Goal: Task Accomplishment & Management: Complete application form

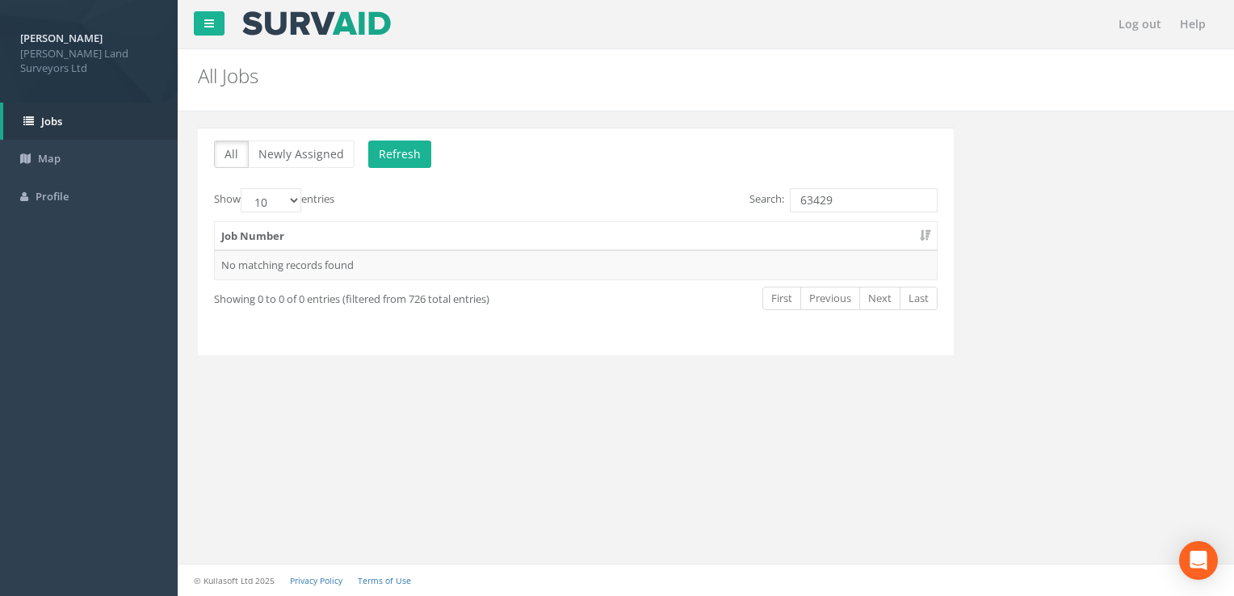
click at [626, 350] on div "All Newly Assigned Refresh Show 10 25 50 100 entries Search: 63429 Job Number N…" at bounding box center [576, 242] width 756 height 228
click at [865, 206] on input "63429" at bounding box center [864, 200] width 148 height 24
type input "63429"
drag, startPoint x: 837, startPoint y: 201, endPoint x: 794, endPoint y: 204, distance: 42.9
click at [794, 204] on input "63429" at bounding box center [864, 200] width 148 height 24
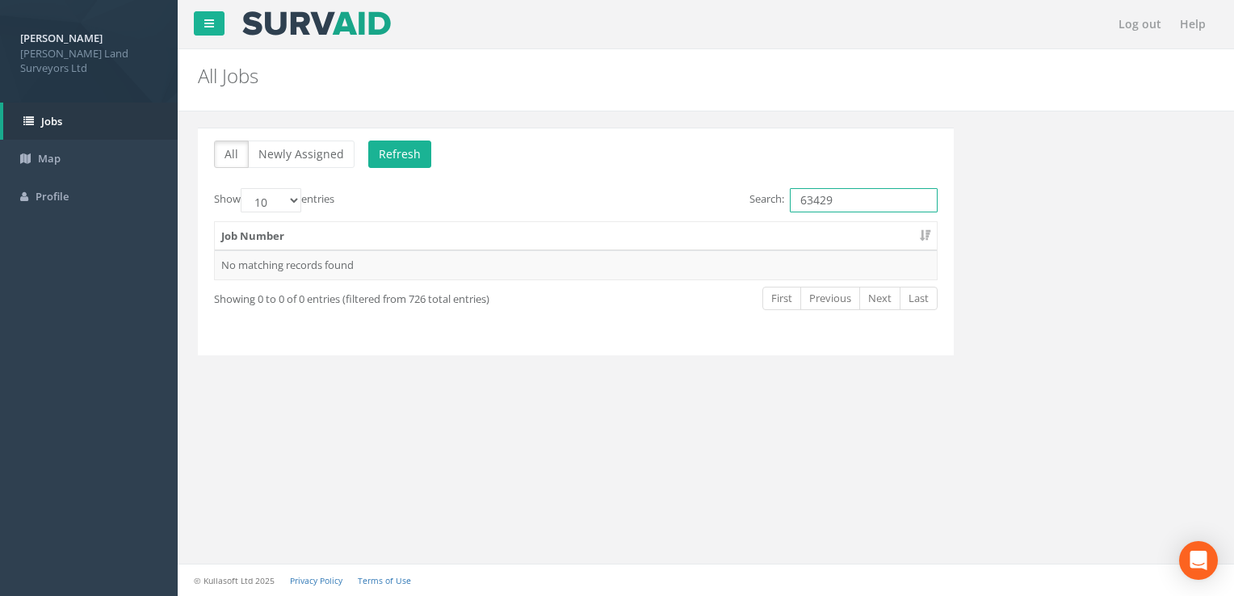
click at [872, 199] on input "63429" at bounding box center [864, 200] width 148 height 24
click at [838, 195] on input "63429" at bounding box center [864, 200] width 148 height 24
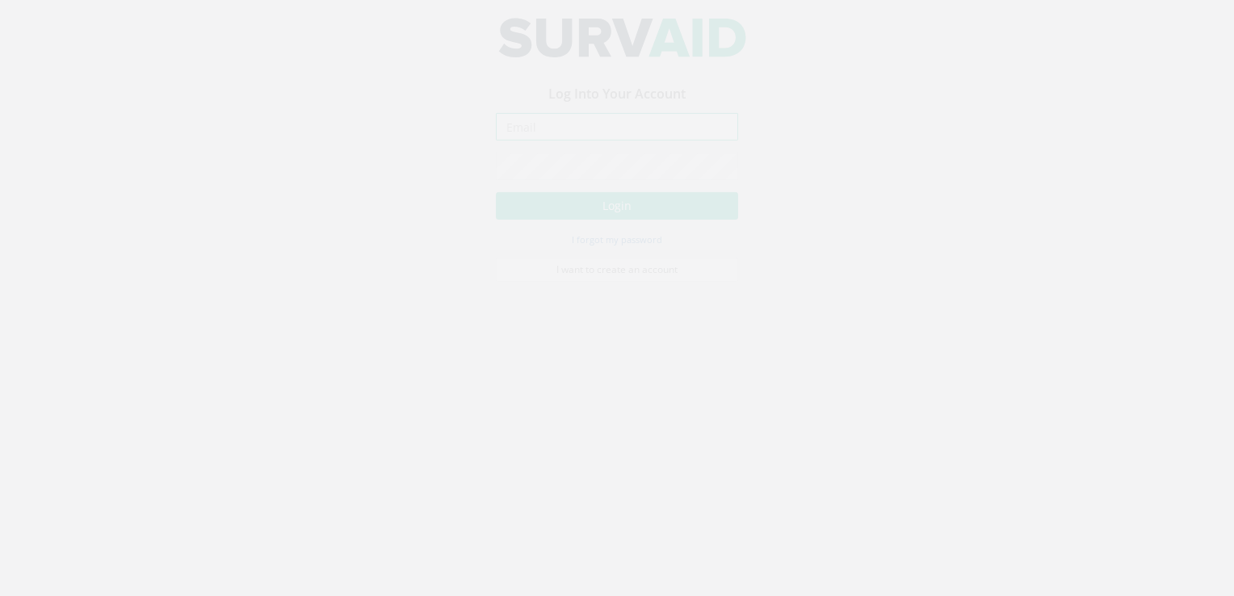
click at [523, 143] on input "email" at bounding box center [617, 141] width 242 height 27
type input "[PERSON_NAME][EMAIL_ADDRESS][DOMAIN_NAME]"
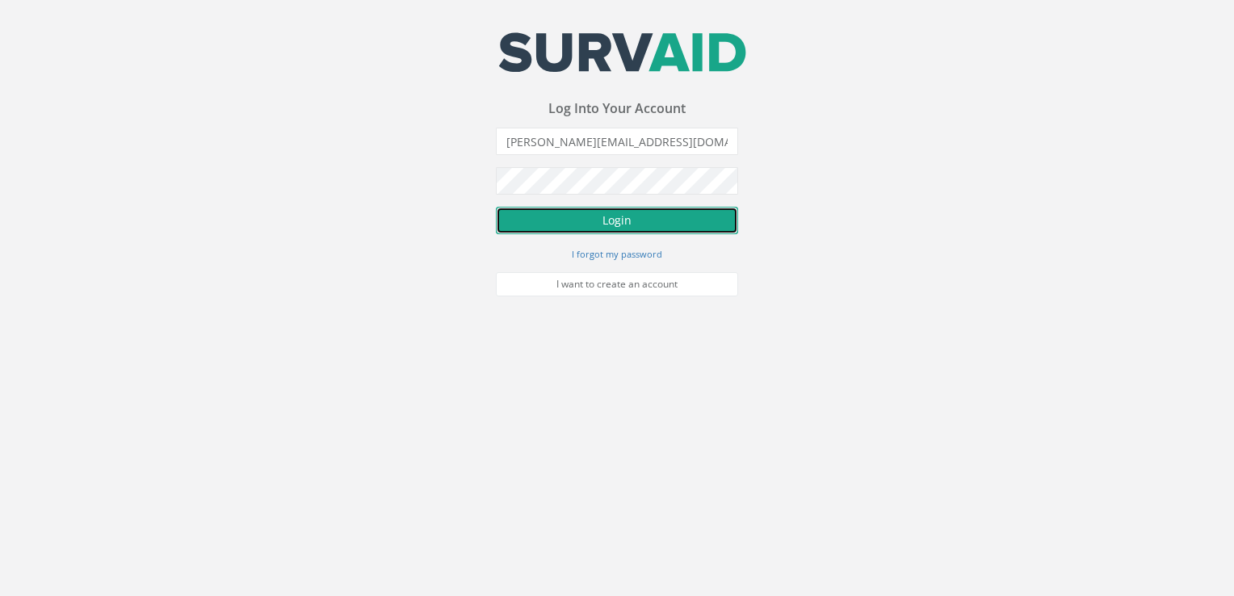
click at [550, 216] on button "Login" at bounding box center [617, 220] width 242 height 27
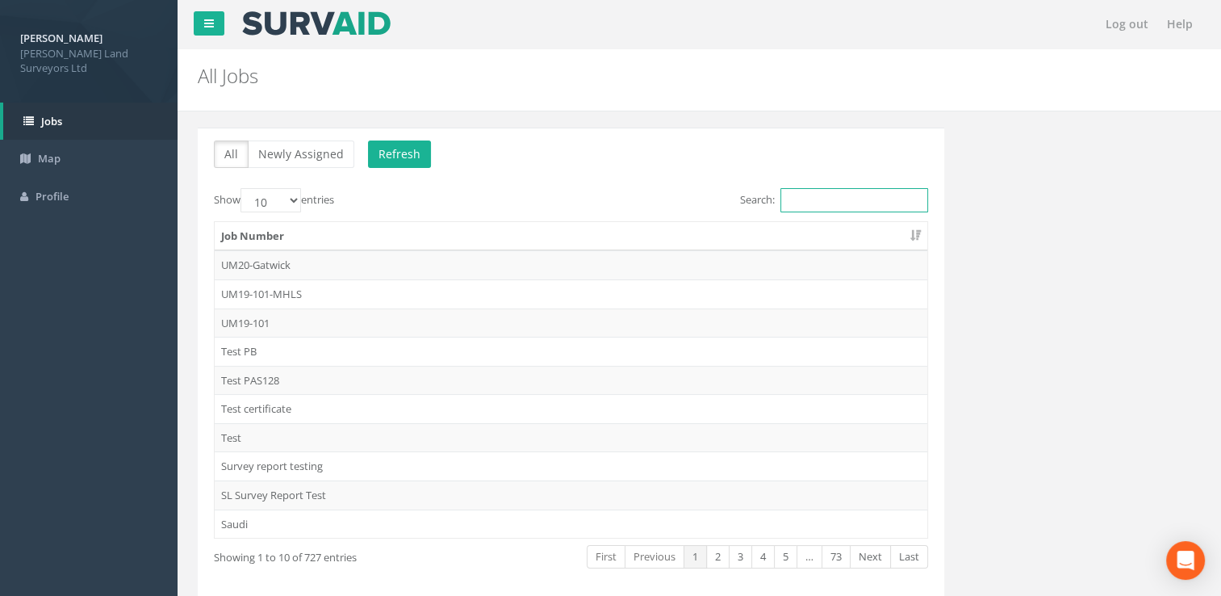
click at [809, 195] on input "Search:" at bounding box center [855, 200] width 148 height 24
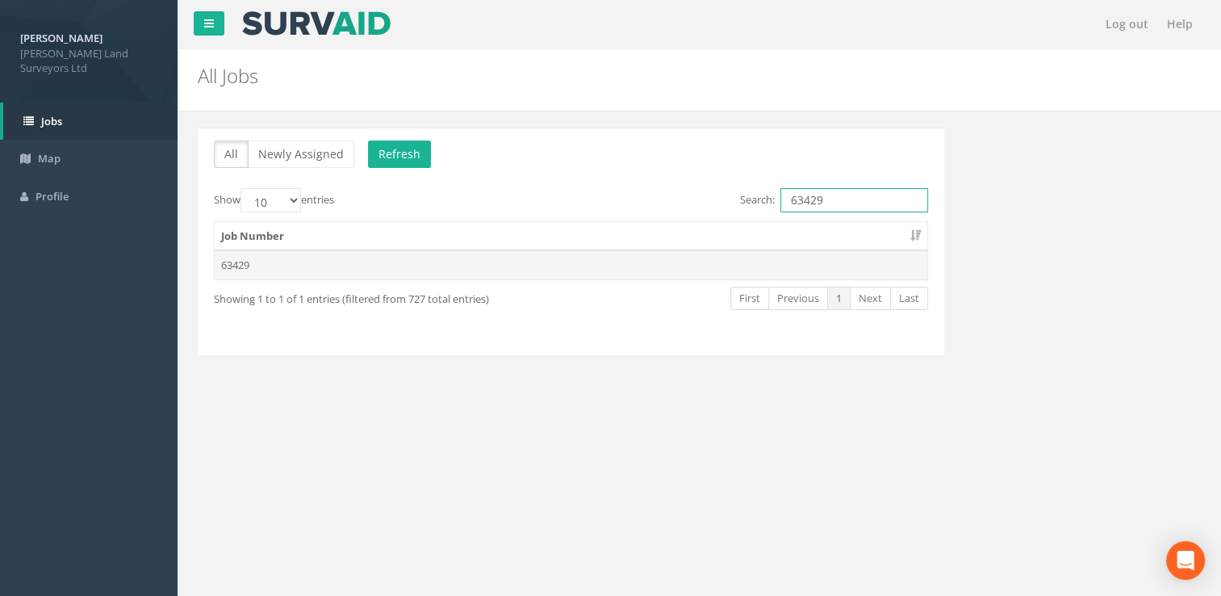
type input "63429"
click at [604, 264] on td "63429" at bounding box center [571, 264] width 713 height 29
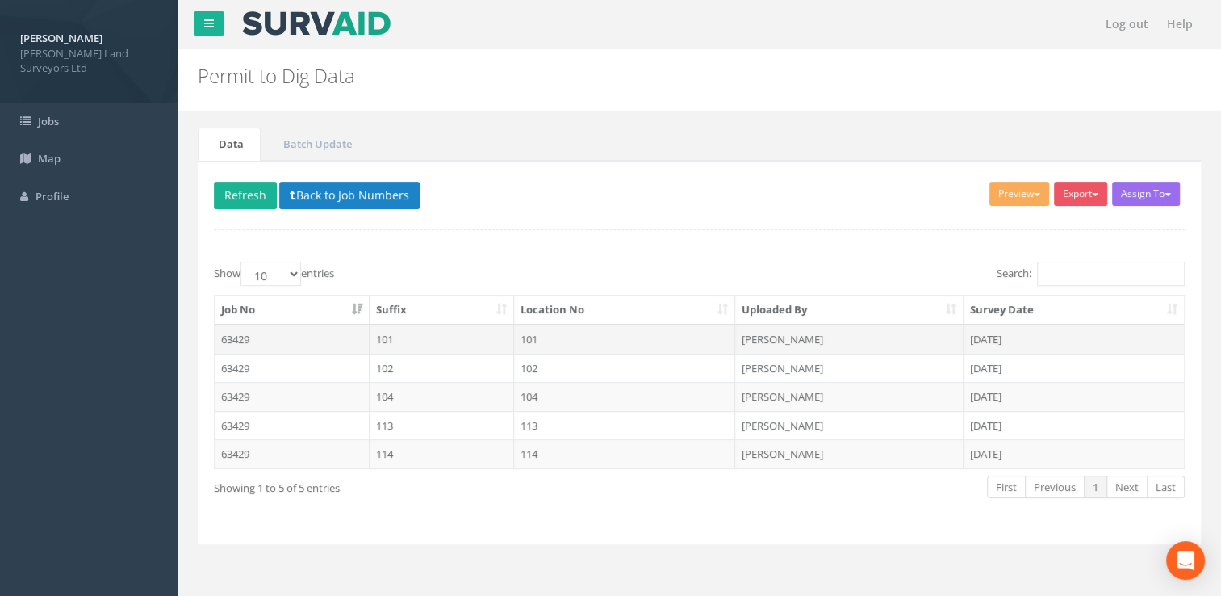
click at [586, 337] on td "101" at bounding box center [625, 339] width 222 height 29
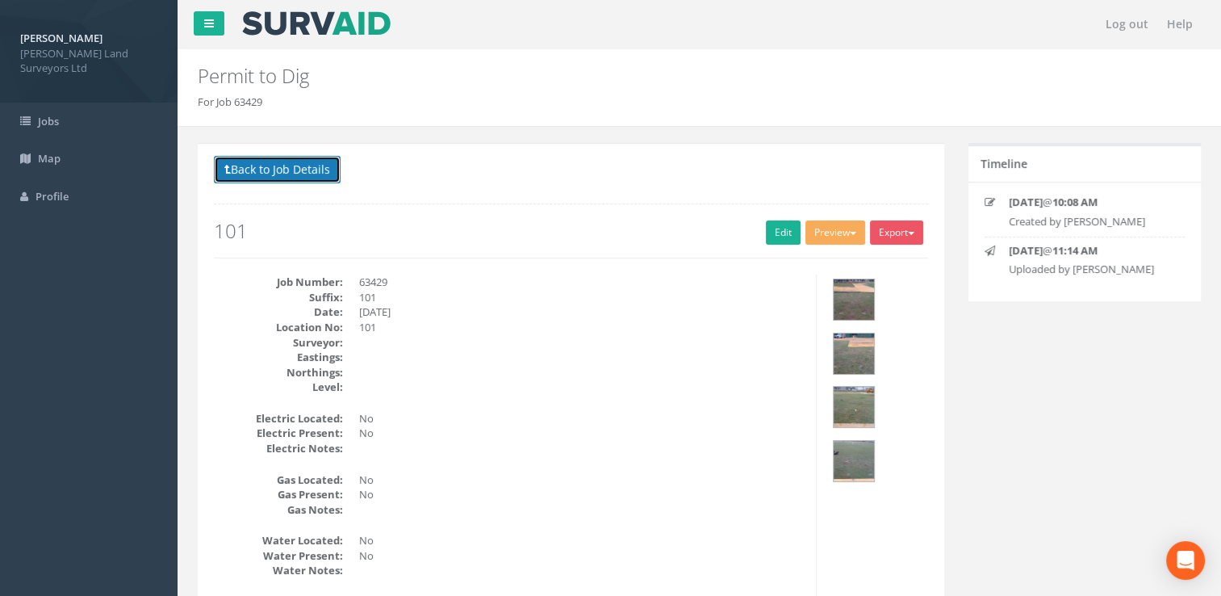
click at [277, 174] on button "Back to Job Details" at bounding box center [277, 169] width 127 height 27
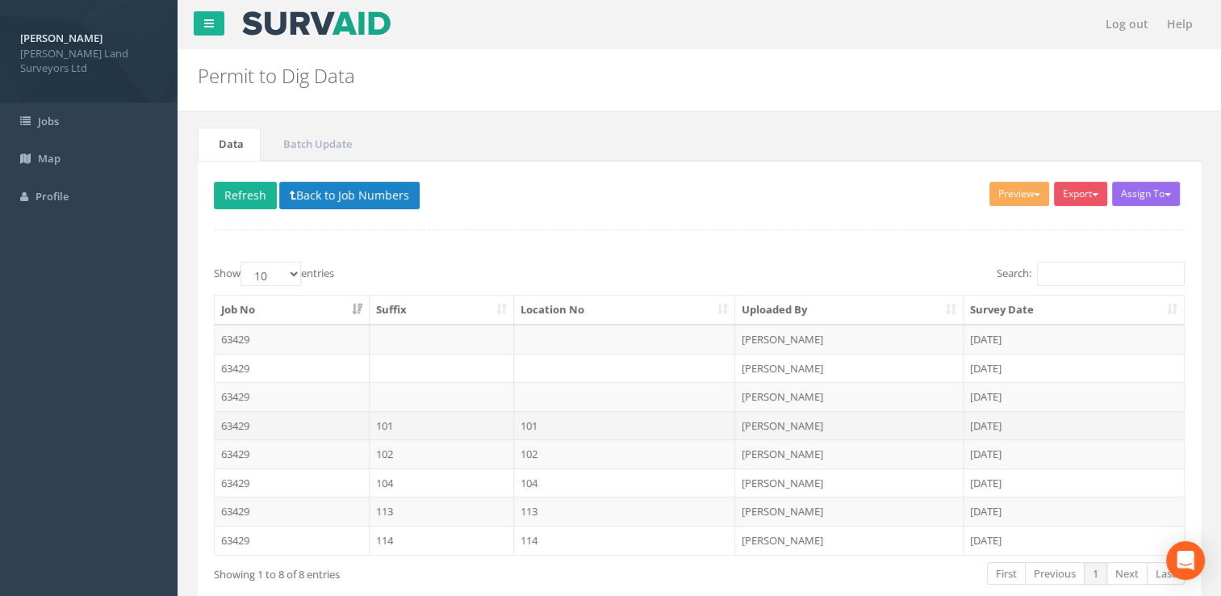
click at [579, 431] on td "101" at bounding box center [625, 425] width 222 height 29
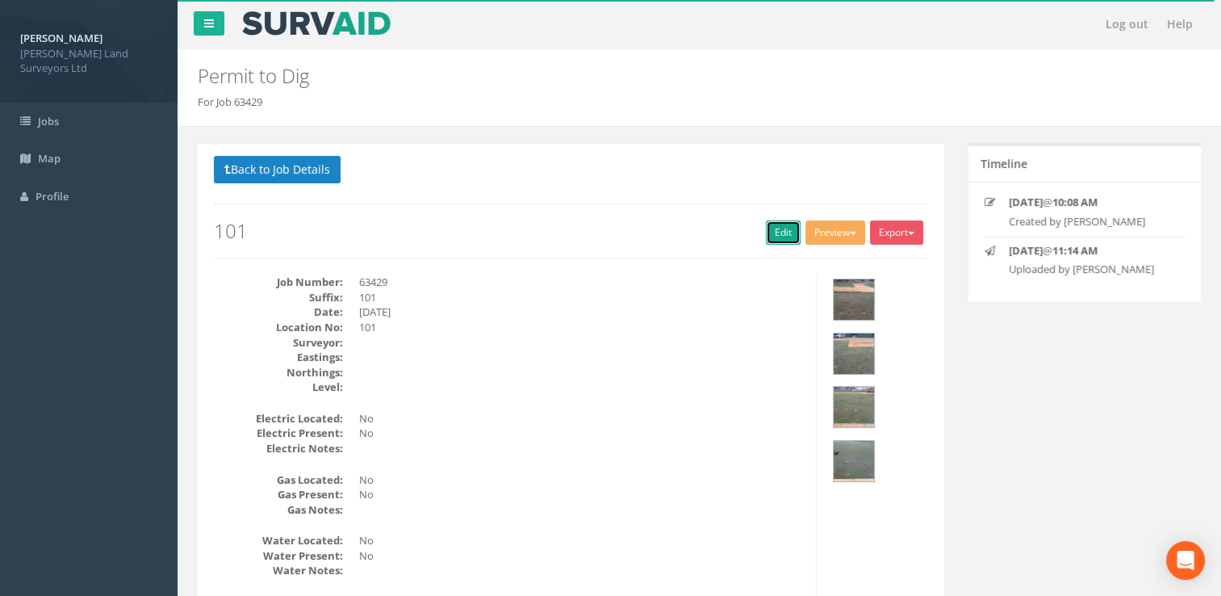
click at [774, 232] on link "Edit" at bounding box center [783, 232] width 35 height 24
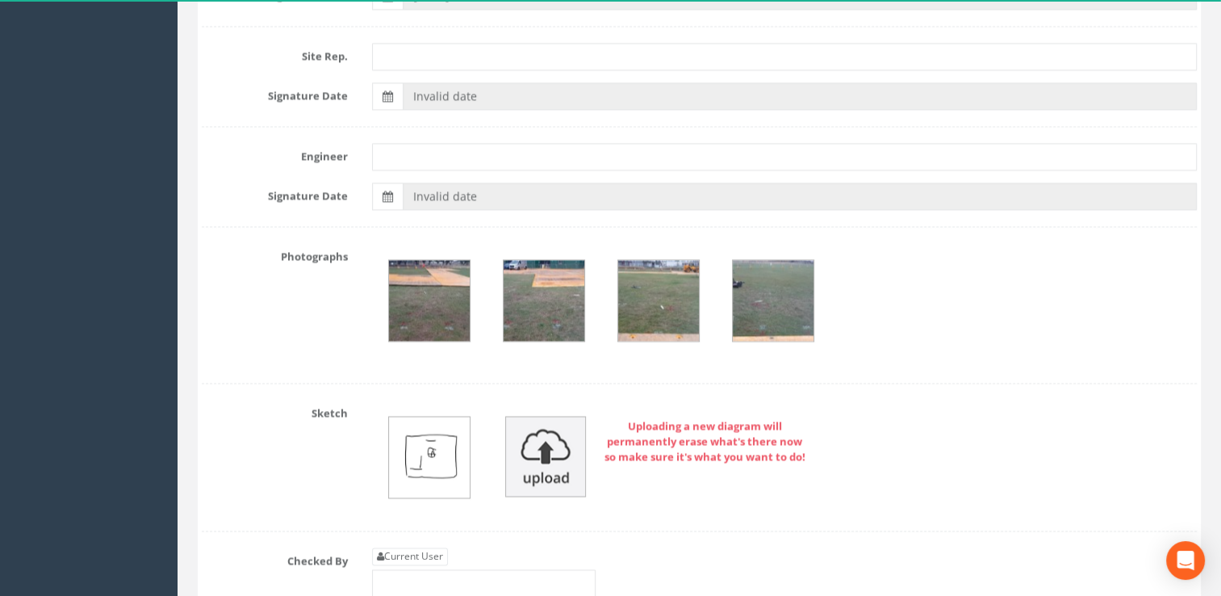
scroll to position [2666, 0]
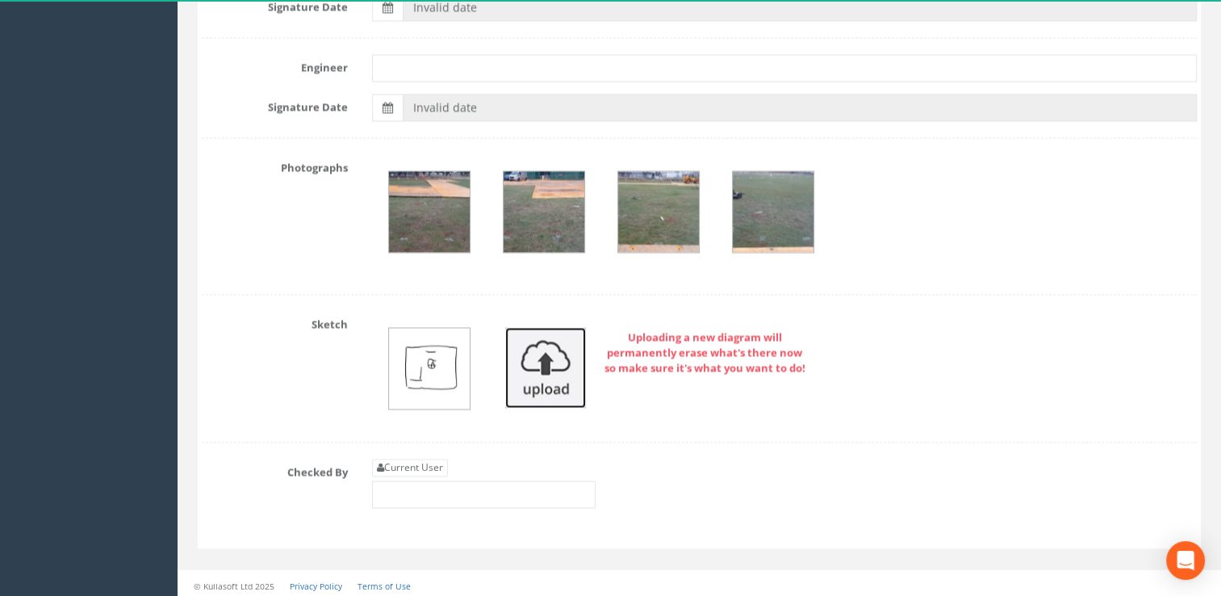
click at [530, 371] on img at bounding box center [545, 367] width 81 height 81
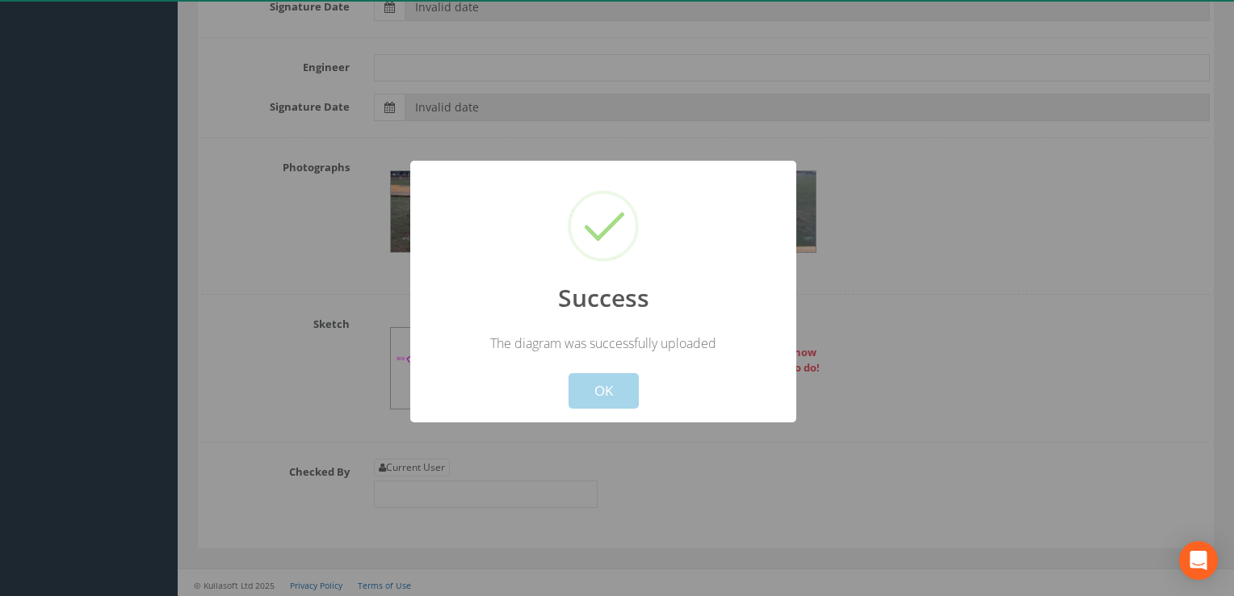
click at [594, 383] on button "OK" at bounding box center [603, 391] width 70 height 36
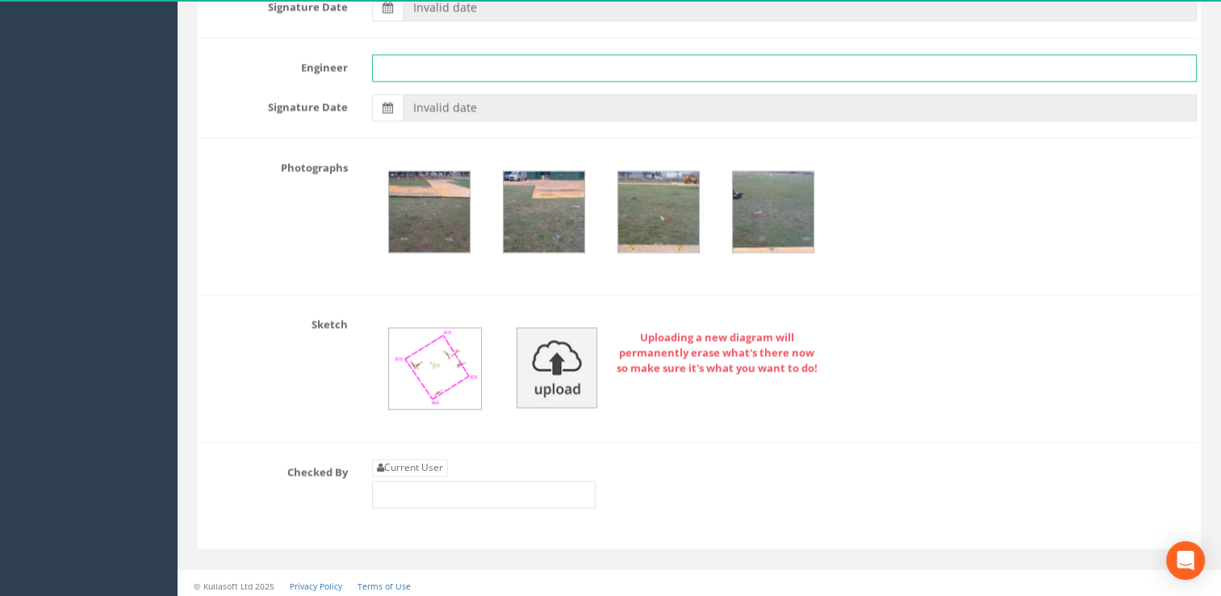
click at [457, 59] on input "text" at bounding box center [785, 67] width 826 height 27
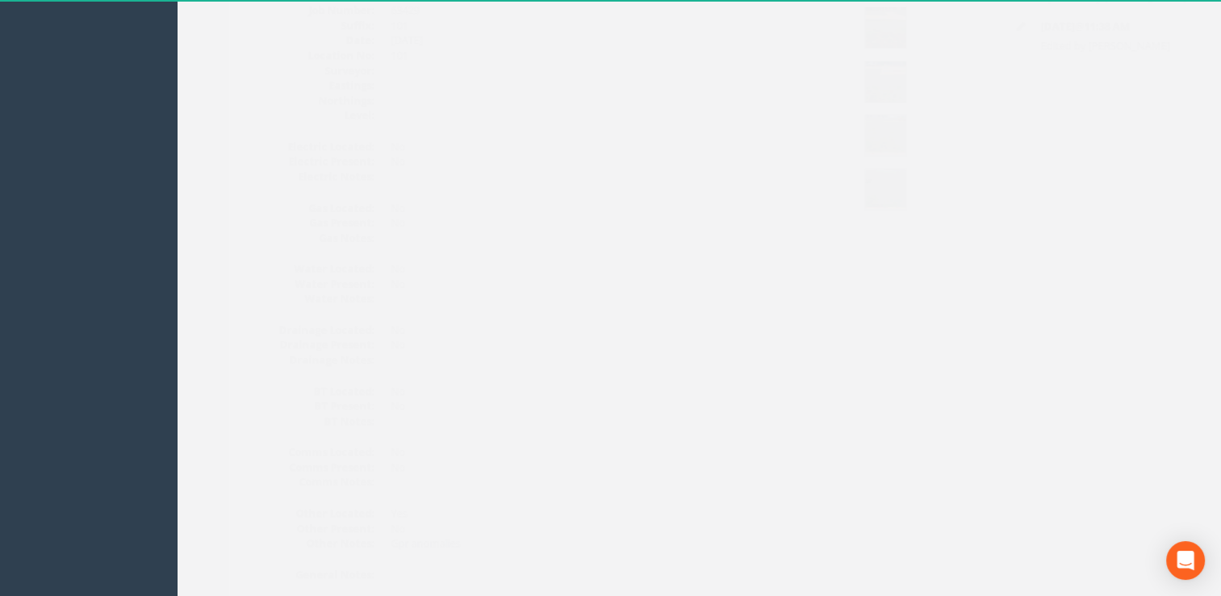
scroll to position [0, 0]
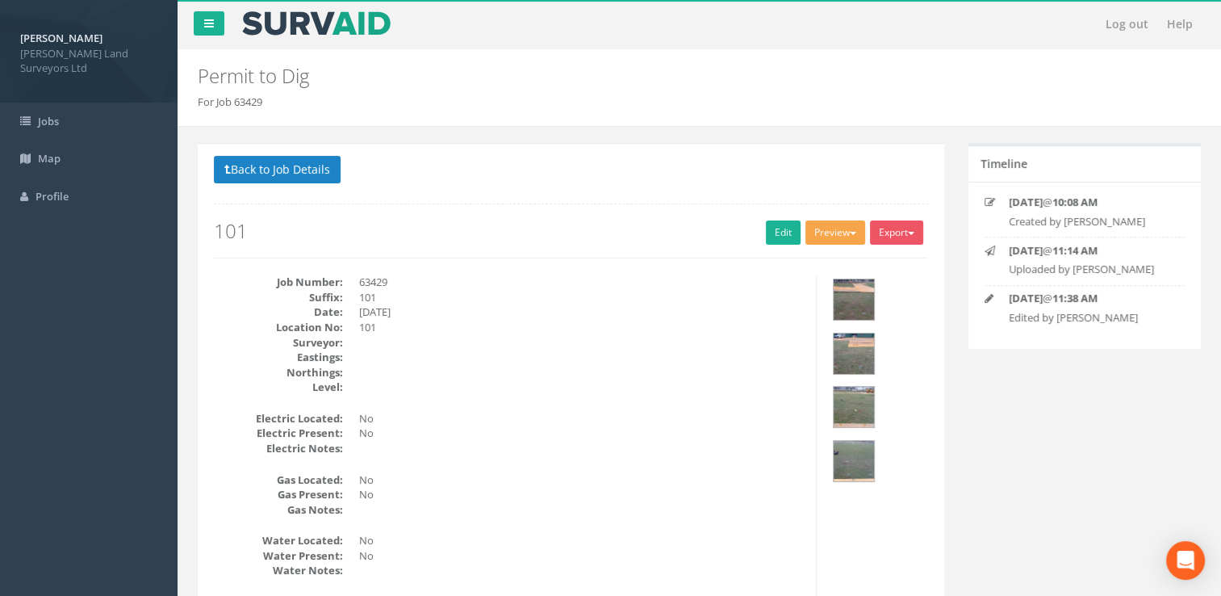
click at [820, 231] on button "Preview" at bounding box center [836, 232] width 60 height 24
click at [802, 266] on link "MHLS Permit to Dig" at bounding box center [805, 265] width 123 height 25
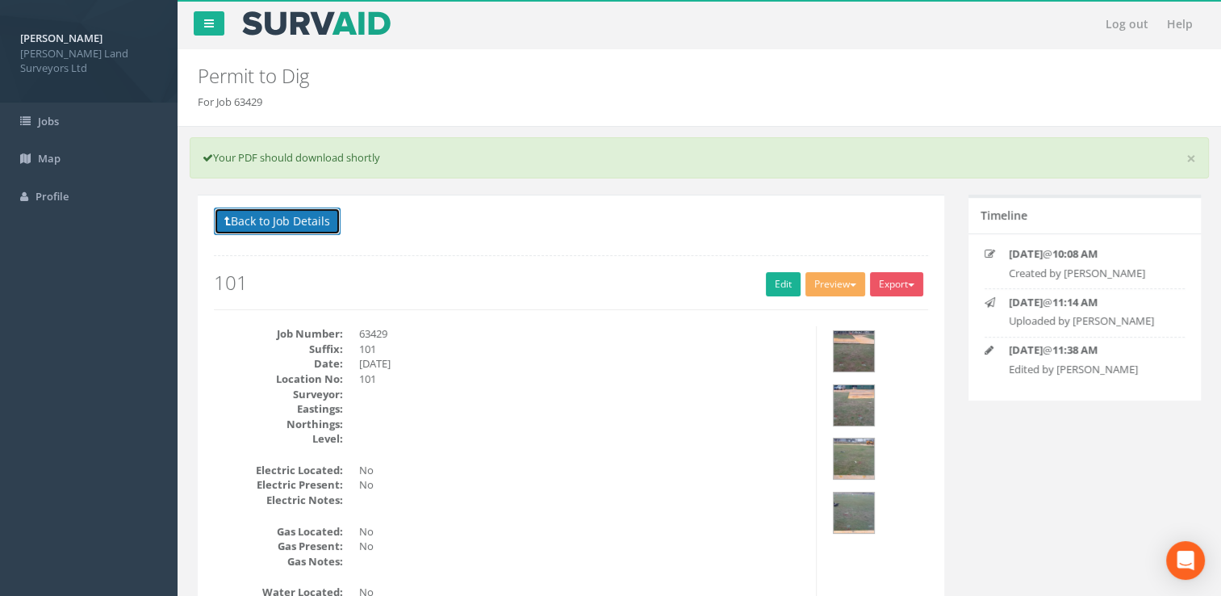
click at [251, 216] on button "Back to Job Details" at bounding box center [277, 220] width 127 height 27
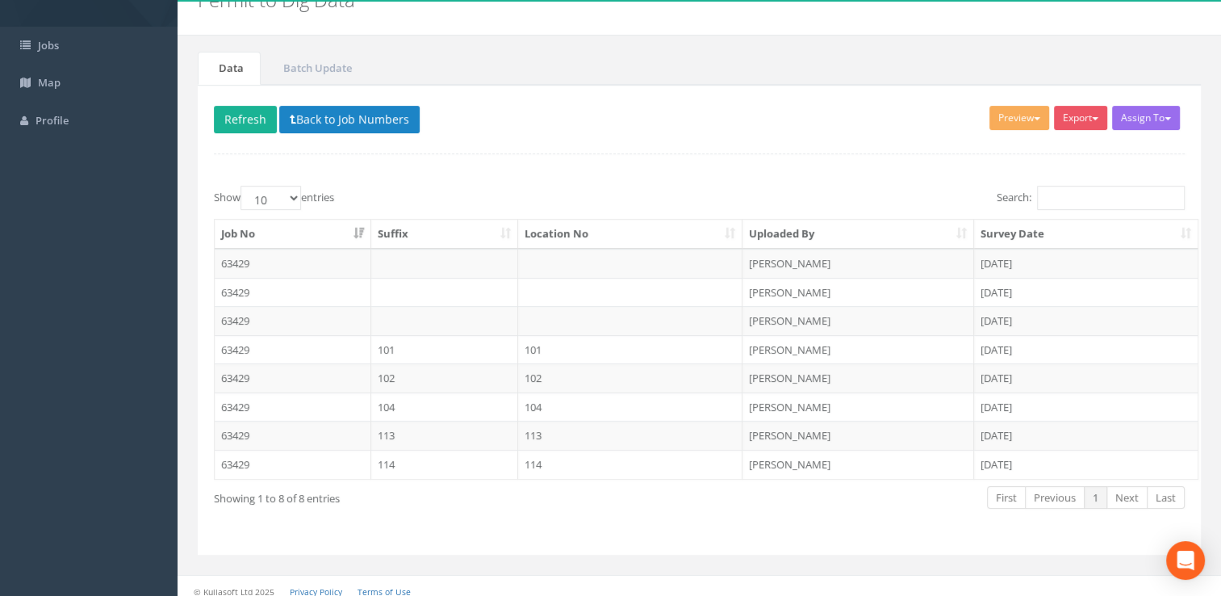
scroll to position [83, 0]
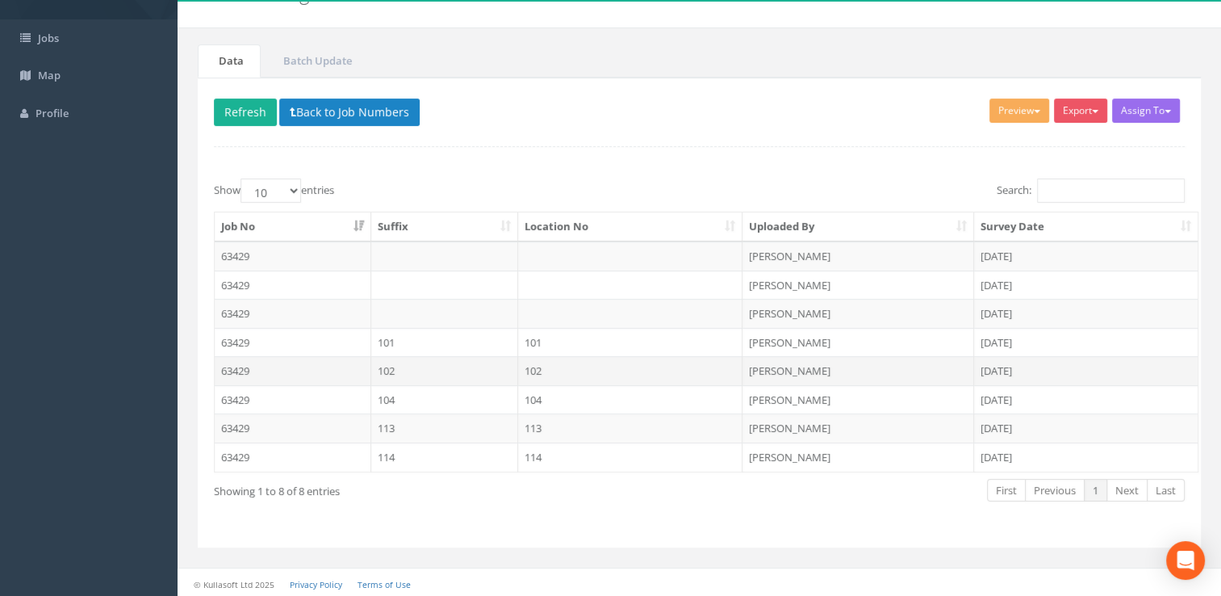
click at [451, 360] on td "102" at bounding box center [444, 370] width 147 height 29
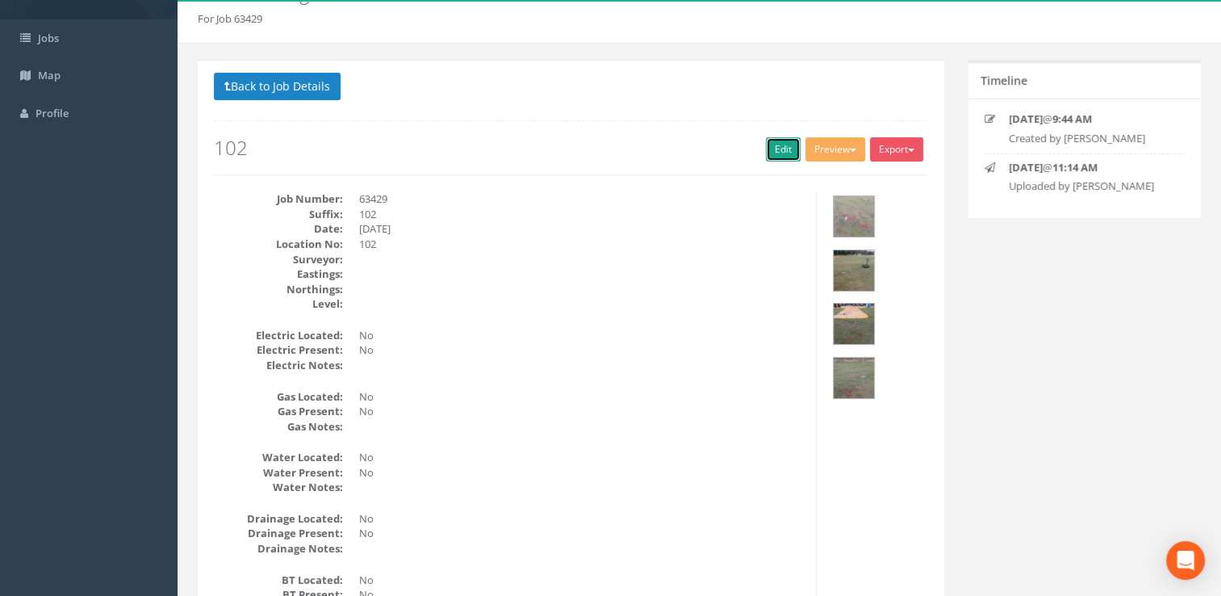
click at [770, 148] on link "Edit" at bounding box center [783, 149] width 35 height 24
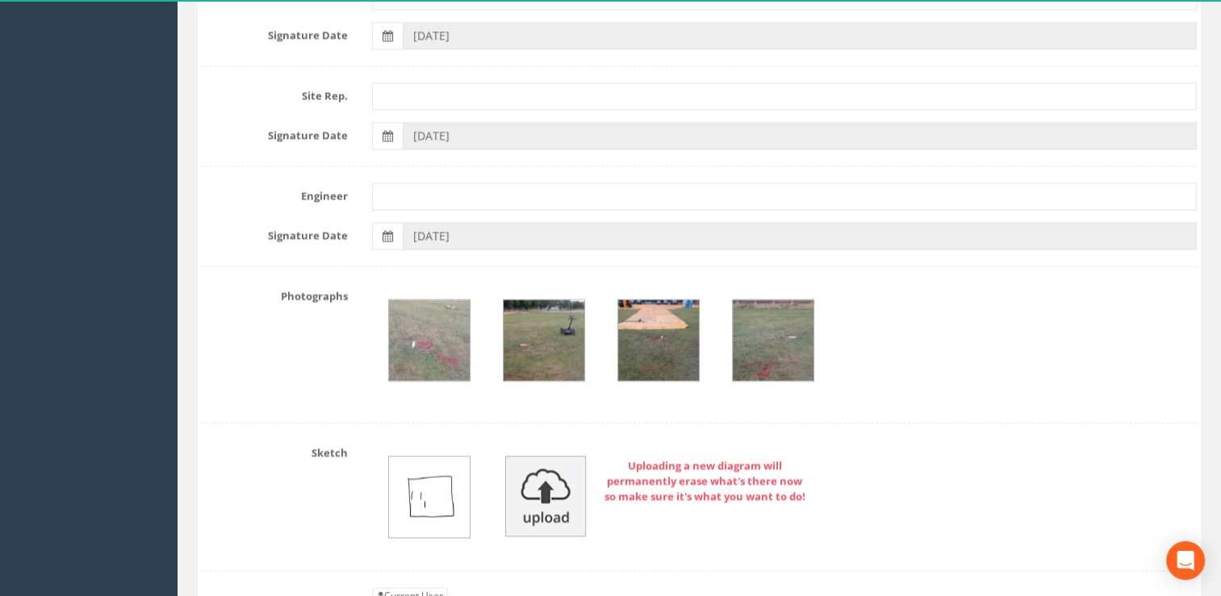
scroll to position [2666, 0]
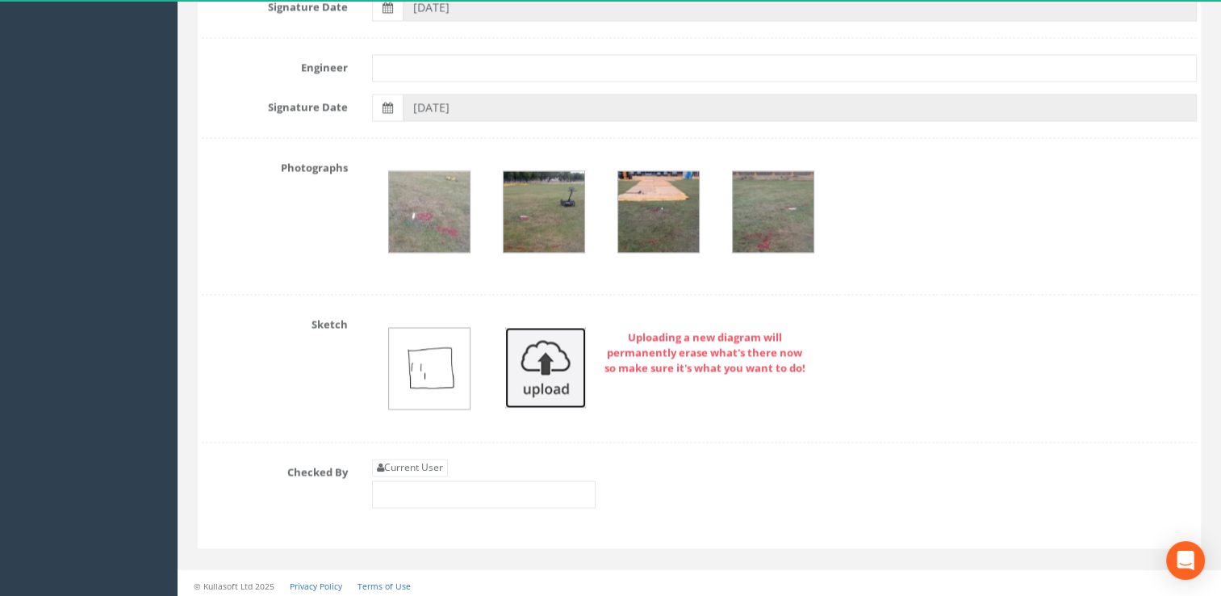
click at [517, 369] on img at bounding box center [545, 367] width 81 height 81
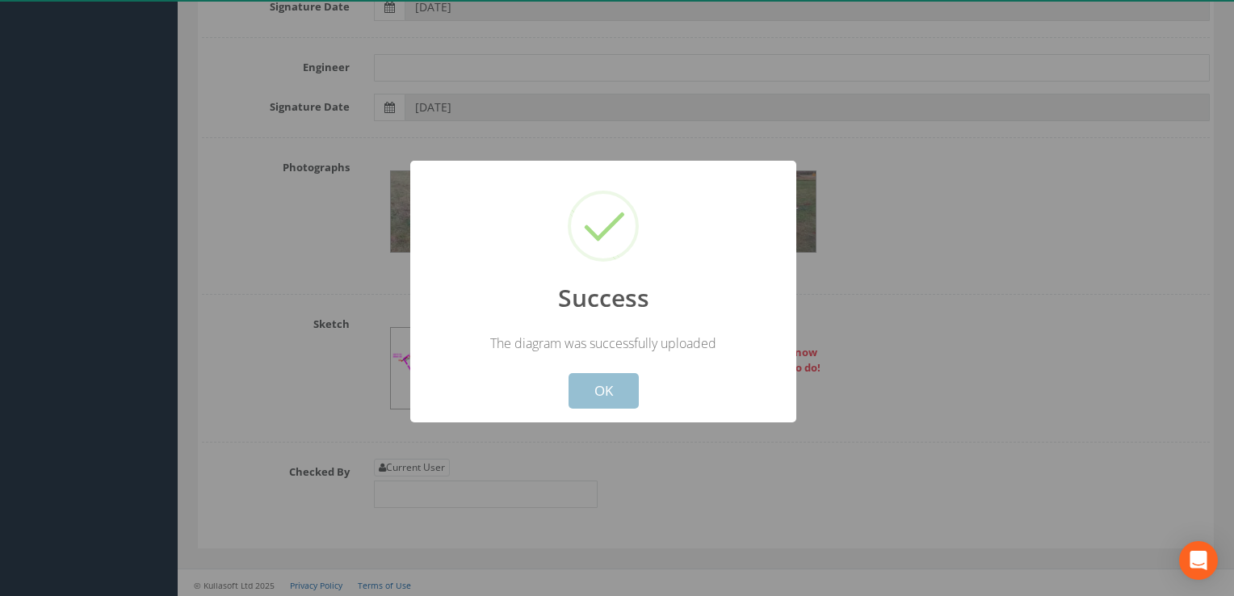
click at [601, 386] on button "OK" at bounding box center [603, 391] width 70 height 36
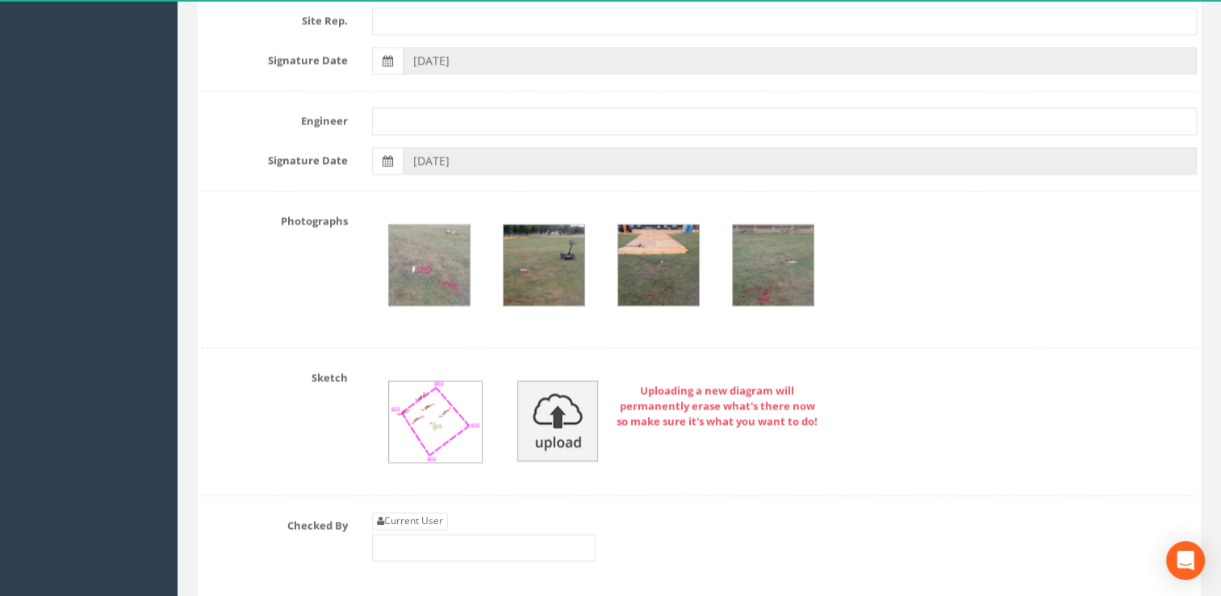
scroll to position [2585, 0]
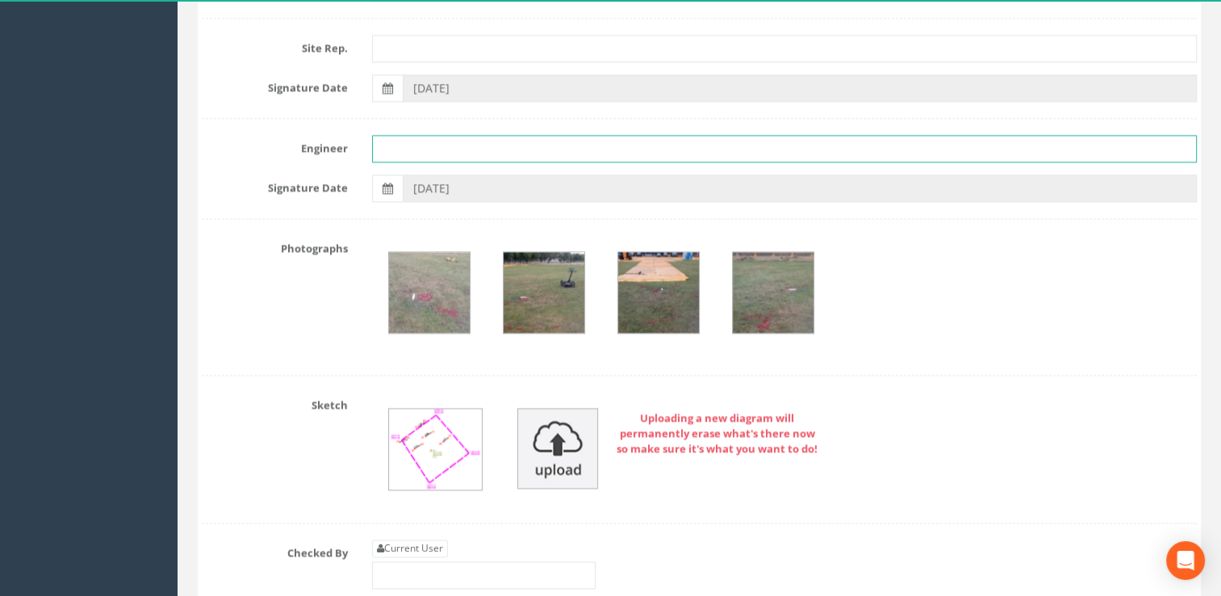
click at [417, 157] on input "text" at bounding box center [785, 148] width 826 height 27
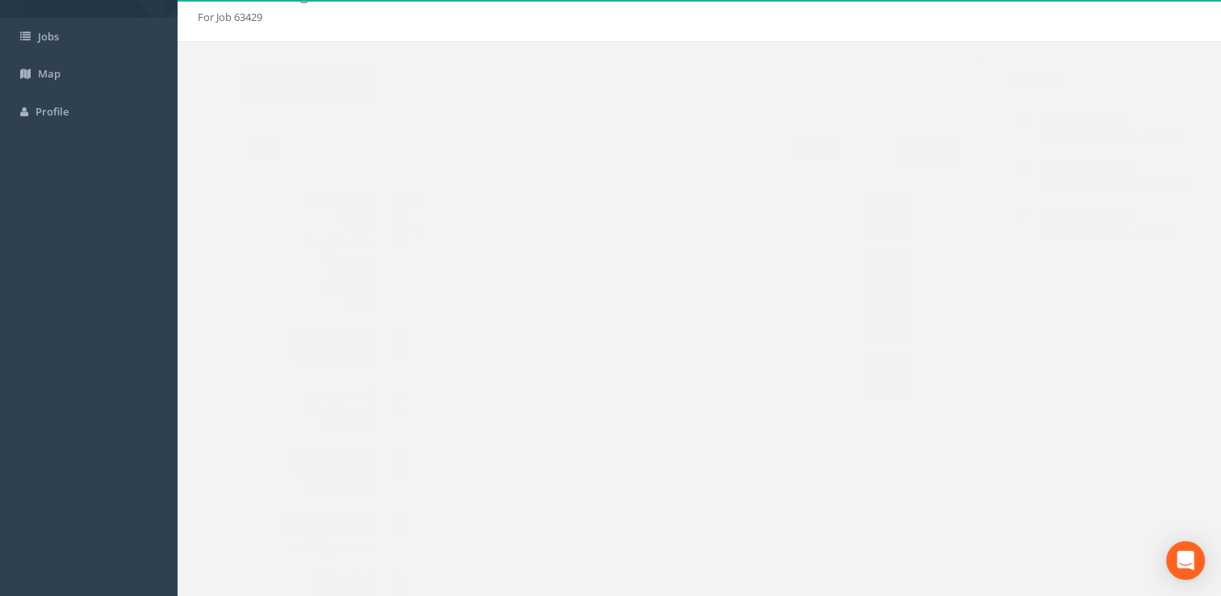
scroll to position [0, 0]
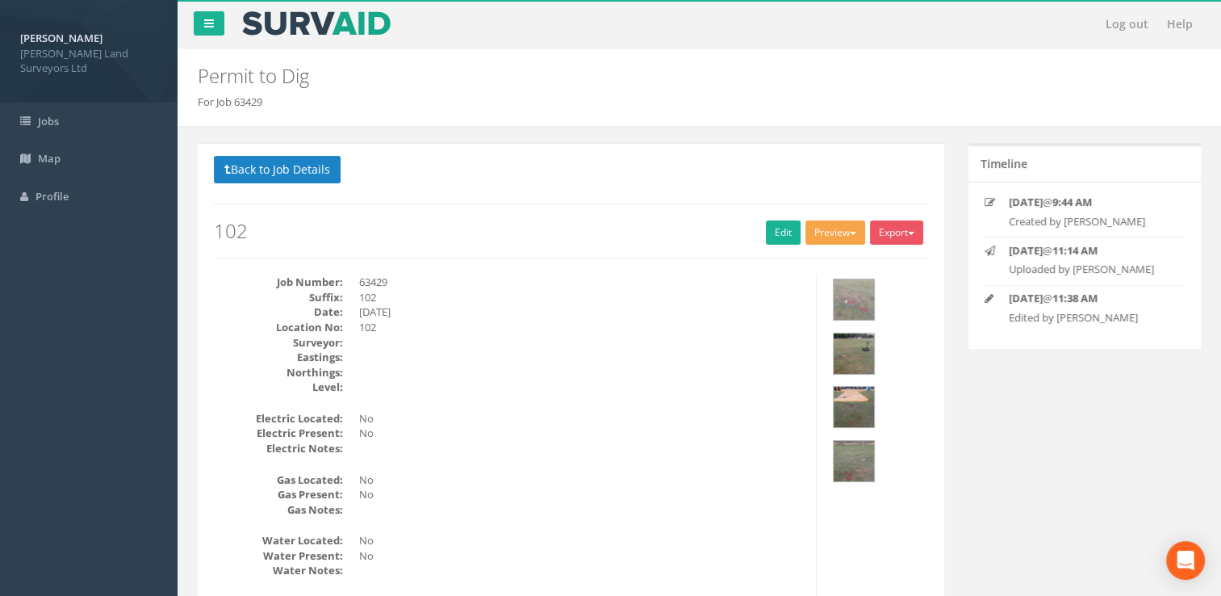
click at [840, 234] on button "Preview" at bounding box center [836, 232] width 60 height 24
click at [810, 264] on link "MHLS Permit to Dig" at bounding box center [805, 265] width 123 height 25
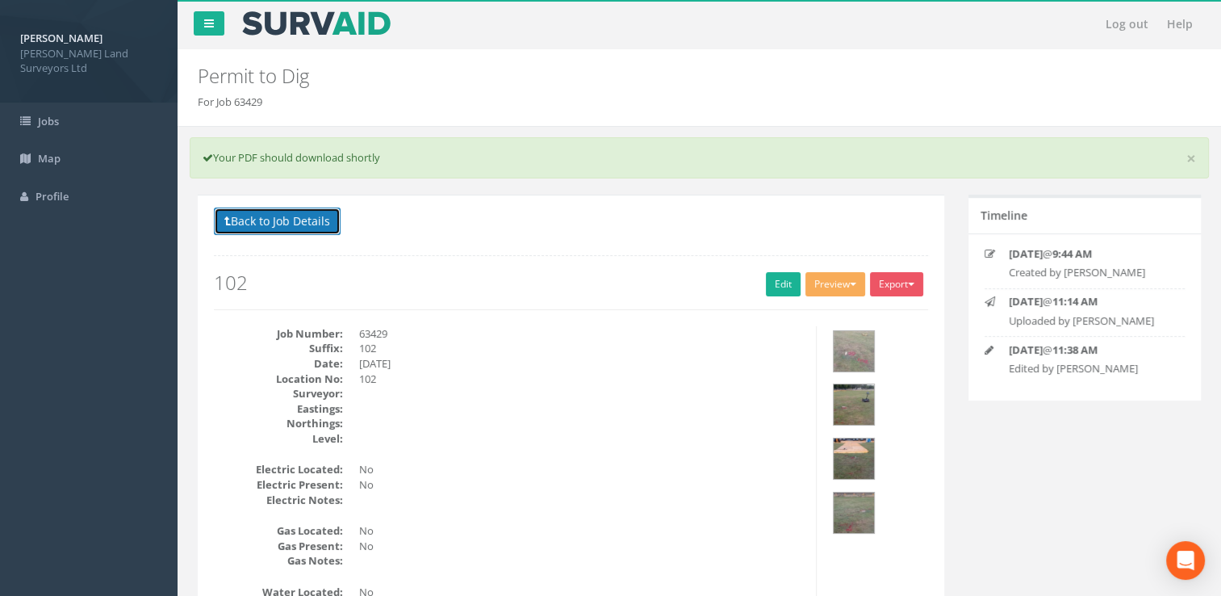
click at [254, 214] on button "Back to Job Details" at bounding box center [277, 220] width 127 height 27
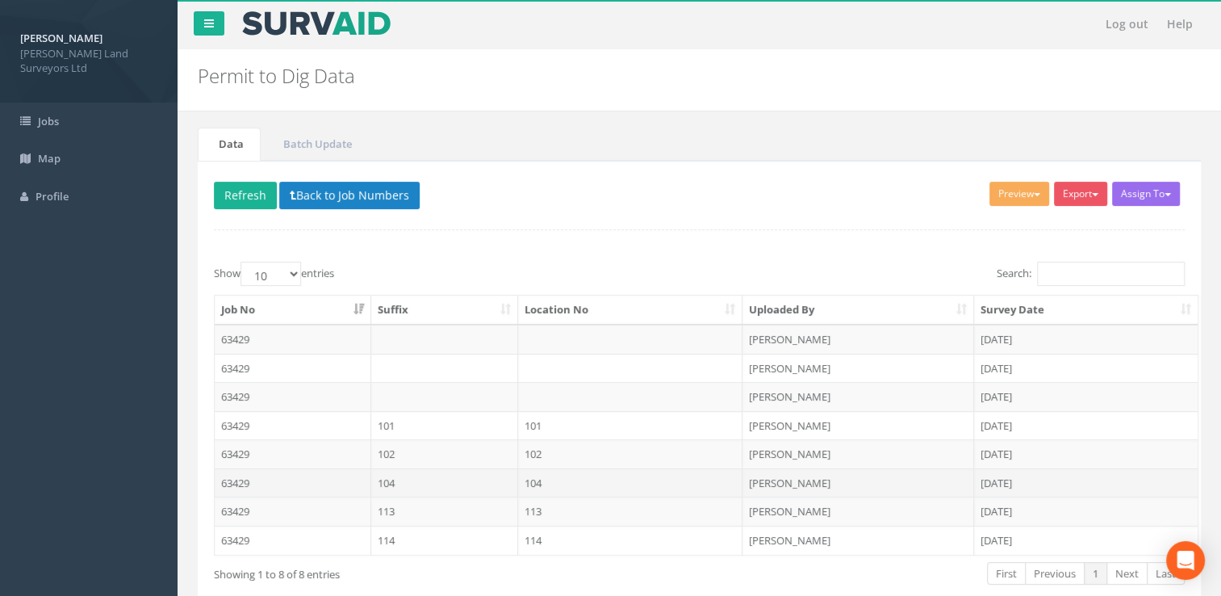
click at [462, 486] on td "104" at bounding box center [444, 482] width 147 height 29
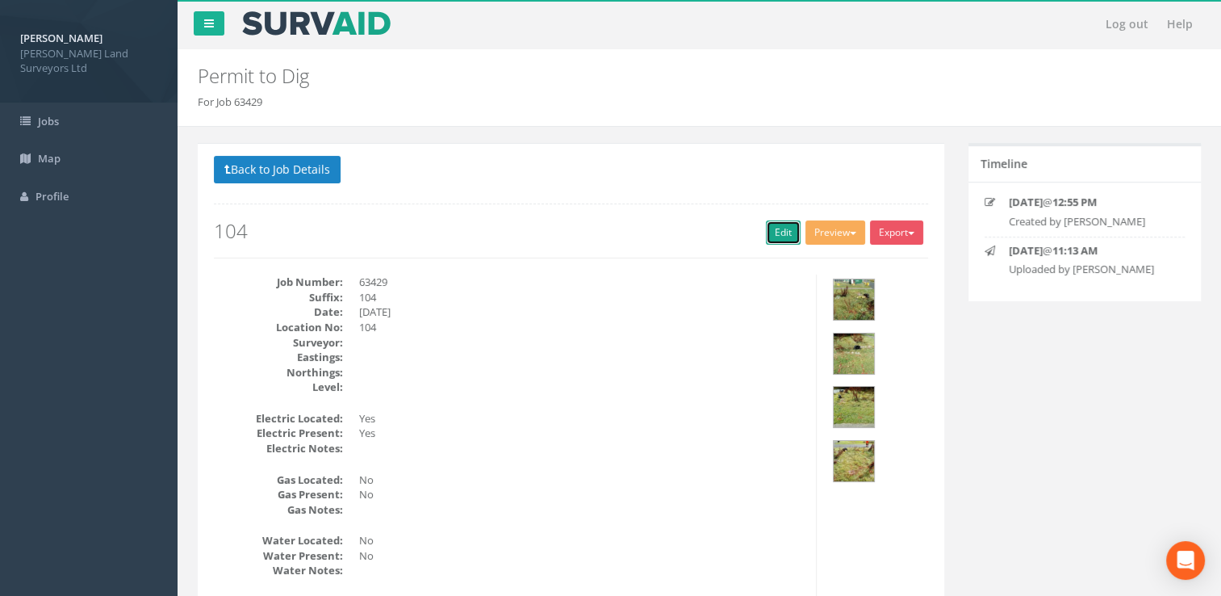
click at [773, 229] on link "Edit" at bounding box center [783, 232] width 35 height 24
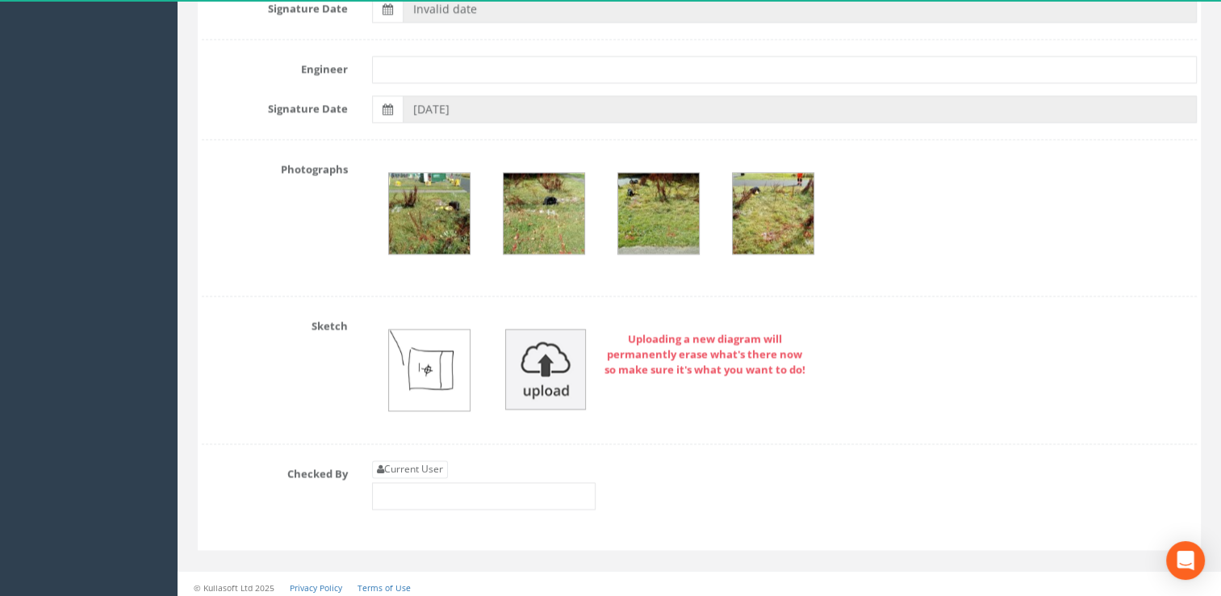
scroll to position [2666, 0]
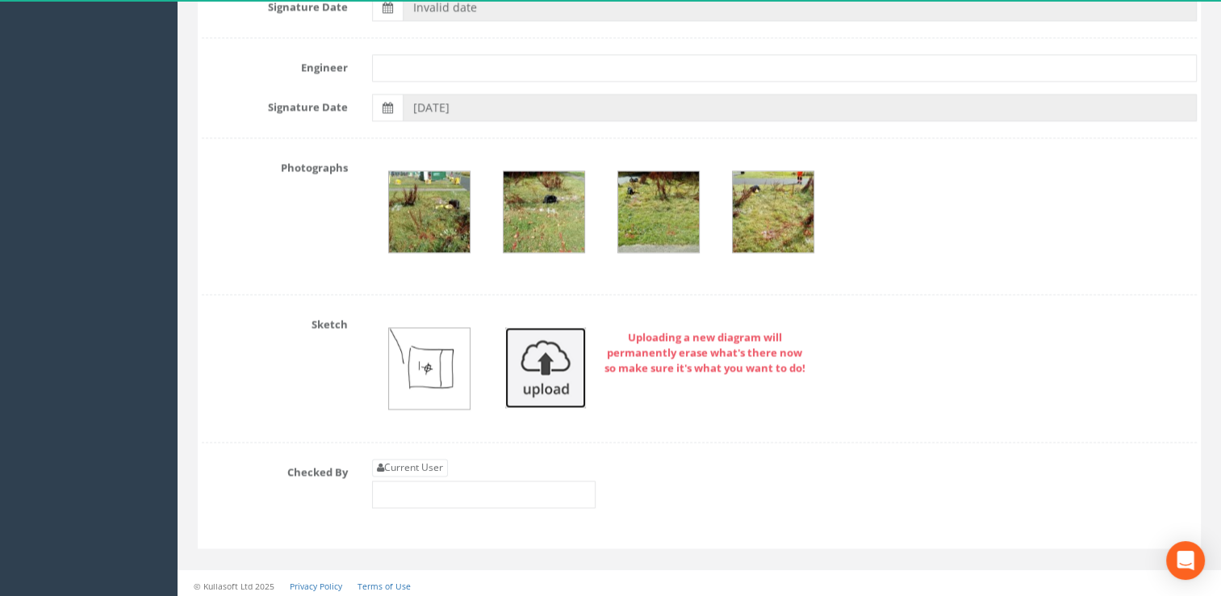
click at [536, 376] on img at bounding box center [545, 367] width 81 height 81
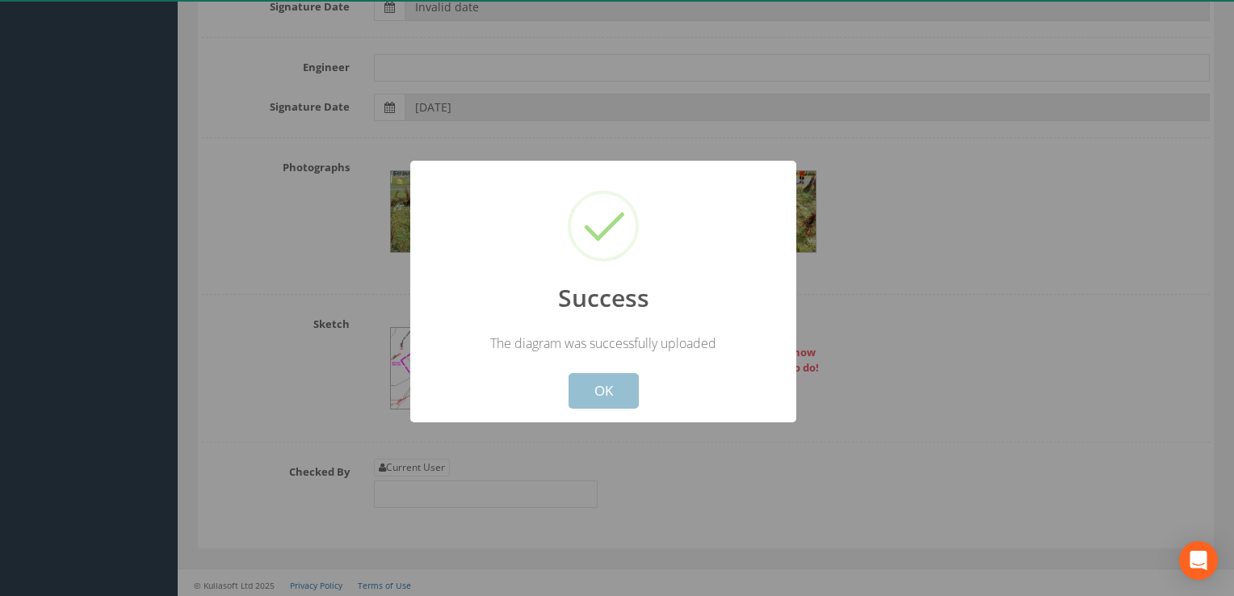
click at [607, 387] on button "OK" at bounding box center [603, 391] width 70 height 36
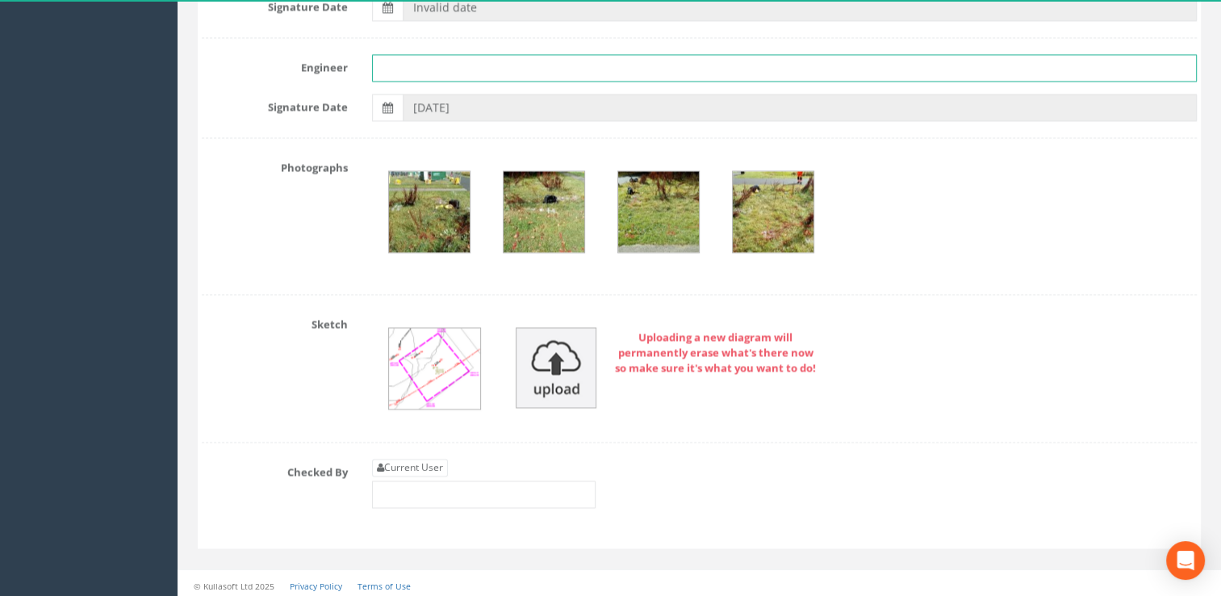
click at [436, 61] on input "text" at bounding box center [785, 67] width 826 height 27
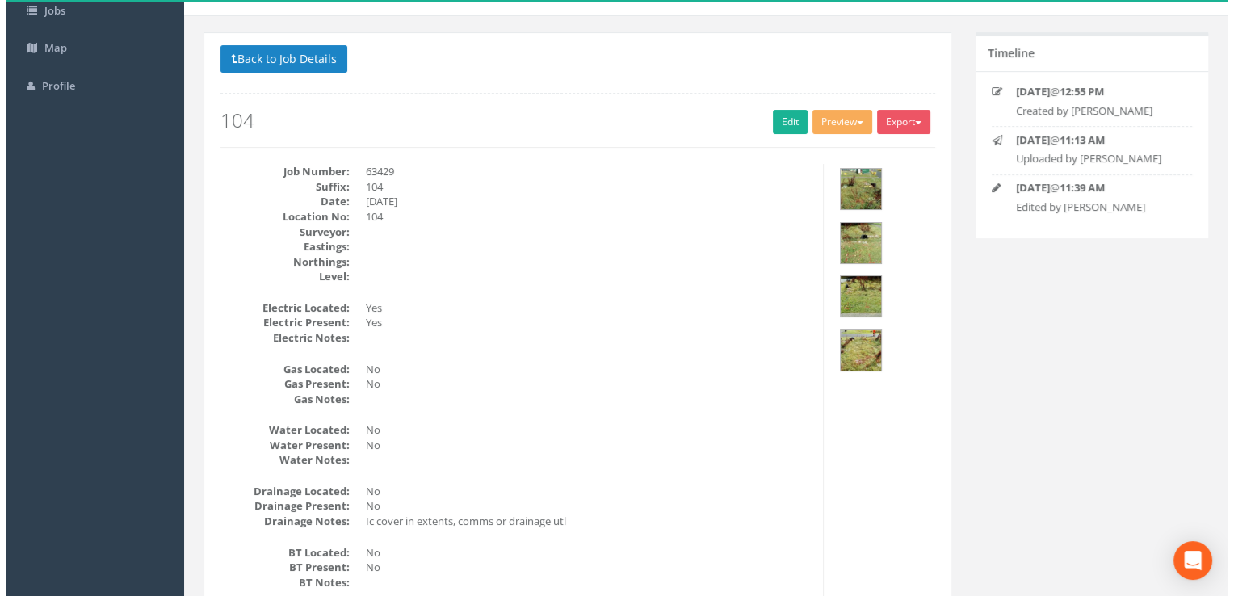
scroll to position [0, 0]
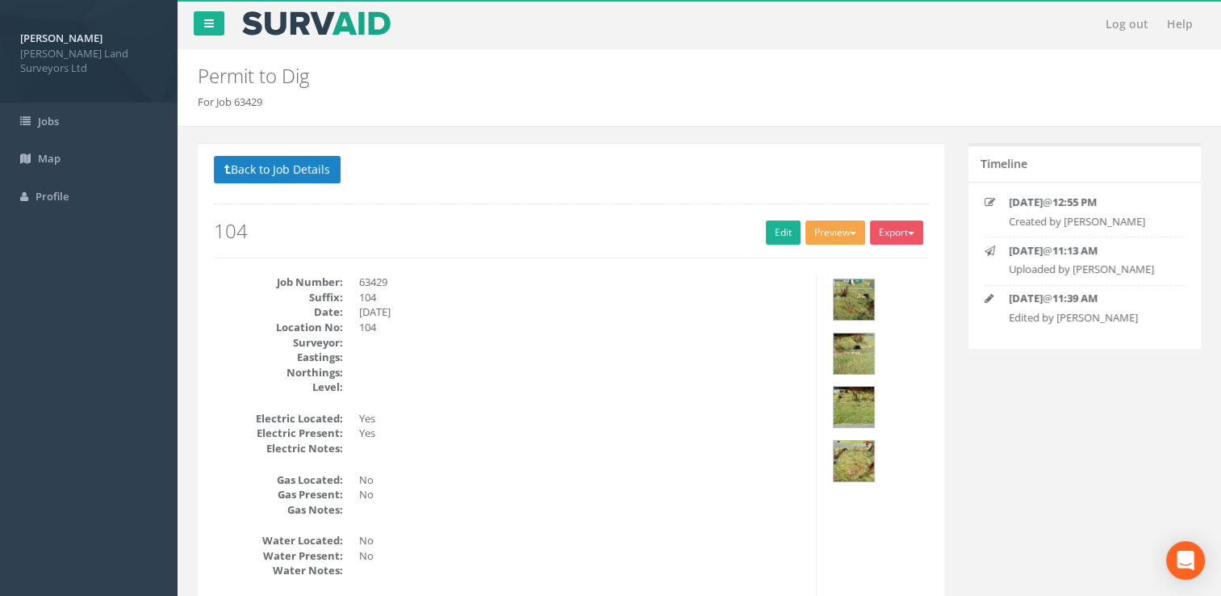
click at [828, 229] on button "Preview" at bounding box center [836, 232] width 60 height 24
click at [807, 265] on link "MHLS Permit to Dig" at bounding box center [805, 265] width 123 height 25
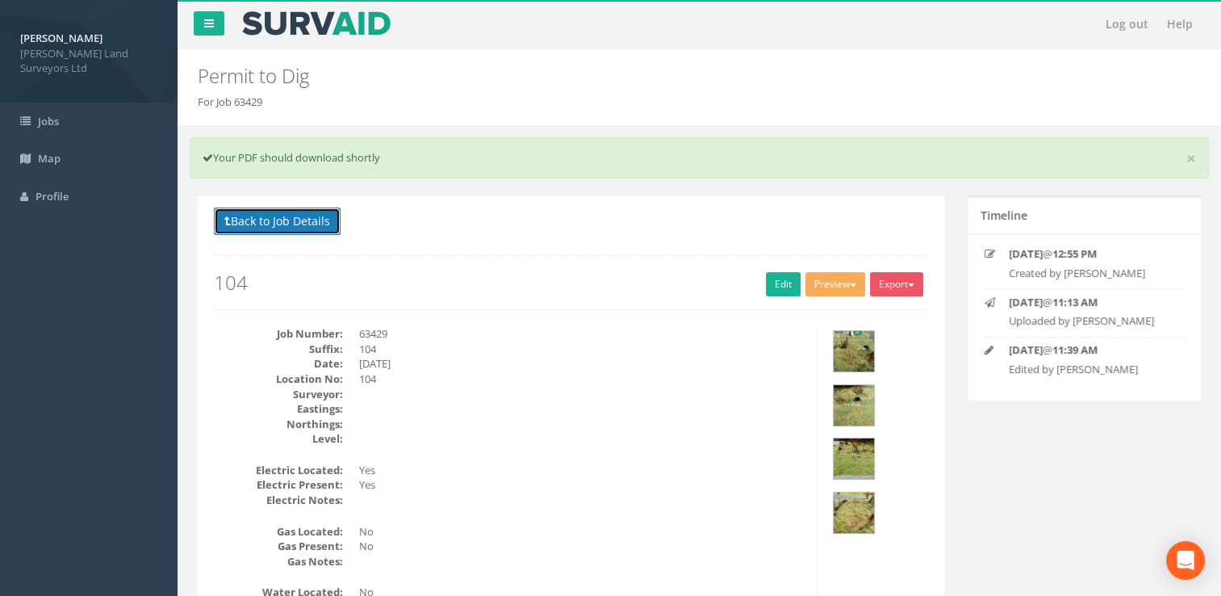
click at [232, 213] on button "Back to Job Details" at bounding box center [277, 220] width 127 height 27
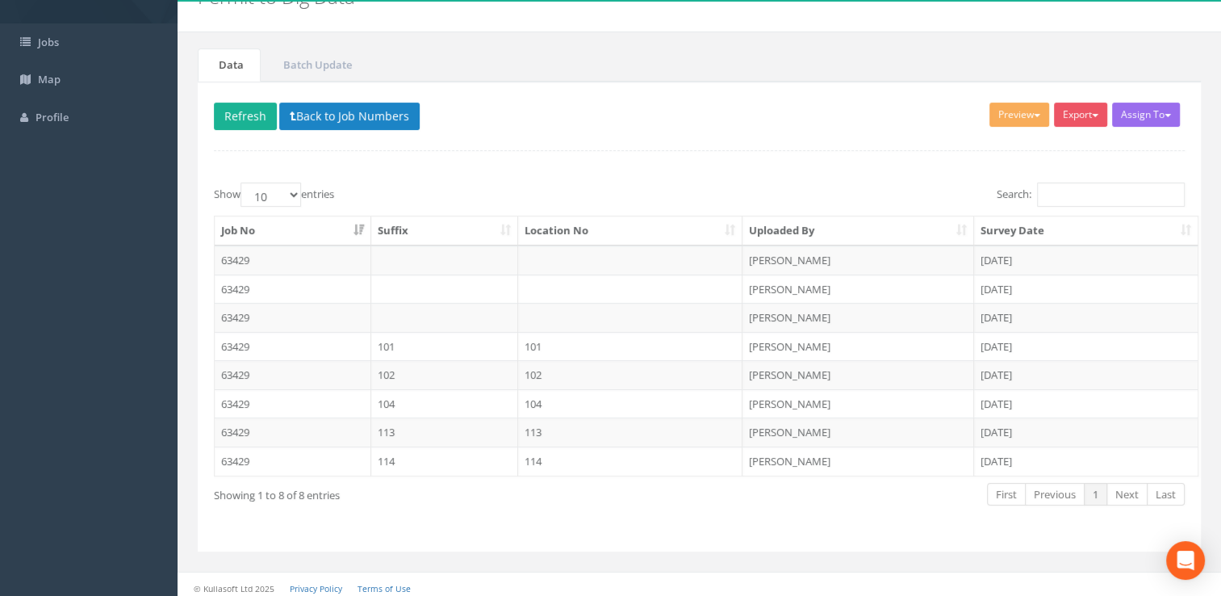
scroll to position [83, 0]
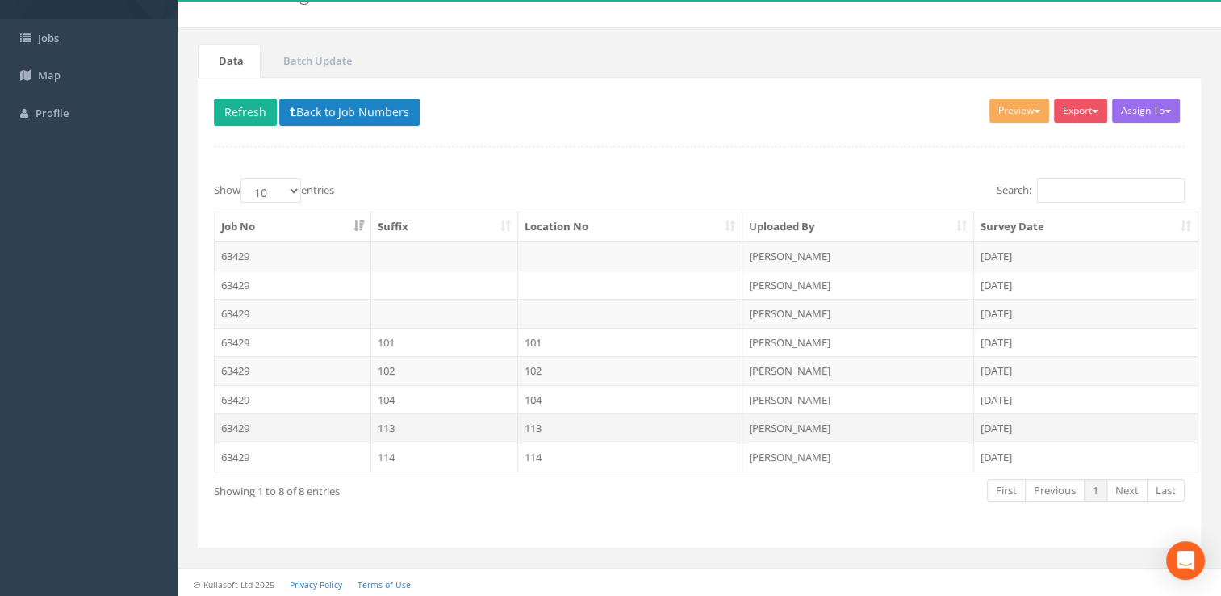
click at [442, 424] on td "113" at bounding box center [444, 427] width 147 height 29
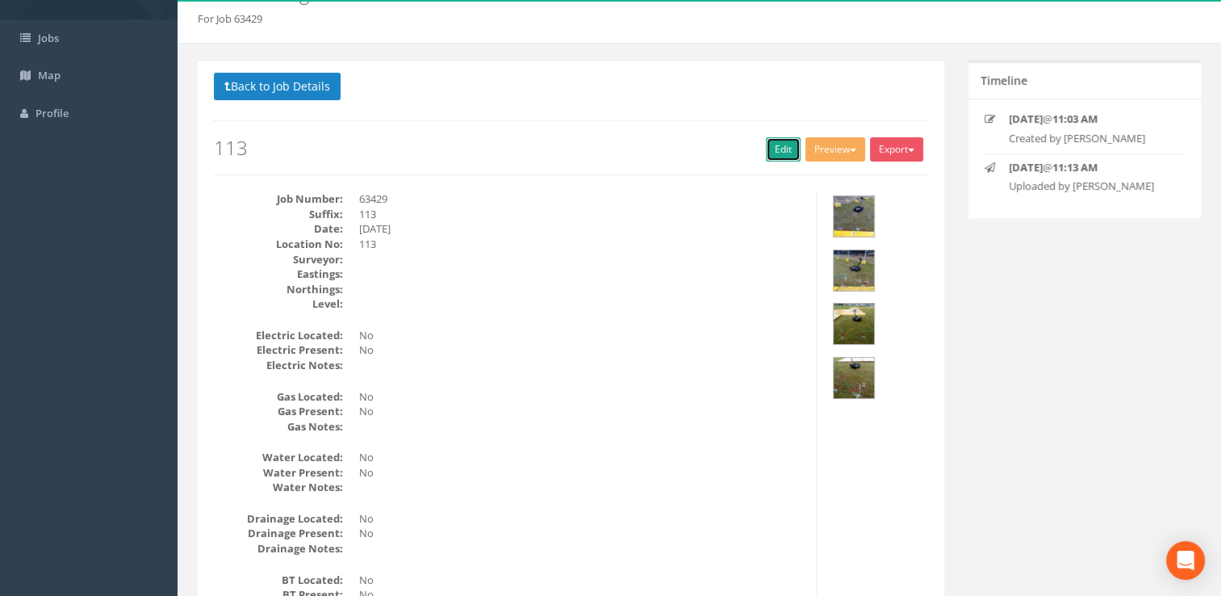
click at [778, 147] on link "Edit" at bounding box center [783, 149] width 35 height 24
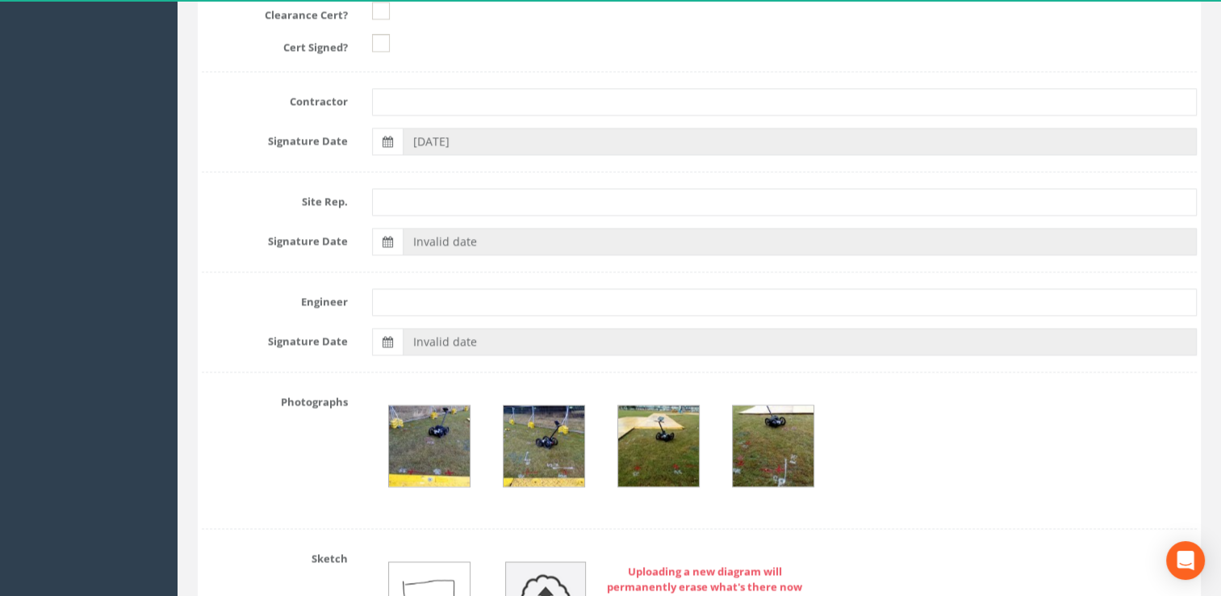
scroll to position [2586, 0]
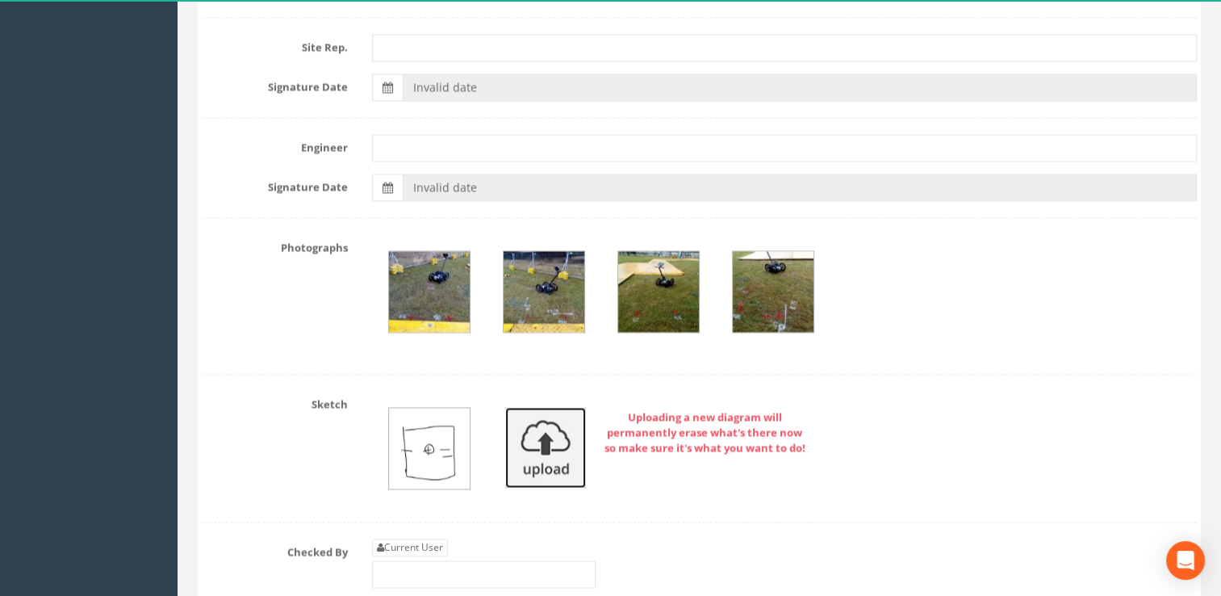
click at [531, 448] on img at bounding box center [545, 447] width 81 height 81
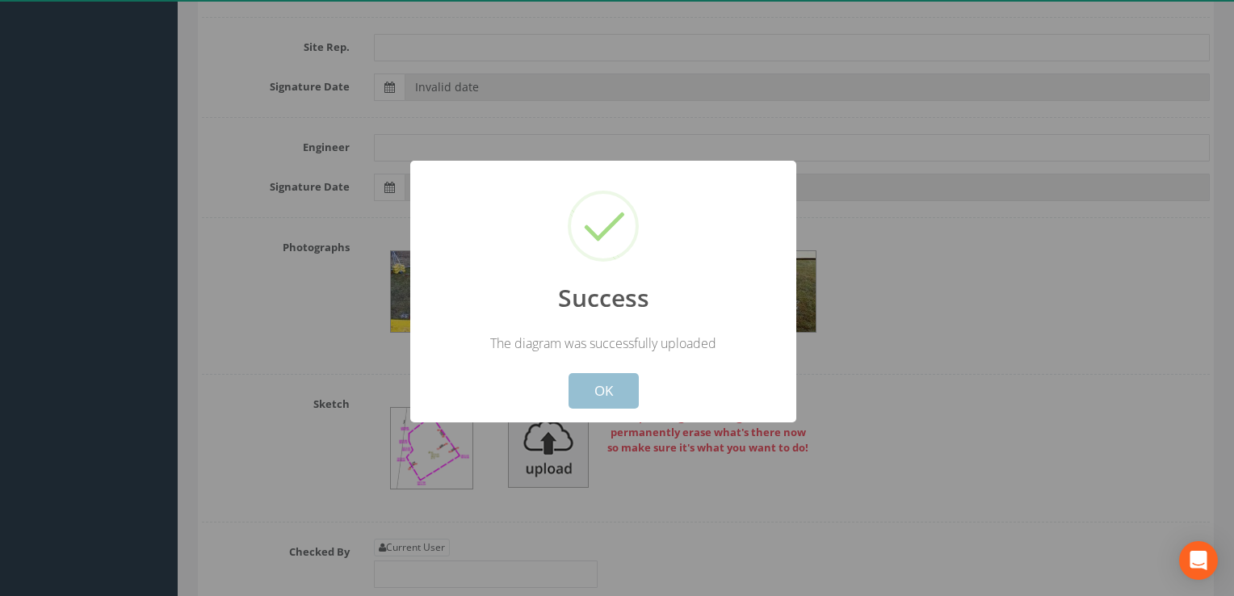
click at [610, 391] on button "OK" at bounding box center [603, 391] width 70 height 36
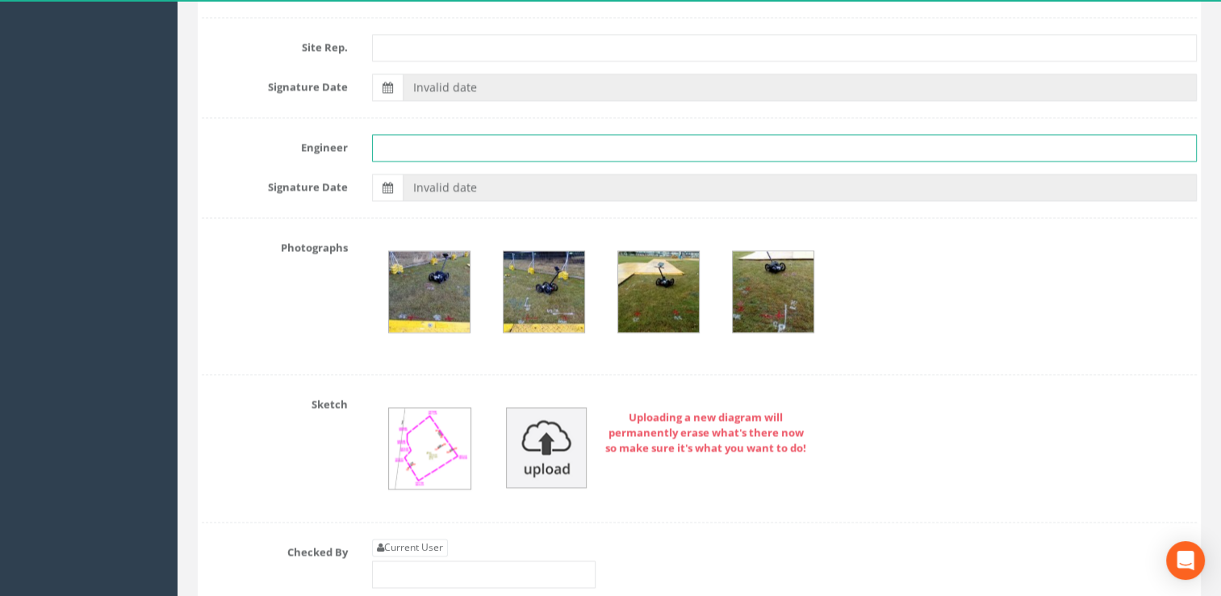
click at [400, 146] on input "text" at bounding box center [785, 147] width 826 height 27
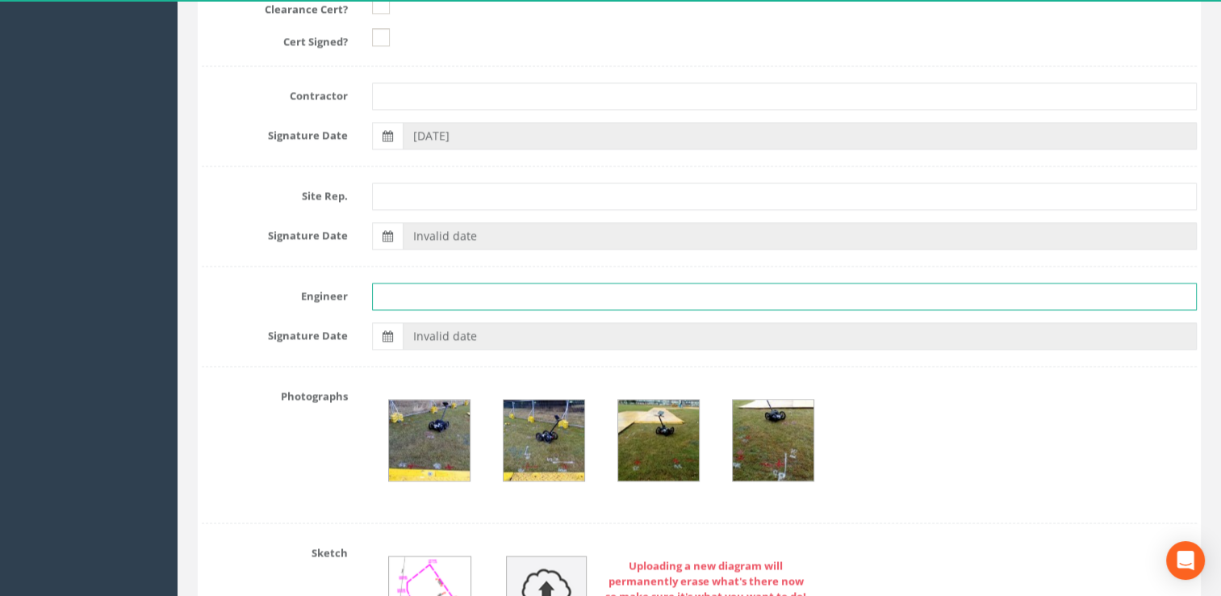
scroll to position [2424, 0]
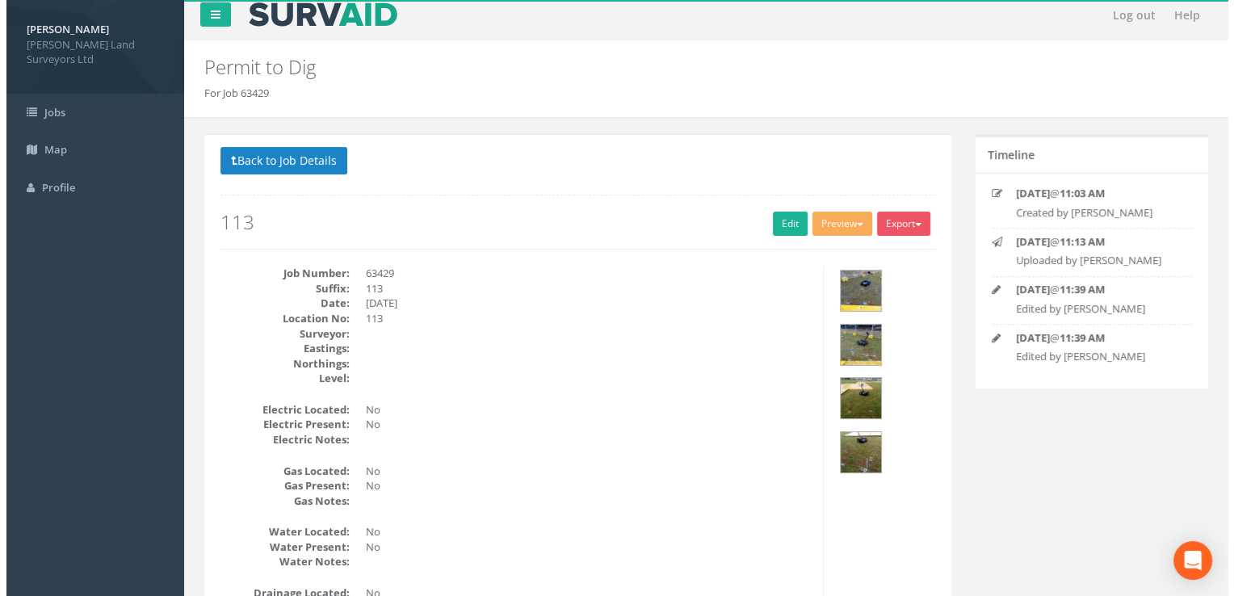
scroll to position [0, 0]
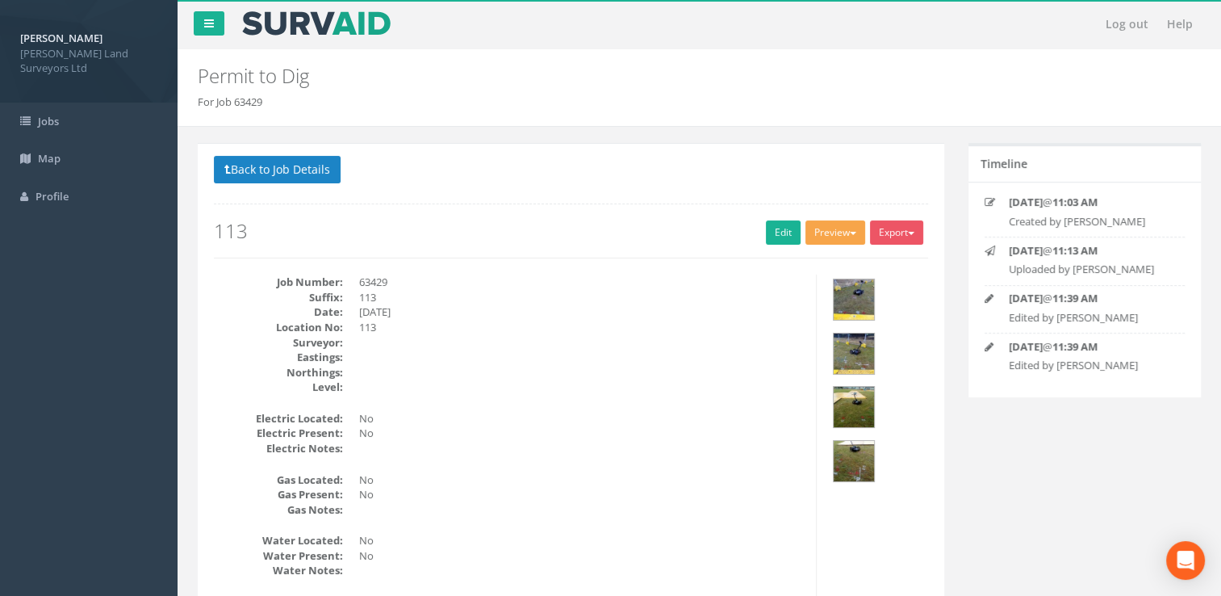
click at [818, 237] on button "Preview" at bounding box center [836, 232] width 60 height 24
click at [788, 270] on link "MHLS Permit to Dig" at bounding box center [805, 265] width 123 height 25
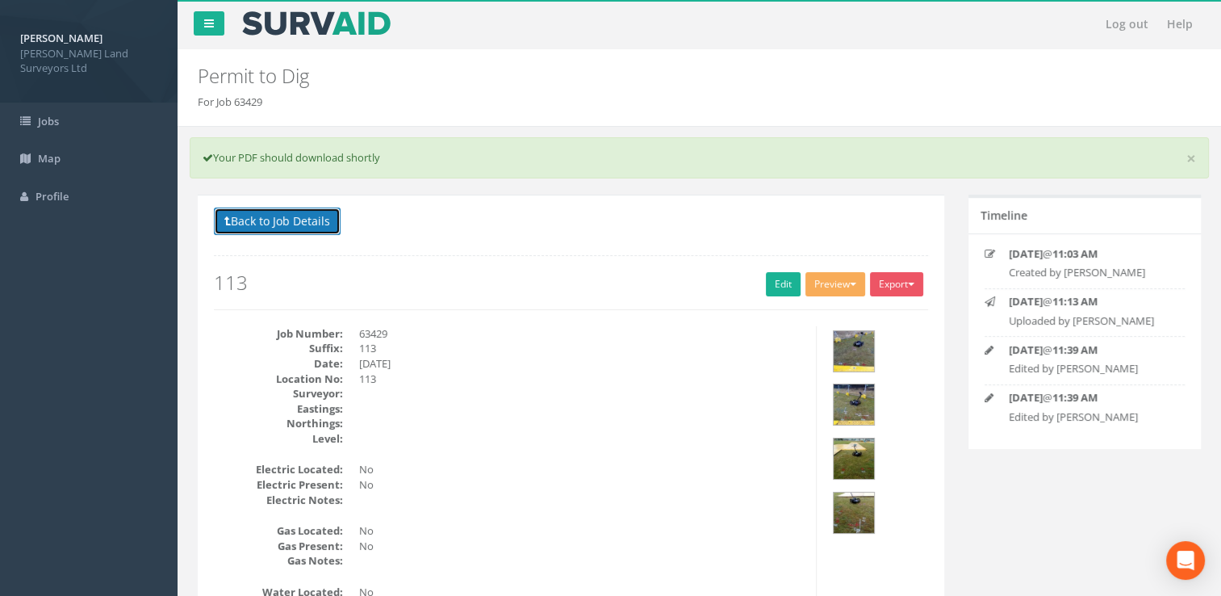
click at [243, 229] on button "Back to Job Details" at bounding box center [277, 220] width 127 height 27
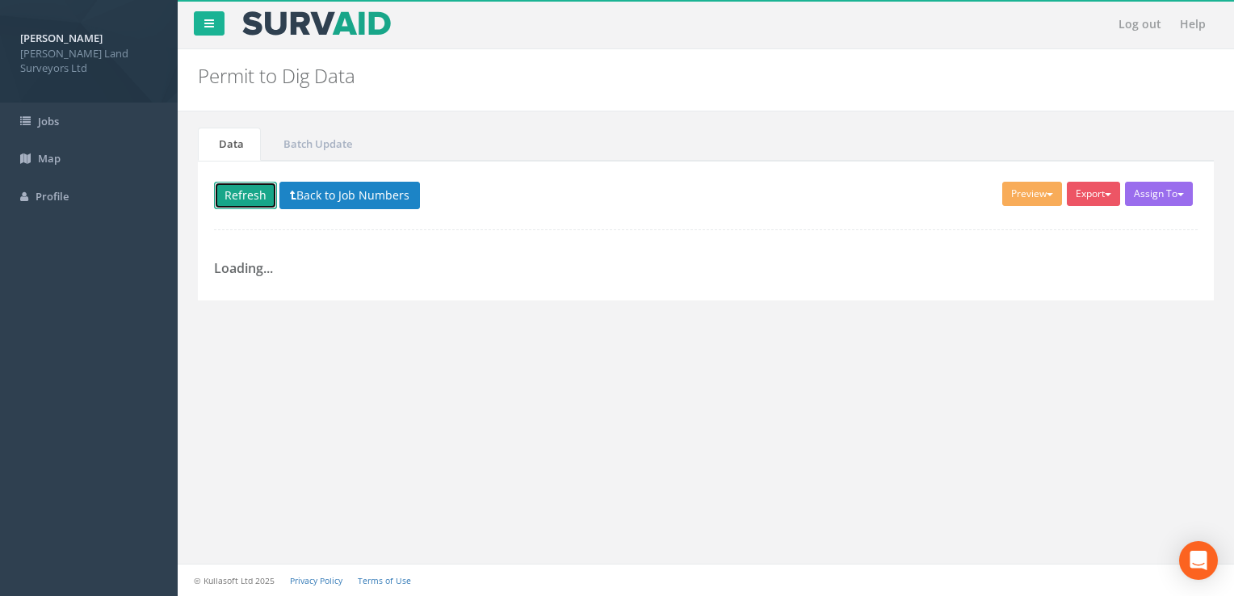
click at [221, 192] on button "Refresh" at bounding box center [245, 195] width 63 height 27
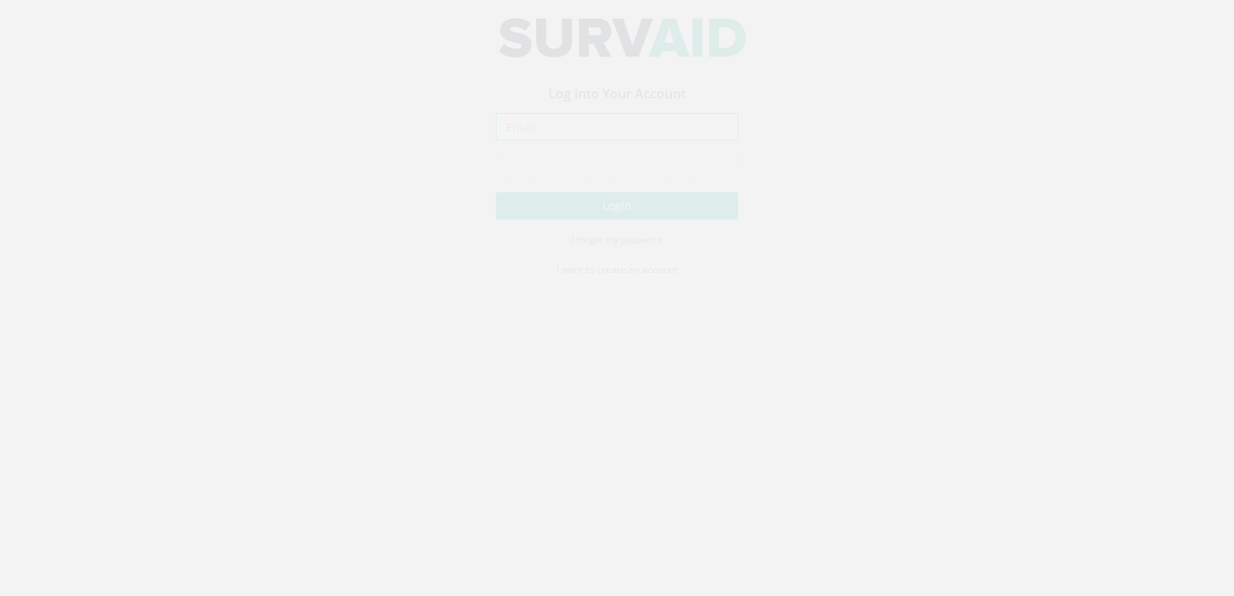
click at [576, 146] on input "email" at bounding box center [617, 141] width 242 height 27
type input "[PERSON_NAME][EMAIL_ADDRESS][DOMAIN_NAME]"
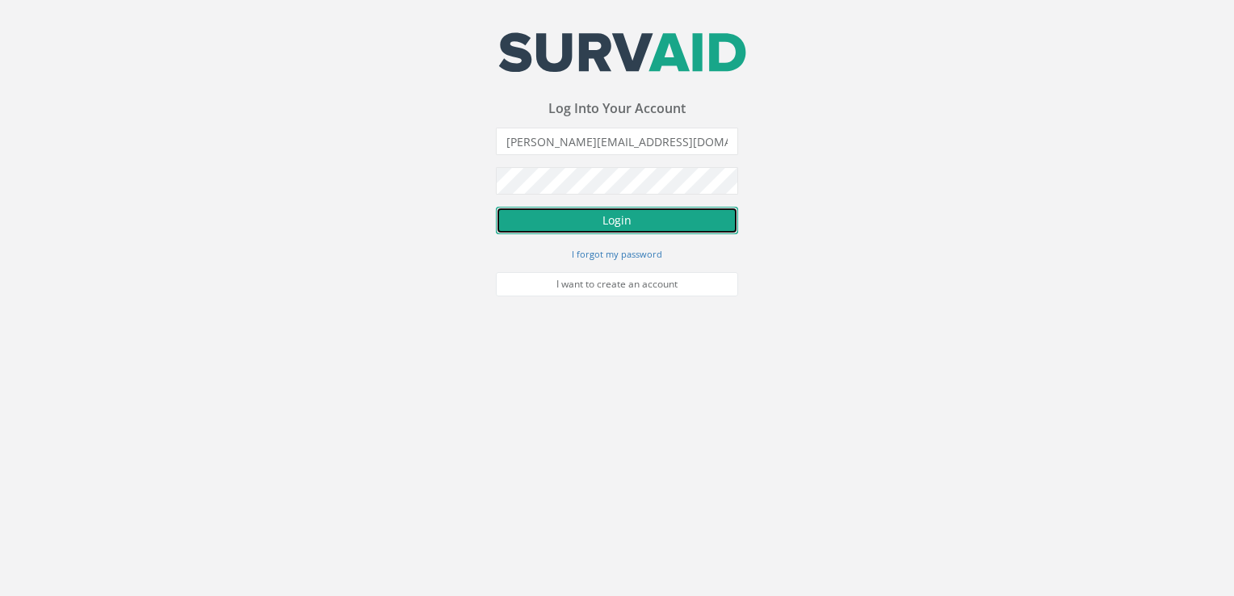
click at [578, 220] on button "Login" at bounding box center [617, 220] width 242 height 27
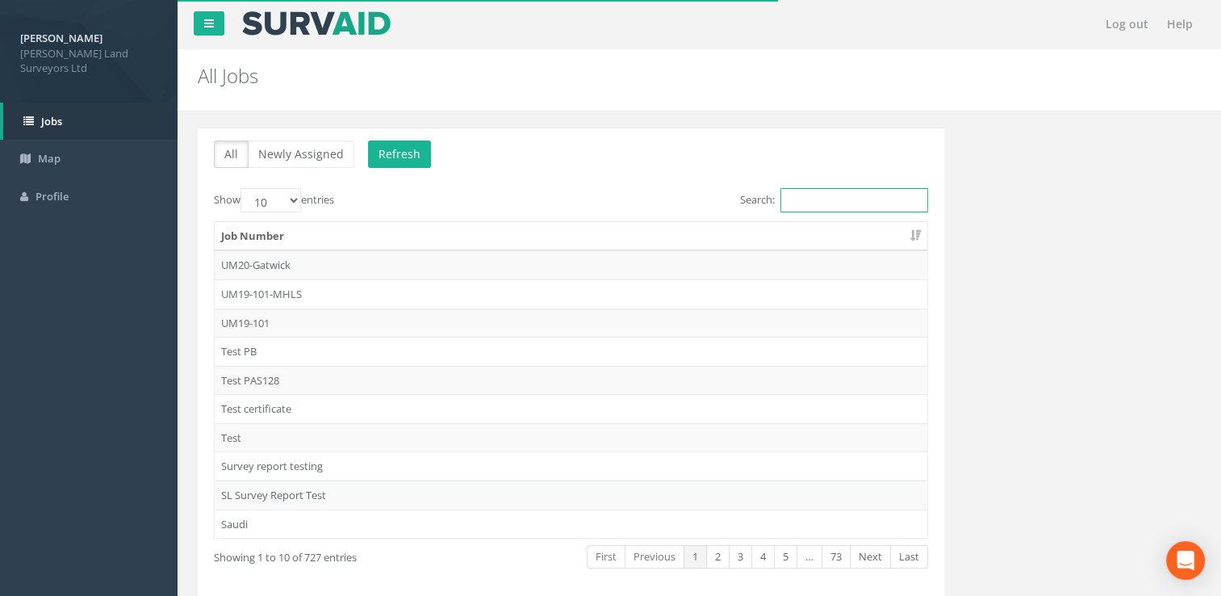
click at [842, 202] on input "Search:" at bounding box center [855, 200] width 148 height 24
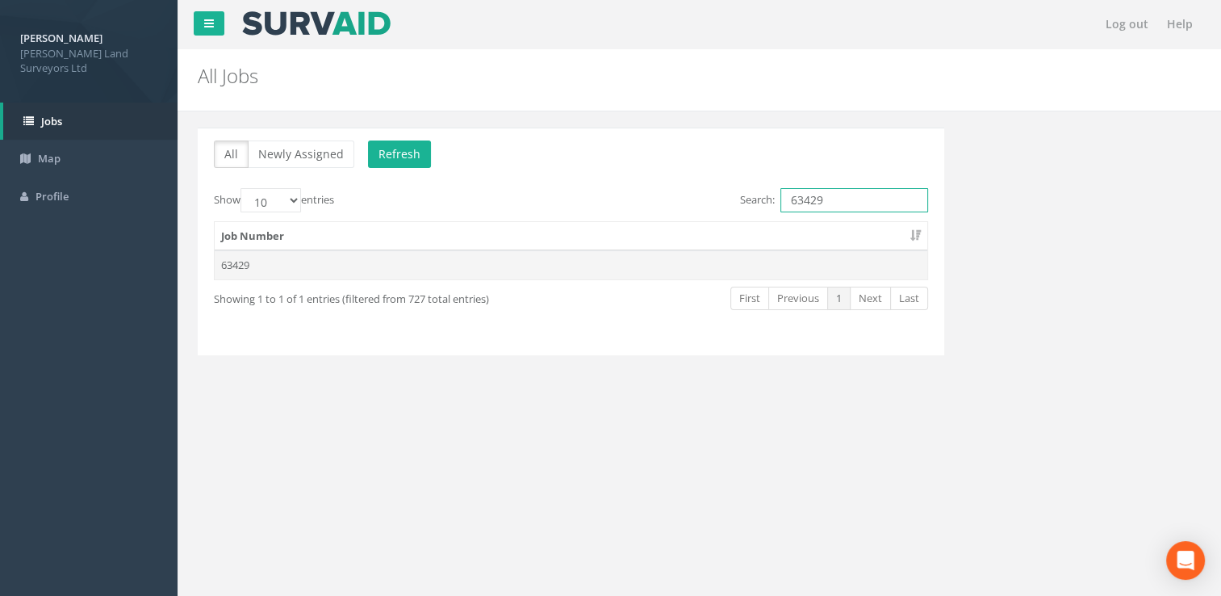
type input "63429"
click at [579, 261] on td "63429" at bounding box center [571, 264] width 713 height 29
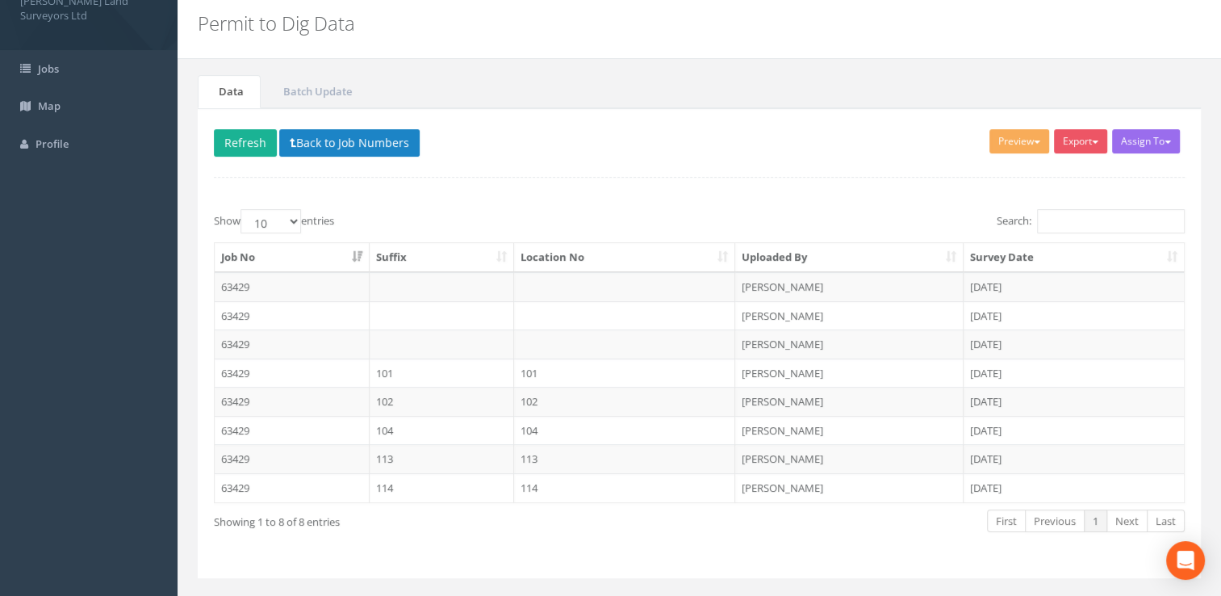
scroll to position [81, 0]
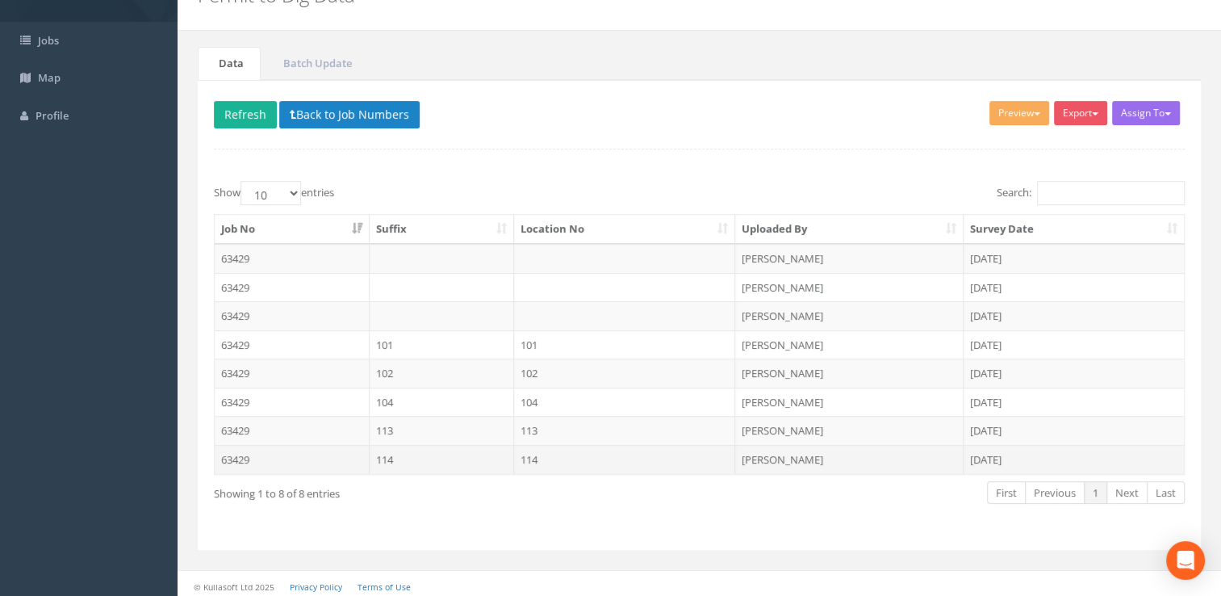
click at [466, 460] on td "114" at bounding box center [442, 459] width 145 height 29
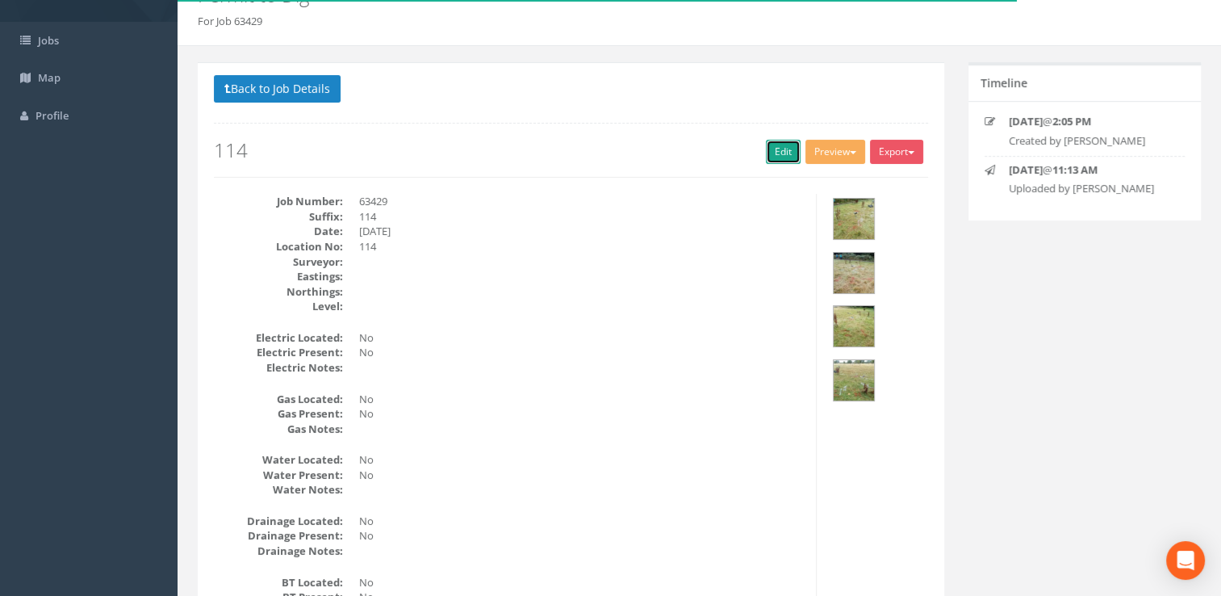
click at [771, 145] on link "Edit" at bounding box center [783, 152] width 35 height 24
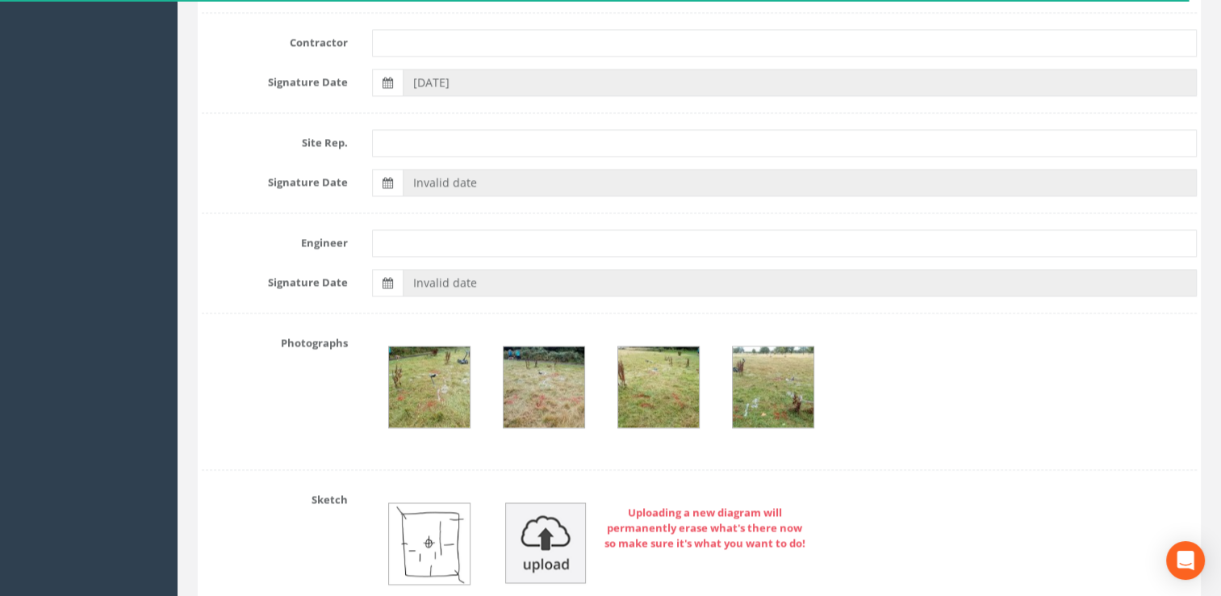
scroll to position [2664, 0]
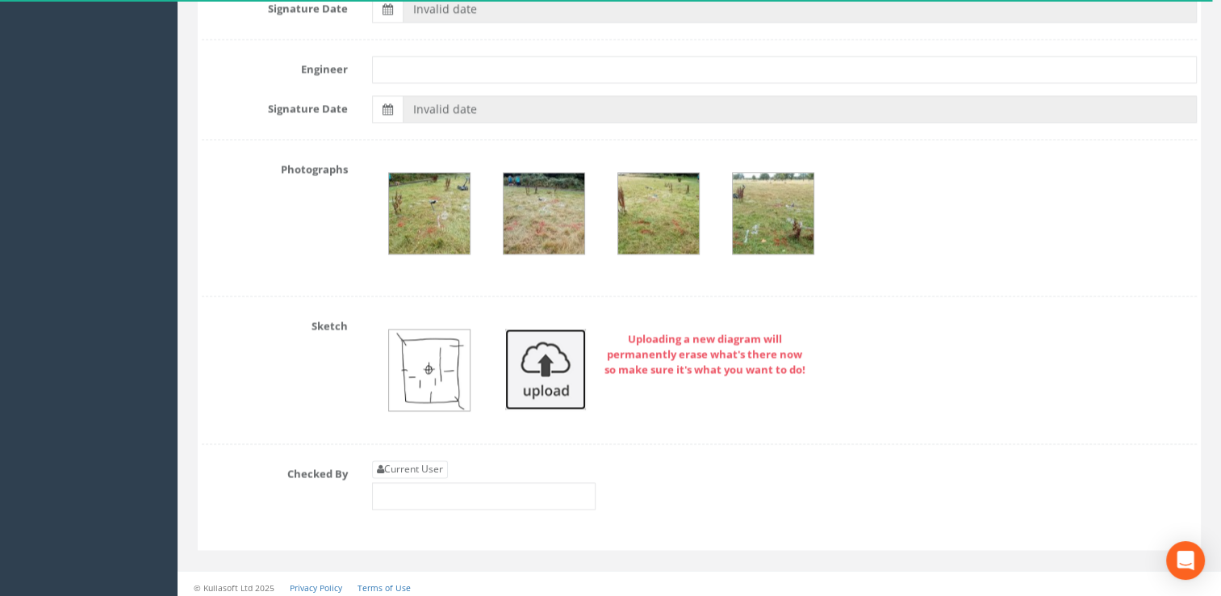
click at [518, 373] on img at bounding box center [545, 369] width 81 height 81
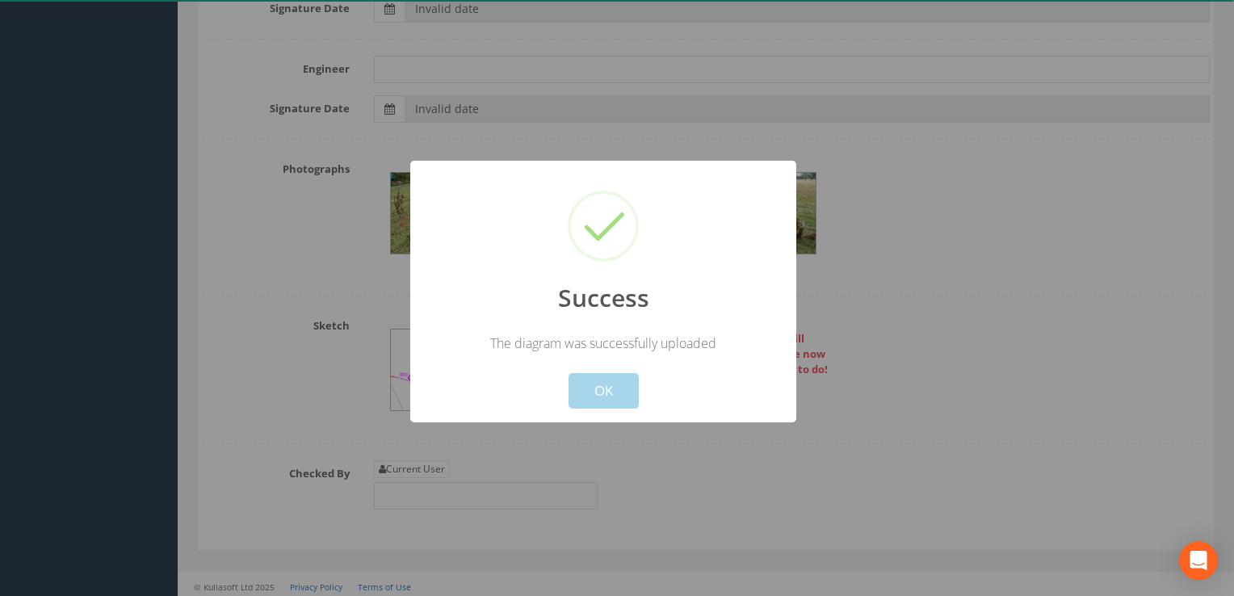
click at [609, 394] on button "OK" at bounding box center [603, 391] width 70 height 36
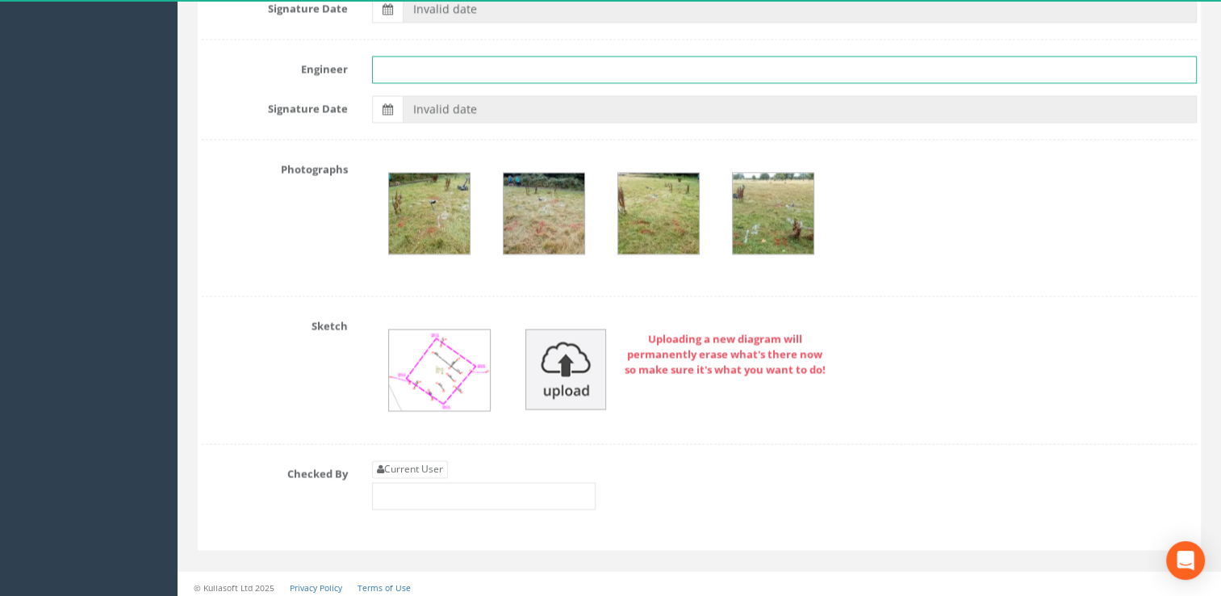
click at [410, 69] on input "text" at bounding box center [785, 69] width 826 height 27
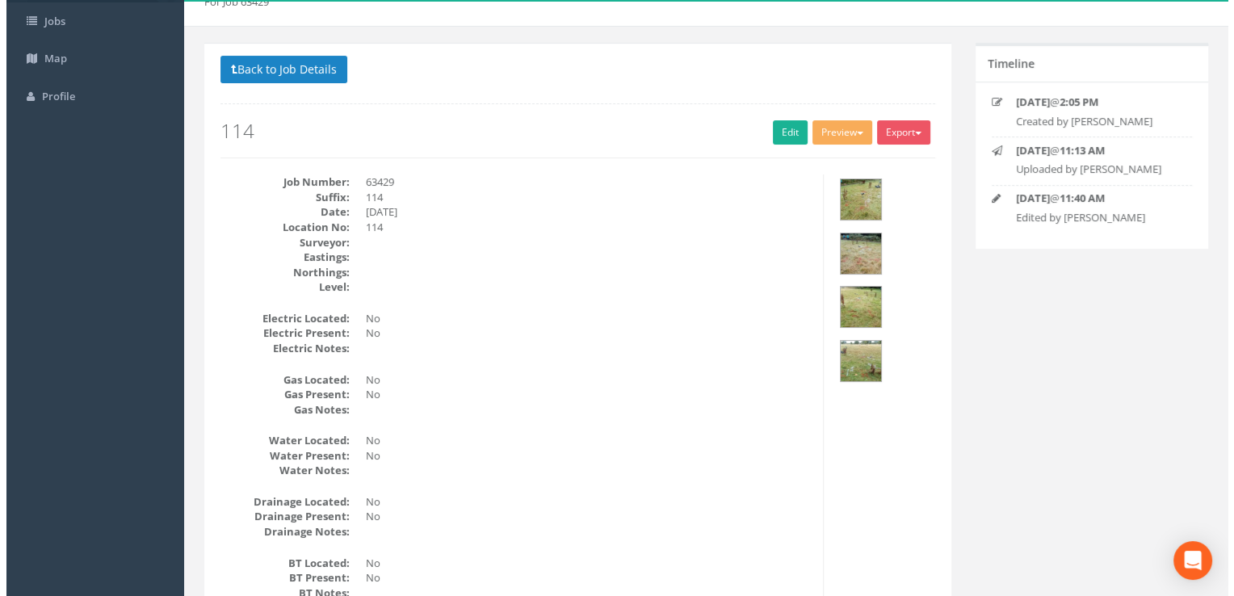
scroll to position [0, 0]
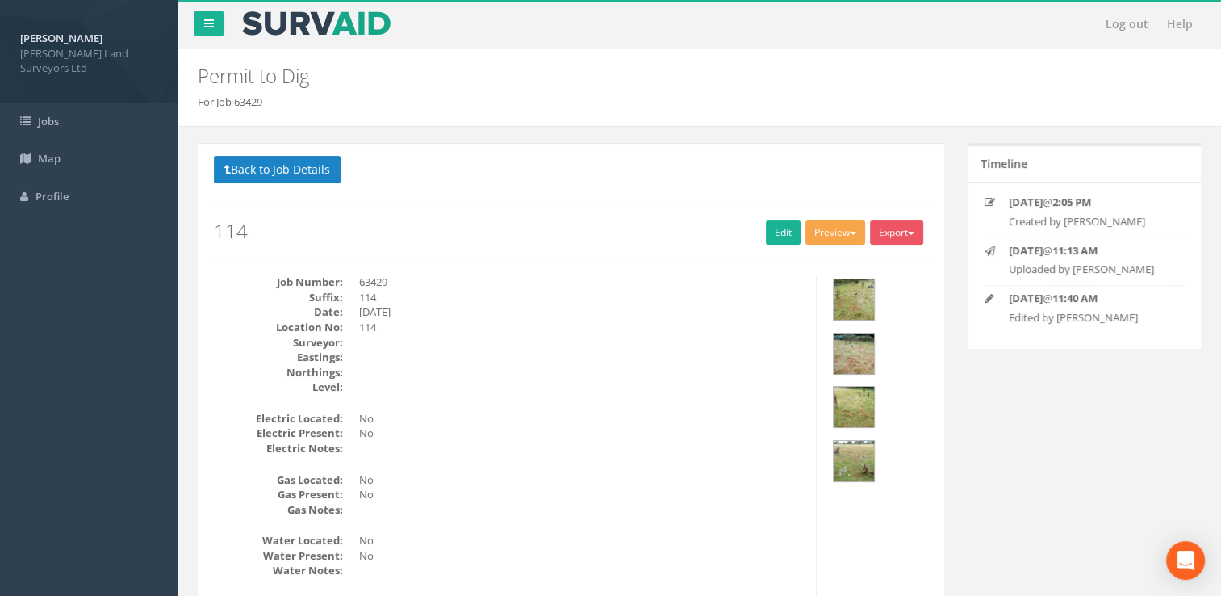
click at [824, 240] on button "Preview" at bounding box center [836, 232] width 60 height 24
click at [776, 263] on link "MHLS Permit to Dig" at bounding box center [805, 265] width 123 height 25
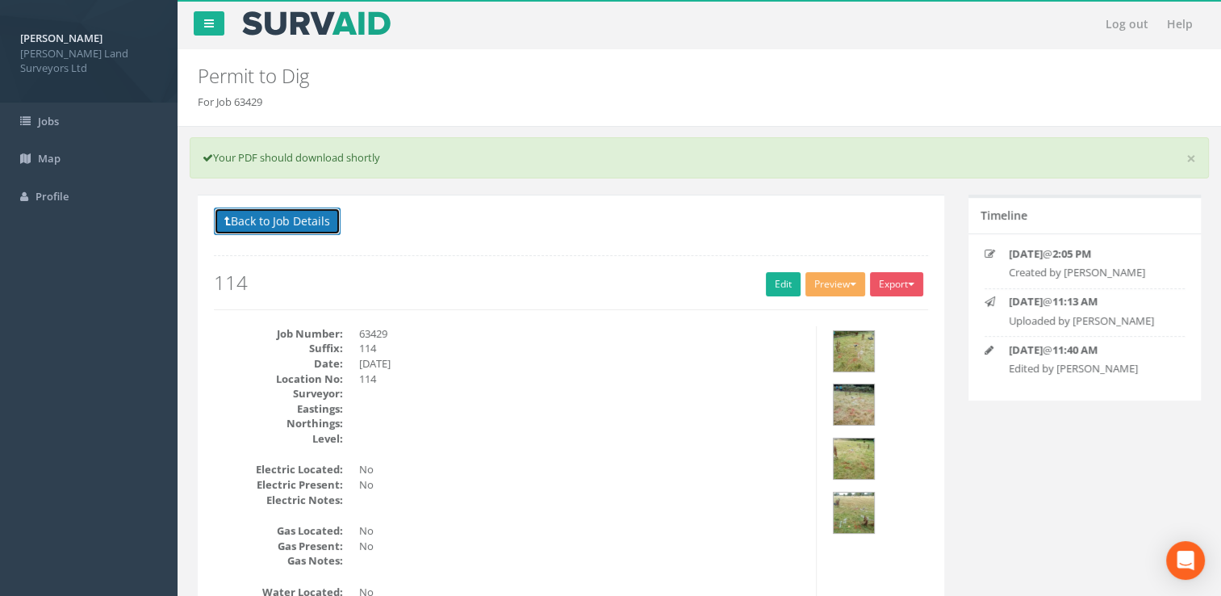
click at [286, 222] on button "Back to Job Details" at bounding box center [277, 220] width 127 height 27
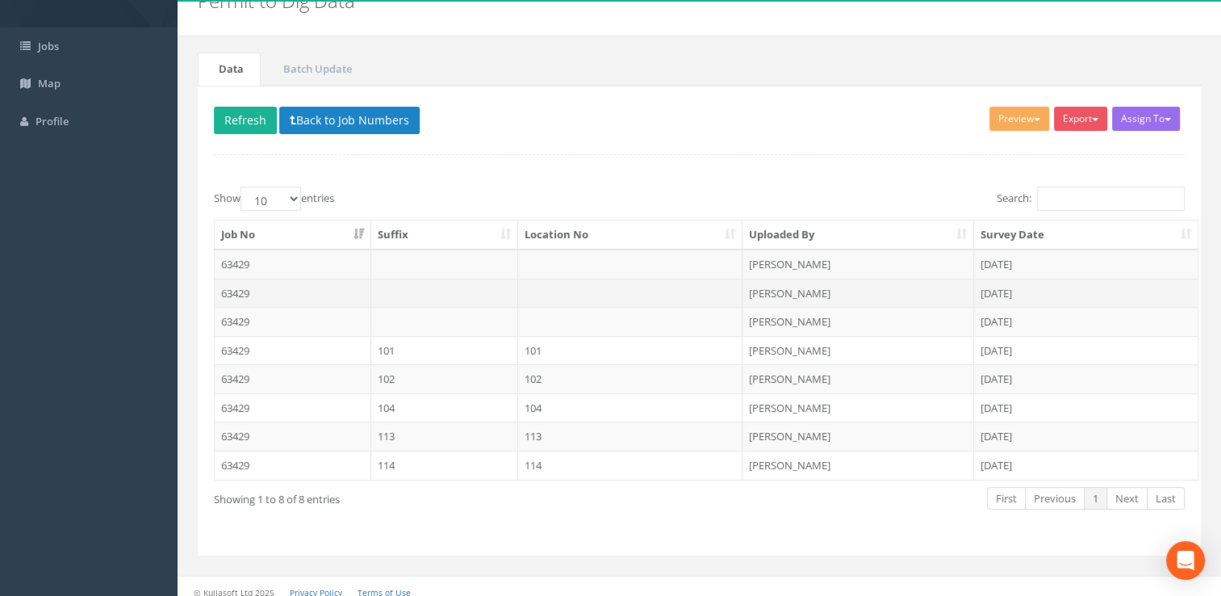
scroll to position [83, 0]
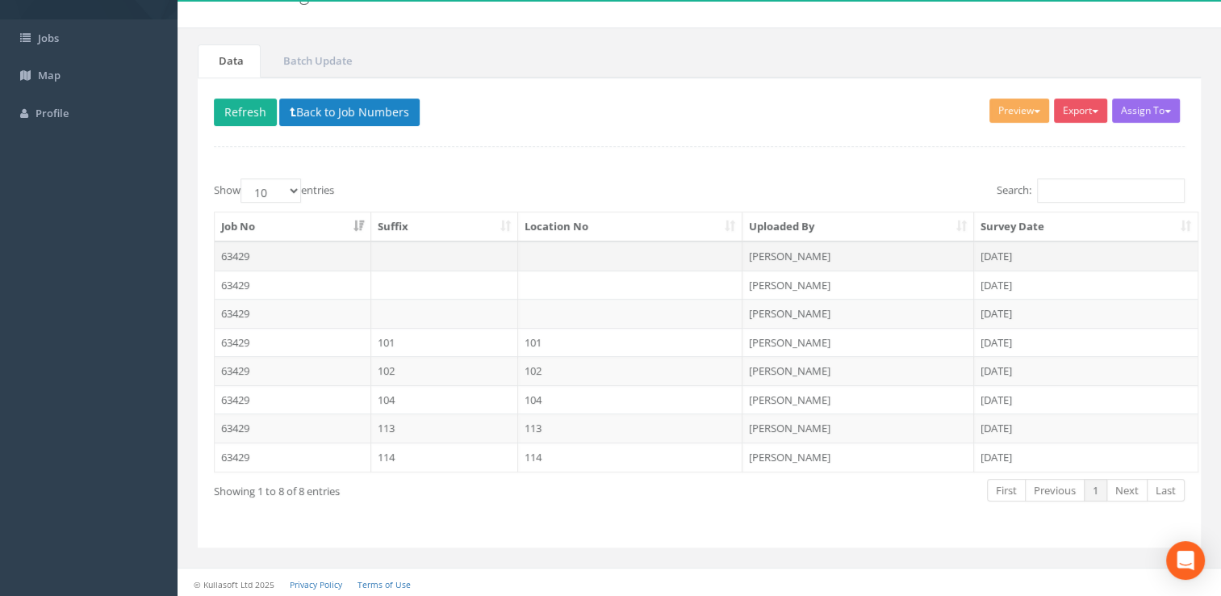
click at [668, 259] on td at bounding box center [630, 255] width 225 height 29
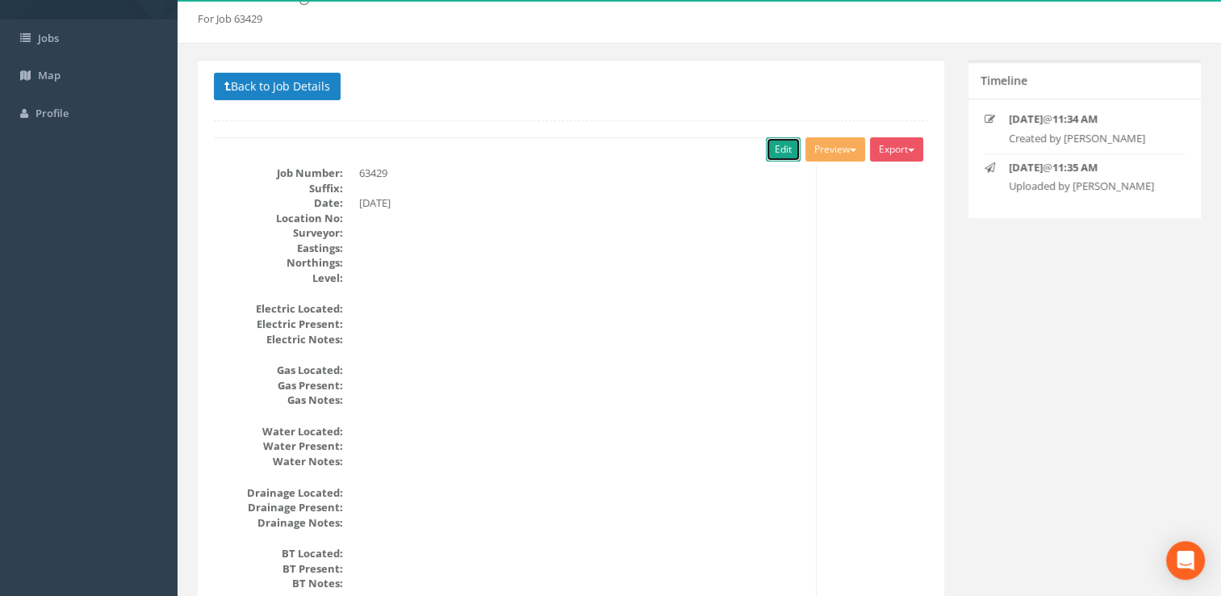
click at [766, 150] on link "Edit" at bounding box center [783, 149] width 35 height 24
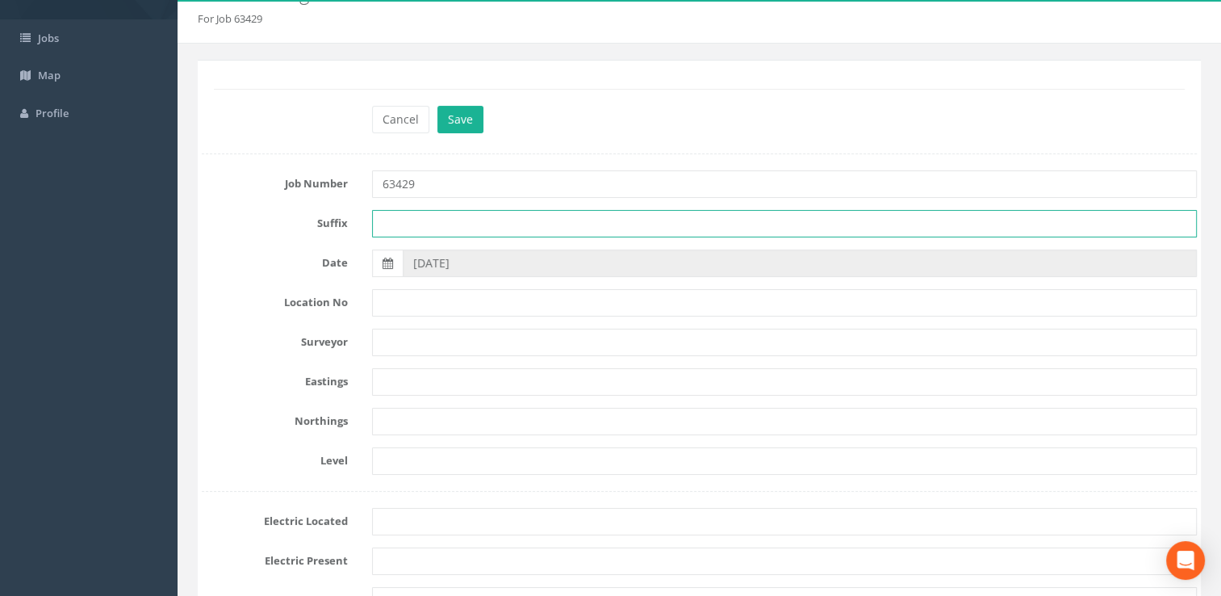
click at [426, 222] on input "text" at bounding box center [785, 223] width 826 height 27
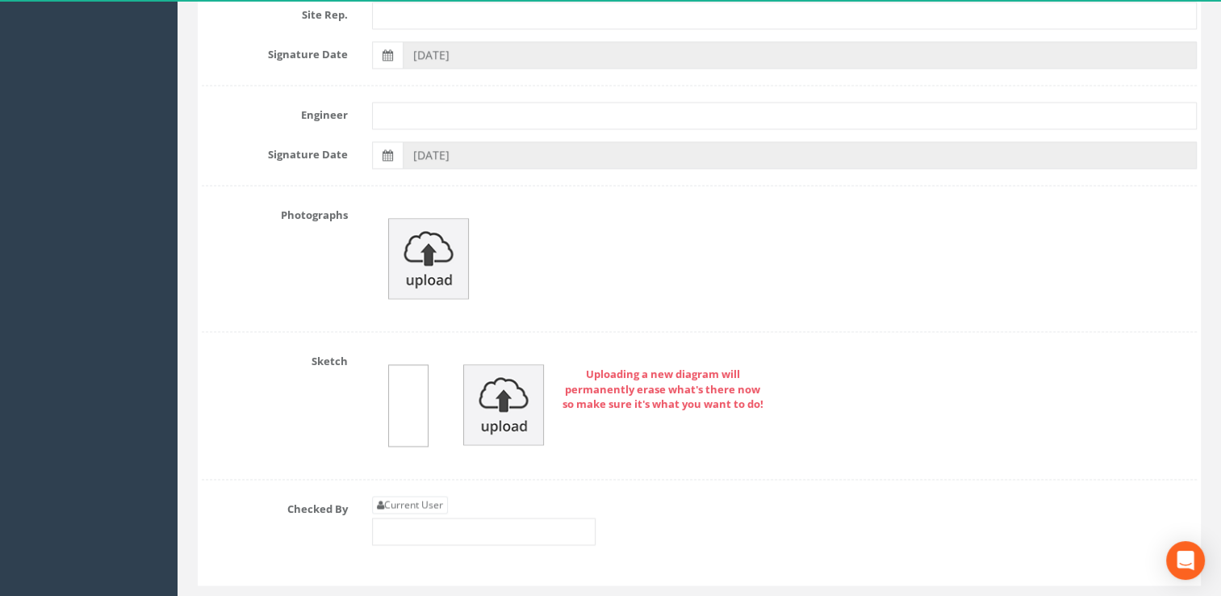
scroll to position [2629, 0]
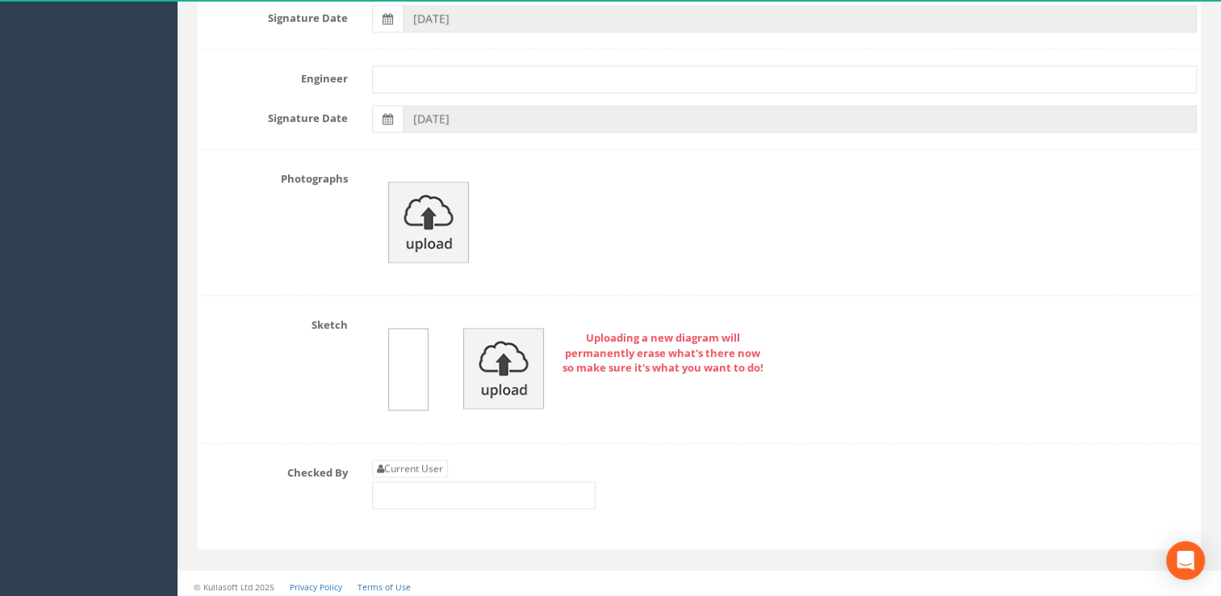
type input "103"
click at [497, 375] on img at bounding box center [503, 368] width 81 height 81
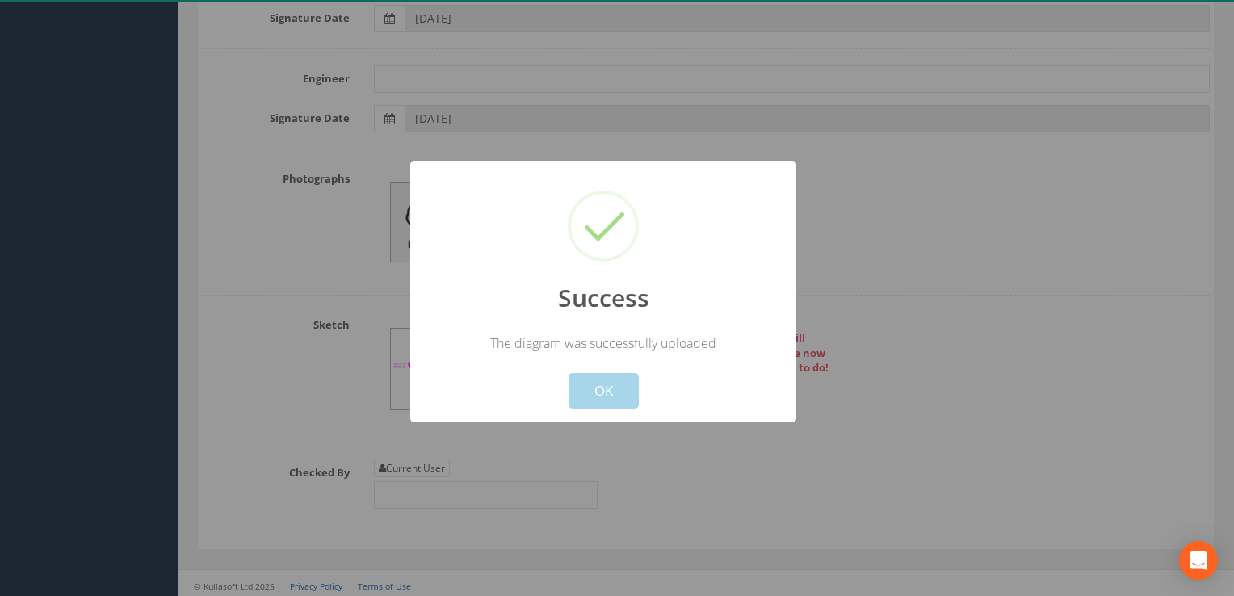
click at [601, 393] on button "OK" at bounding box center [603, 391] width 70 height 36
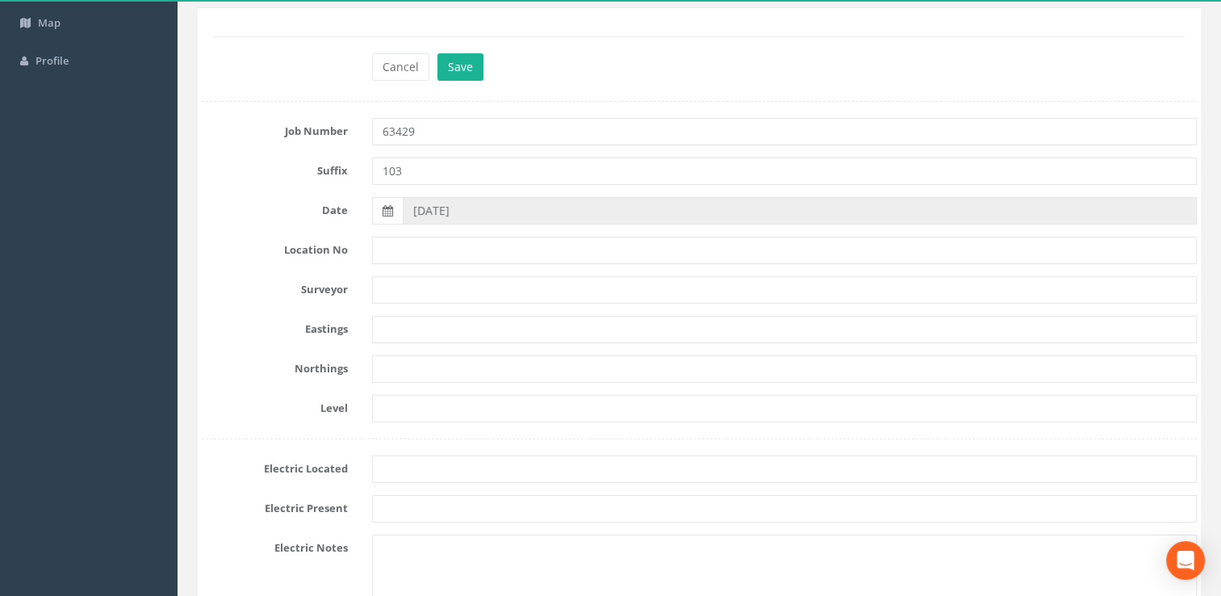
scroll to position [0, 0]
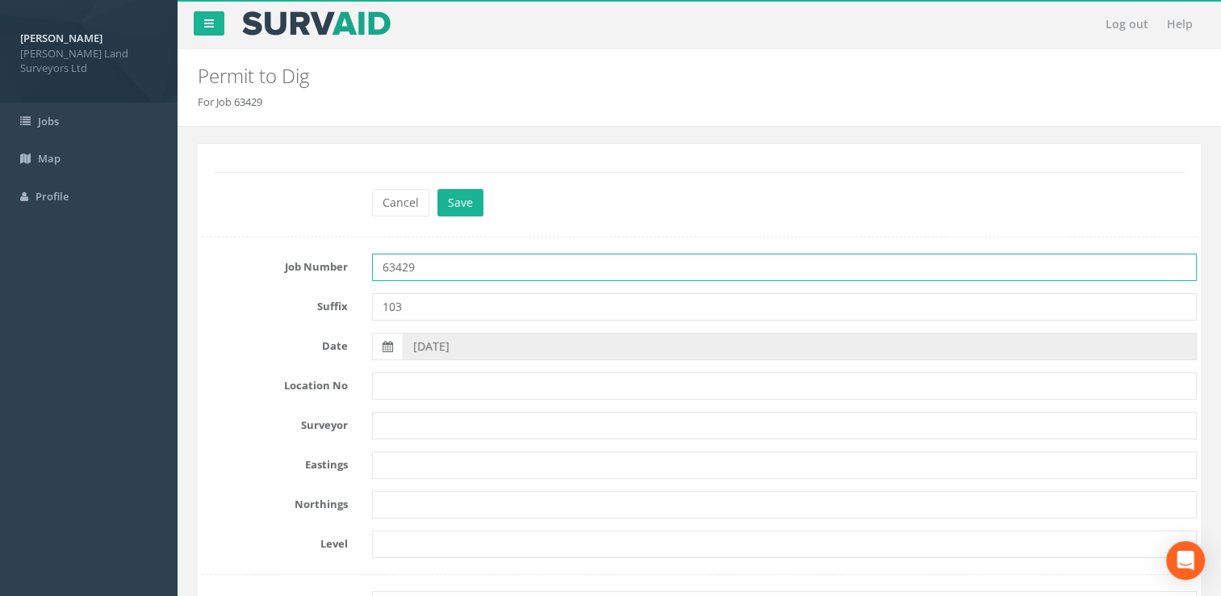
click at [447, 263] on input "63429" at bounding box center [785, 266] width 826 height 27
type input "63429-103"
click at [460, 203] on button "Save" at bounding box center [461, 202] width 46 height 27
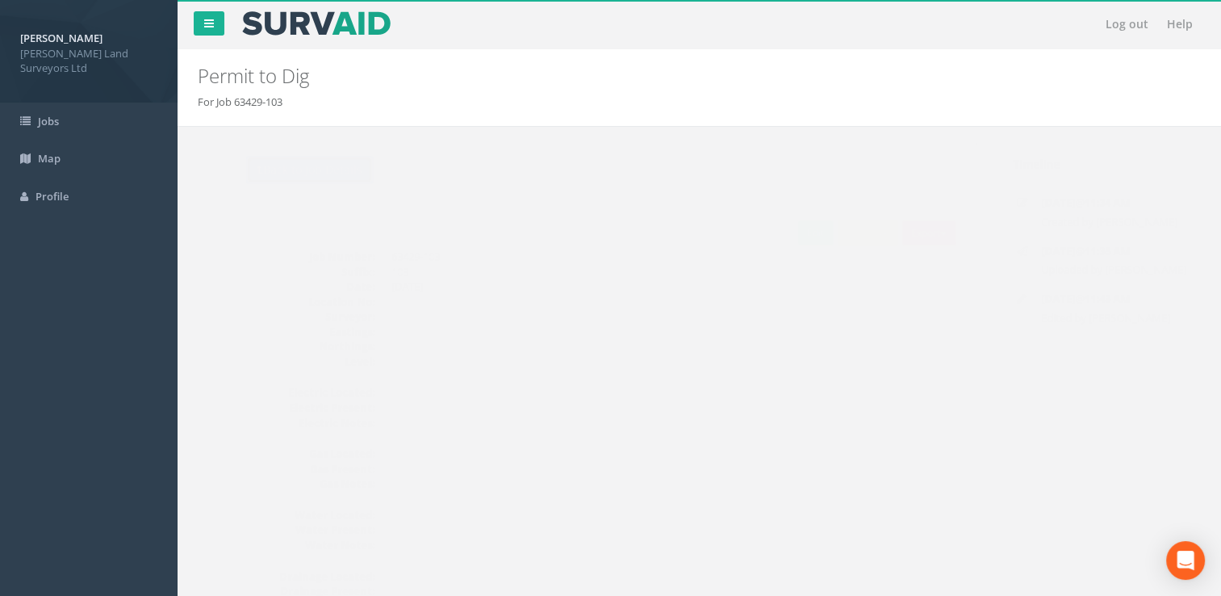
click at [277, 179] on button "Back to Job Details" at bounding box center [277, 169] width 127 height 27
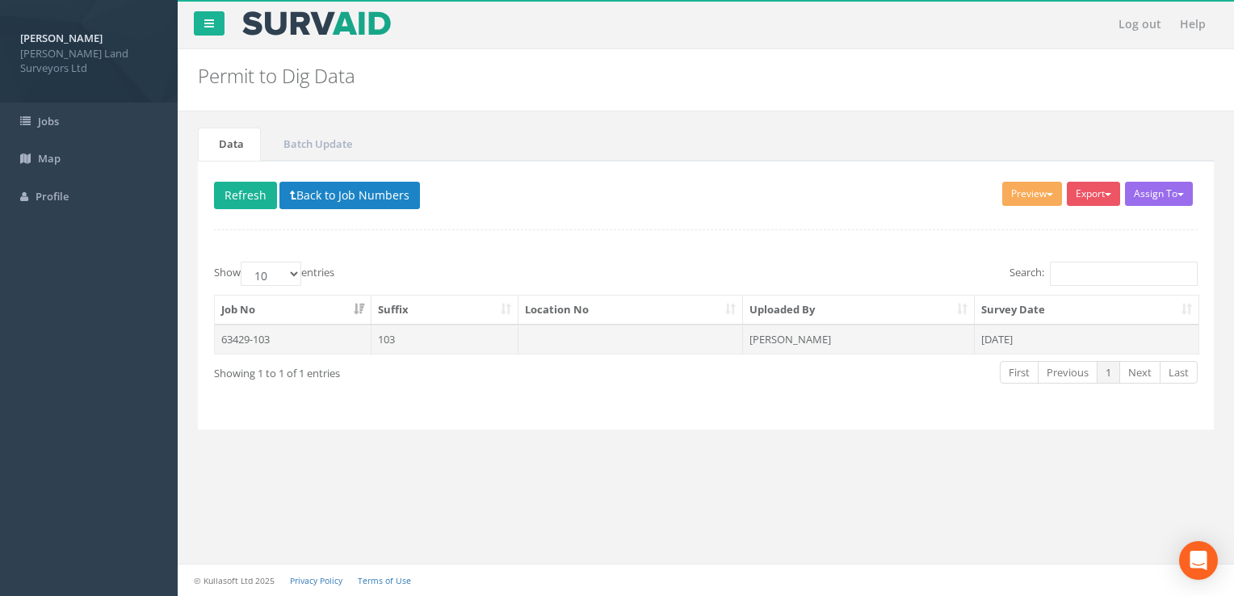
click at [279, 341] on td "63429-103" at bounding box center [293, 339] width 157 height 29
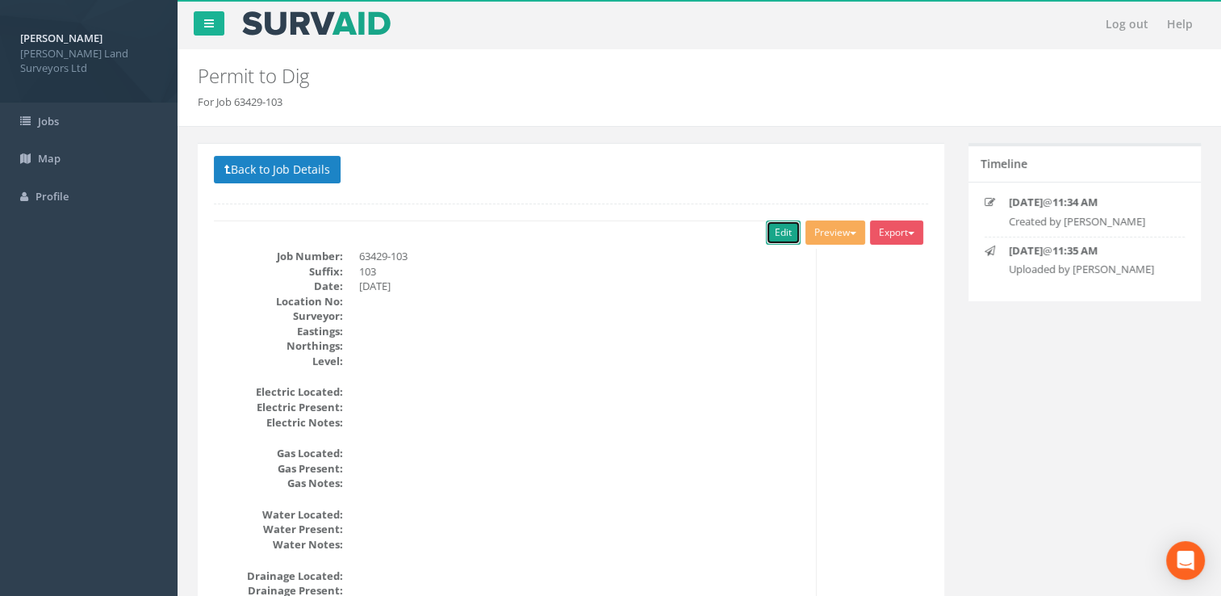
click at [774, 230] on link "Edit" at bounding box center [783, 232] width 35 height 24
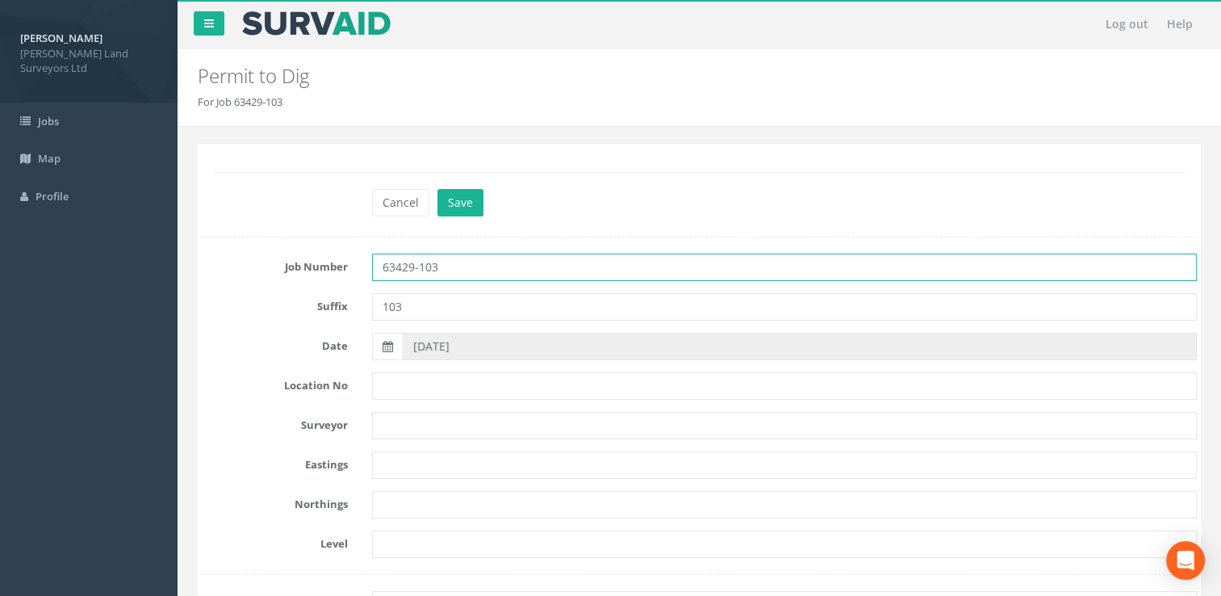
drag, startPoint x: 446, startPoint y: 265, endPoint x: 414, endPoint y: 267, distance: 31.6
click at [414, 267] on input "63429-103" at bounding box center [785, 266] width 826 height 27
type input "63429"
click at [463, 199] on button "Save" at bounding box center [461, 202] width 46 height 27
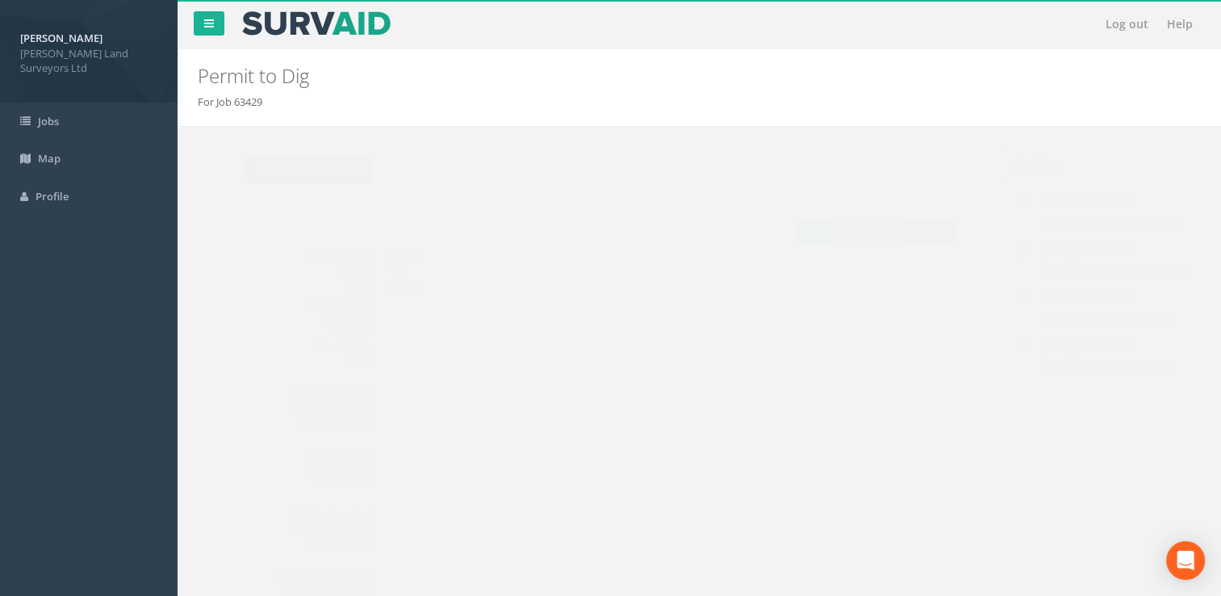
click at [283, 173] on button "Back to Job Details" at bounding box center [277, 169] width 127 height 27
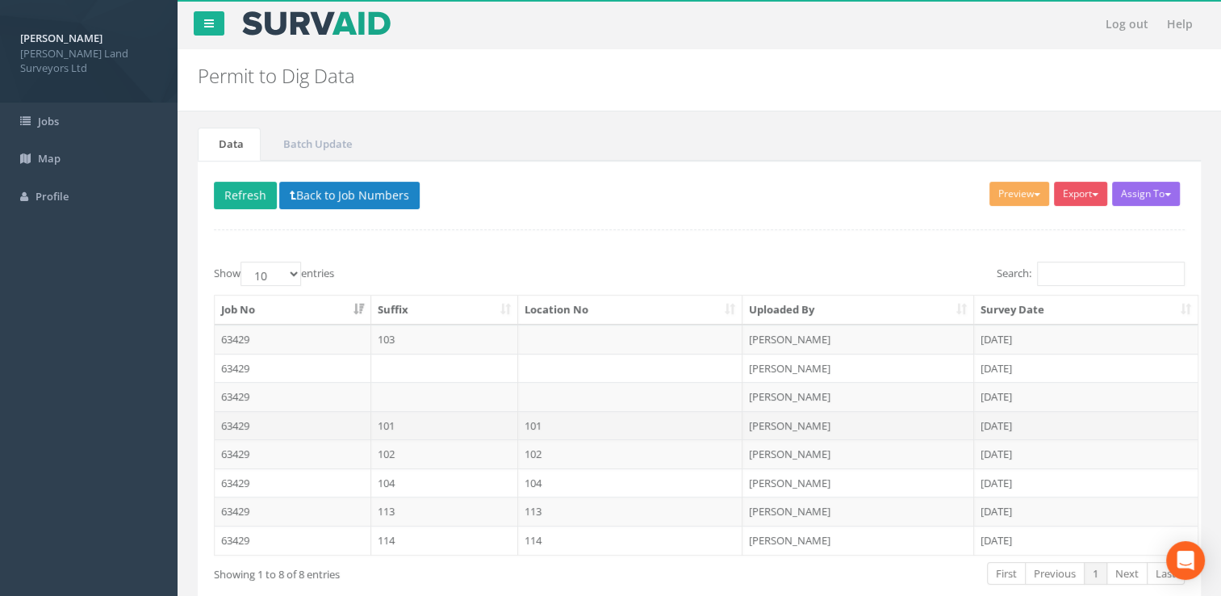
click at [562, 418] on td "101" at bounding box center [630, 425] width 225 height 29
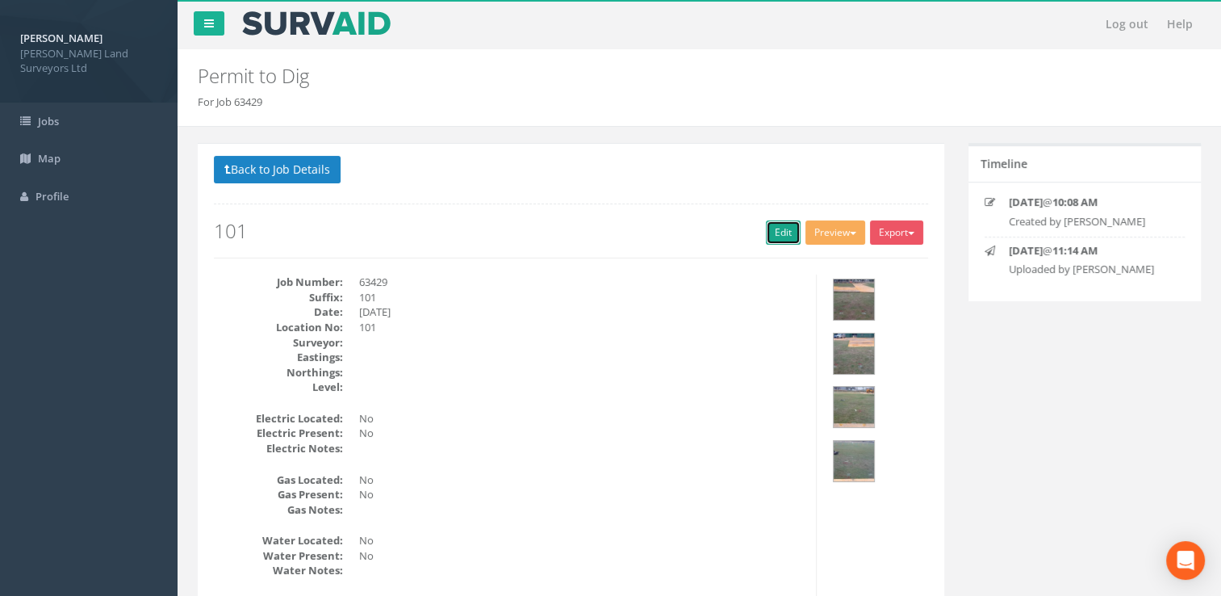
click at [770, 240] on link "Edit" at bounding box center [783, 232] width 35 height 24
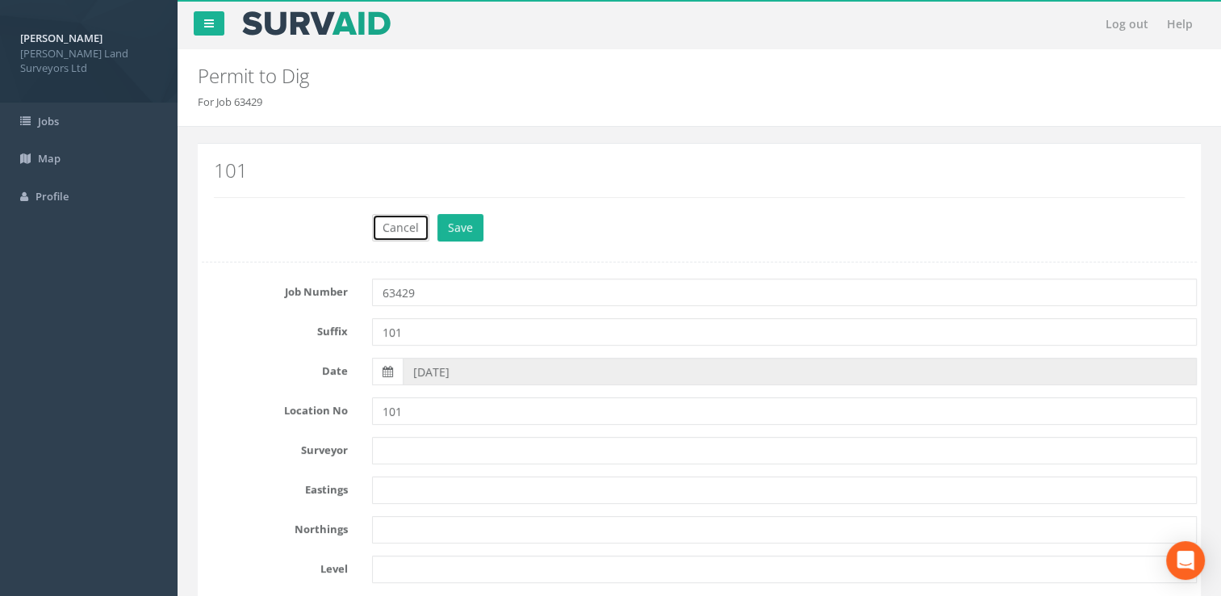
click at [382, 232] on button "Cancel" at bounding box center [400, 227] width 57 height 27
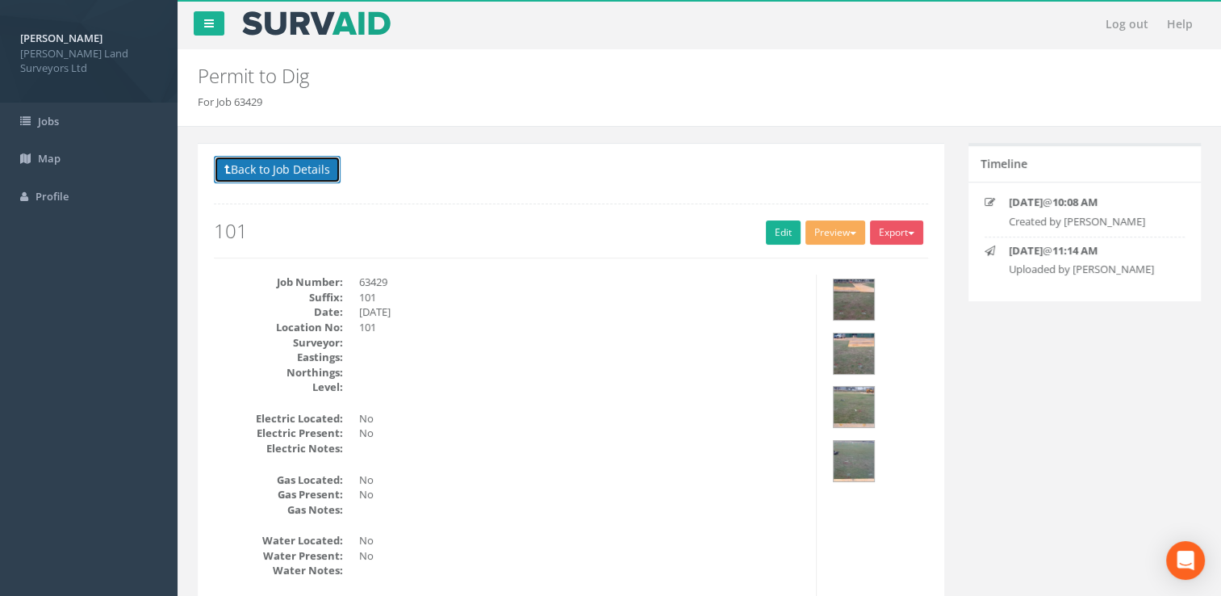
click at [278, 174] on button "Back to Job Details" at bounding box center [277, 169] width 127 height 27
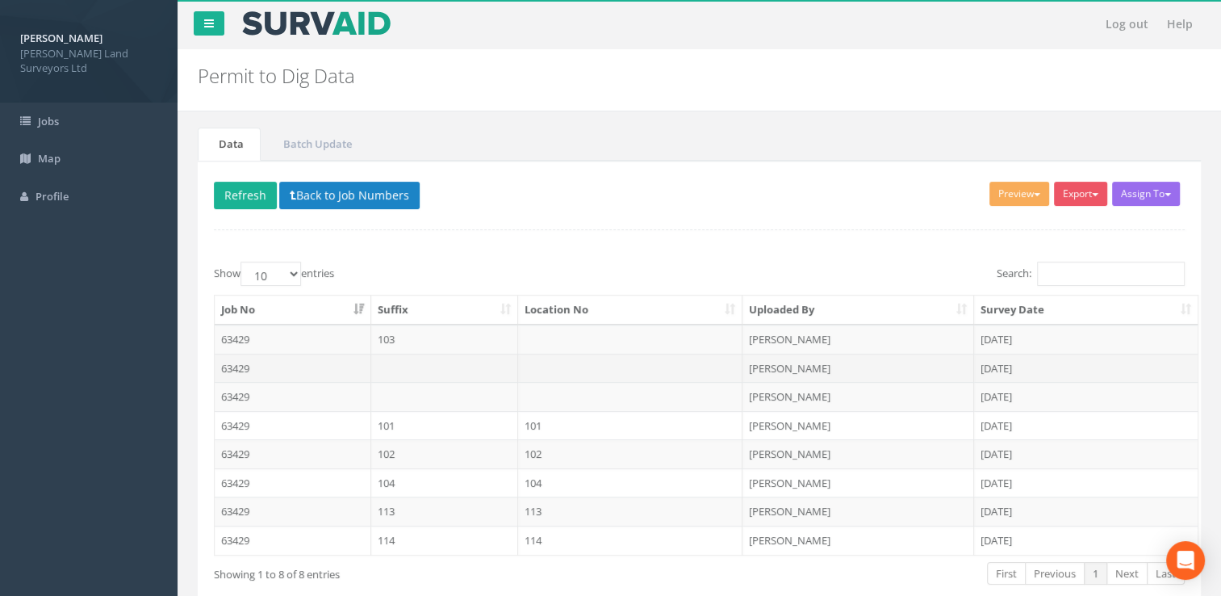
click at [554, 364] on td at bounding box center [630, 368] width 225 height 29
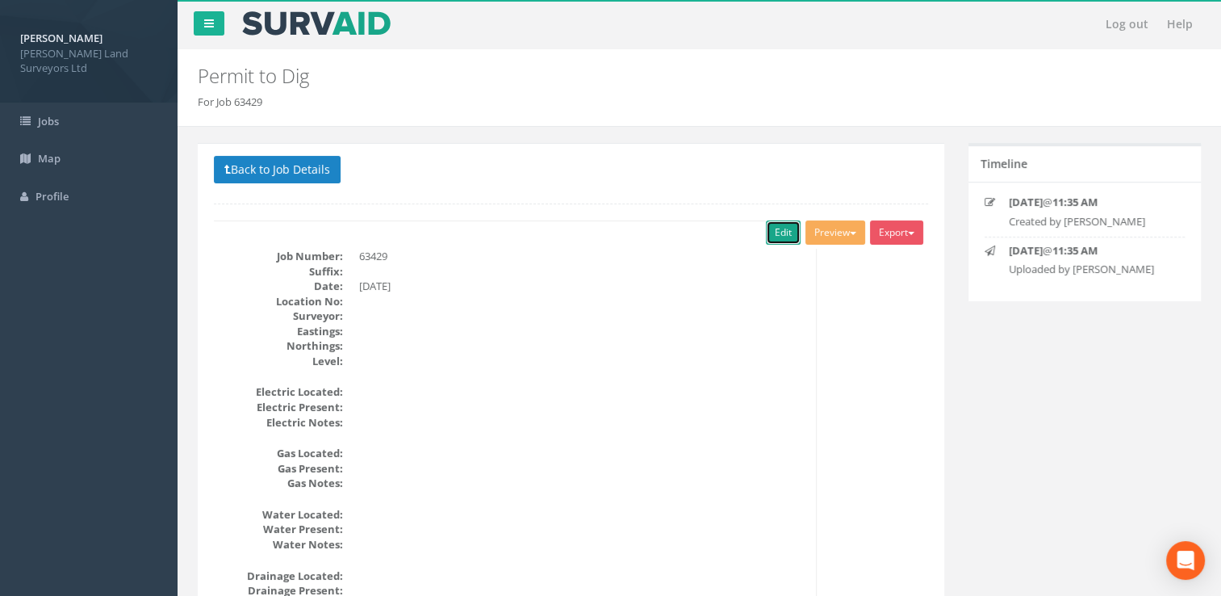
click at [766, 230] on link "Edit" at bounding box center [783, 232] width 35 height 24
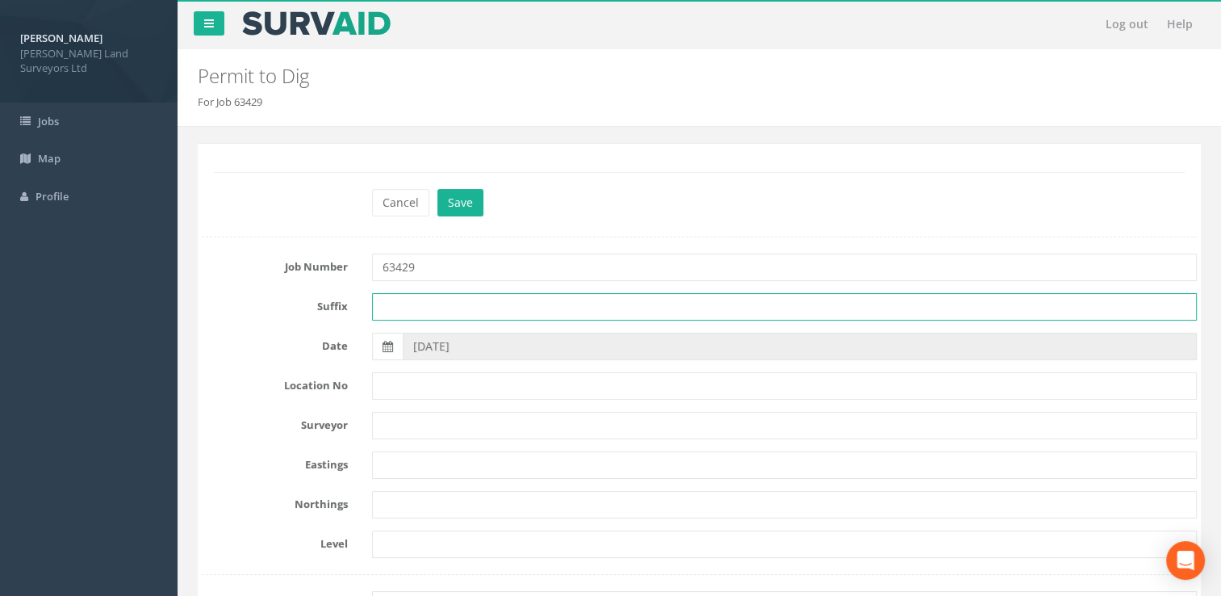
click at [414, 314] on input "text" at bounding box center [785, 306] width 826 height 27
drag, startPoint x: 436, startPoint y: 308, endPoint x: 360, endPoint y: 308, distance: 75.9
click at [362, 308] on div "105 (Option 1)" at bounding box center [785, 306] width 850 height 27
type input "105 (Option 1)"
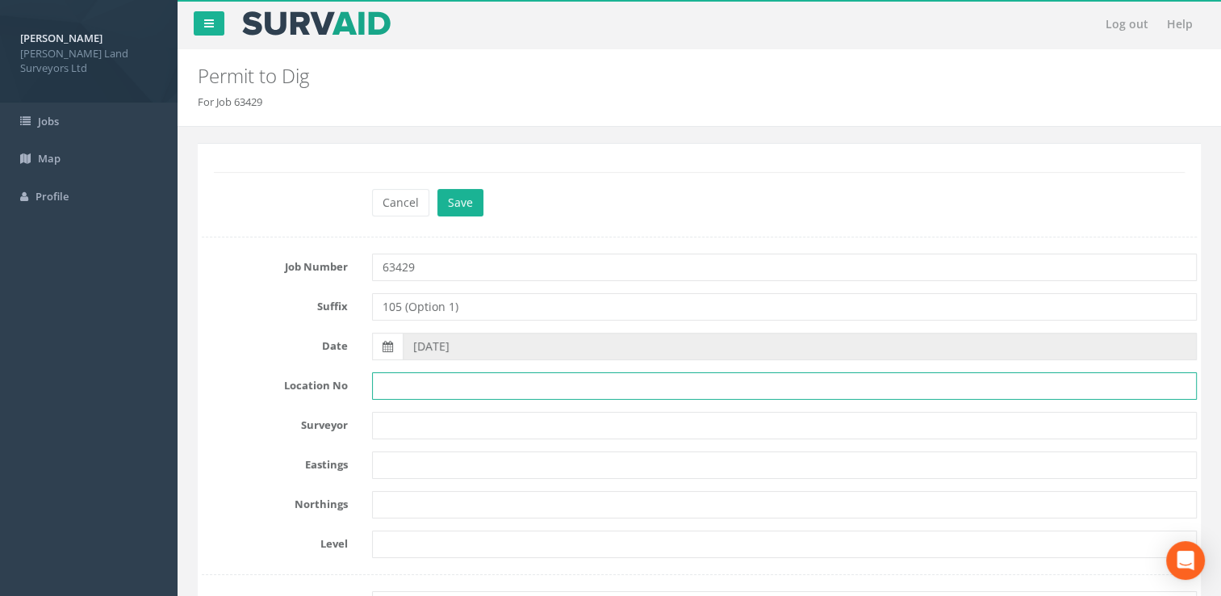
click at [387, 392] on input "text" at bounding box center [785, 385] width 826 height 27
paste input "105 (Option 1)"
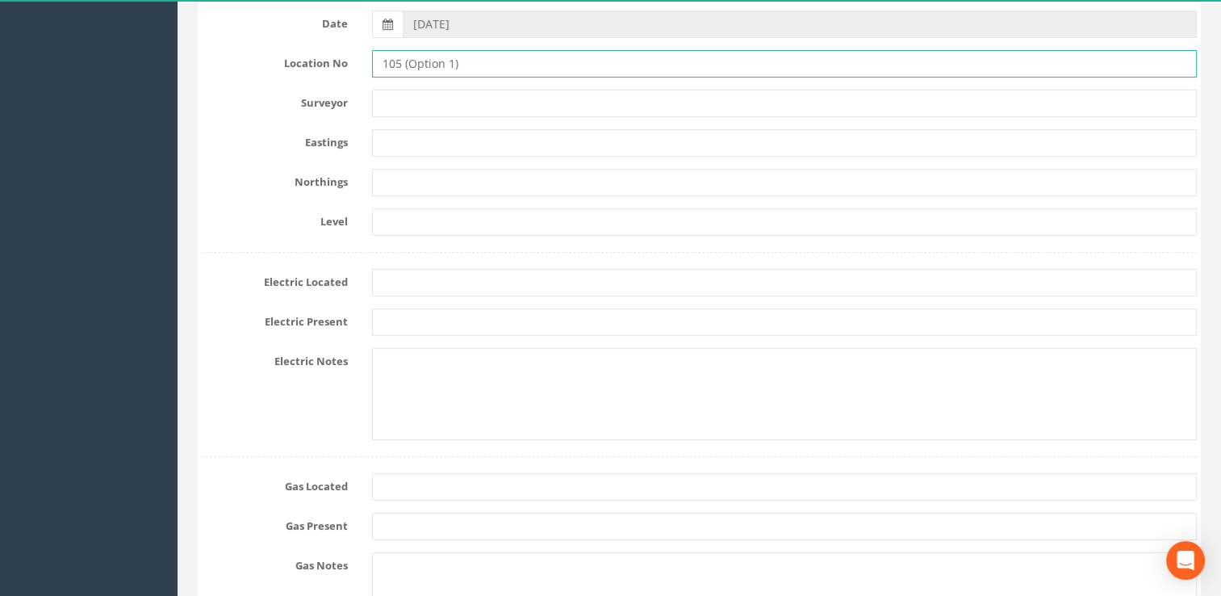
scroll to position [323, 0]
type input "105 (Option 1)"
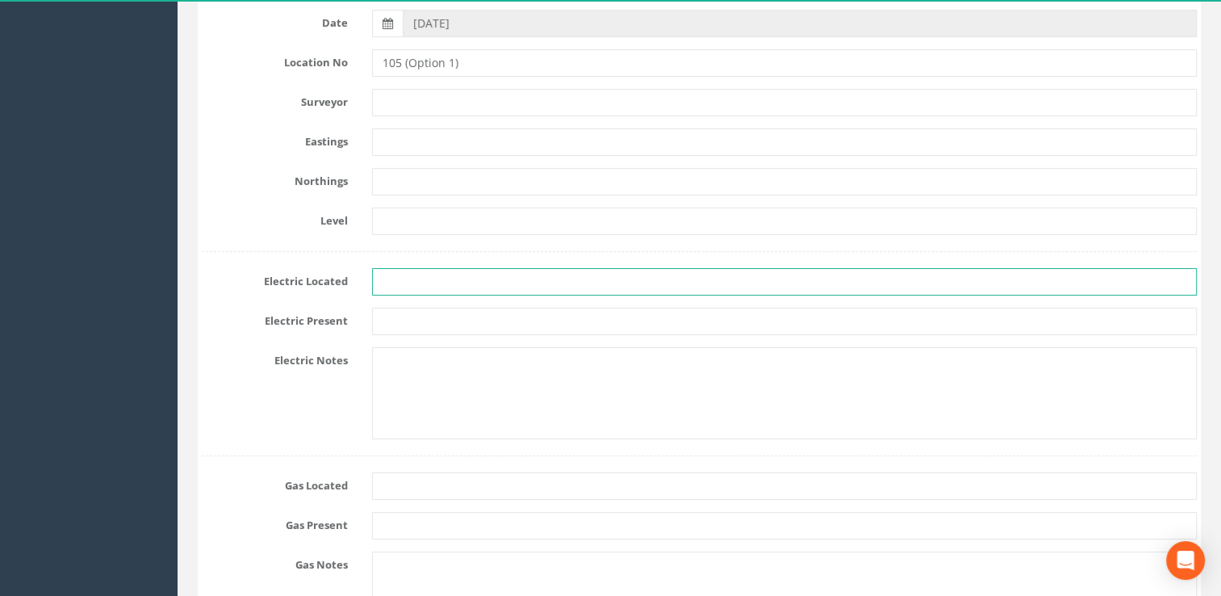
click at [392, 283] on input "text" at bounding box center [785, 281] width 826 height 27
type input "No"
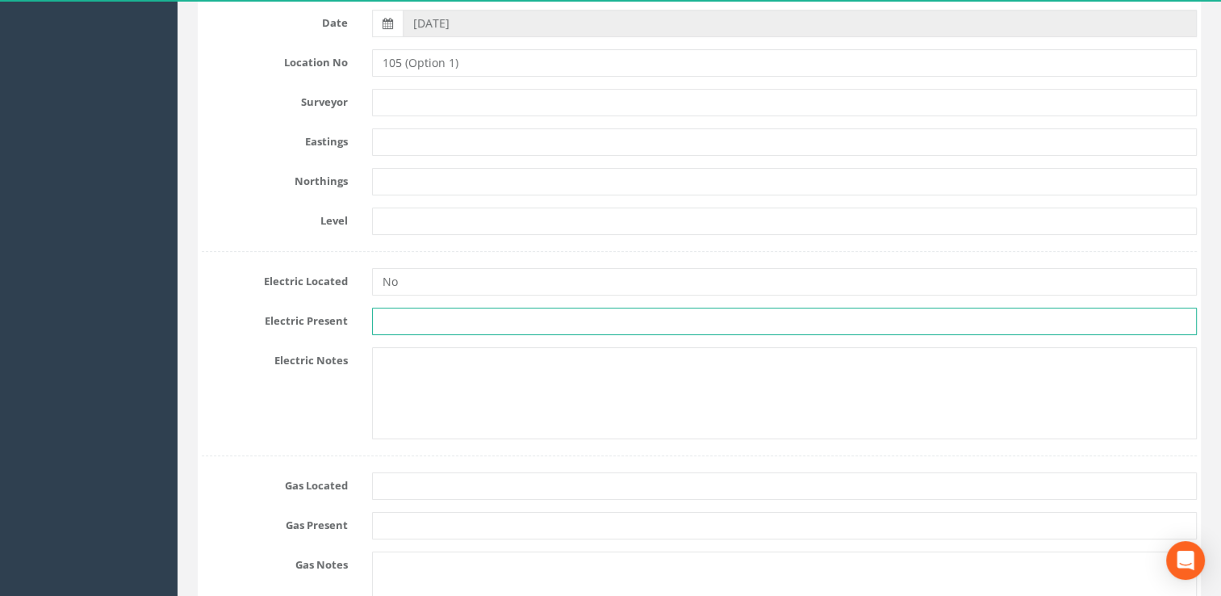
click at [408, 328] on input "text" at bounding box center [785, 321] width 826 height 27
type input "No"
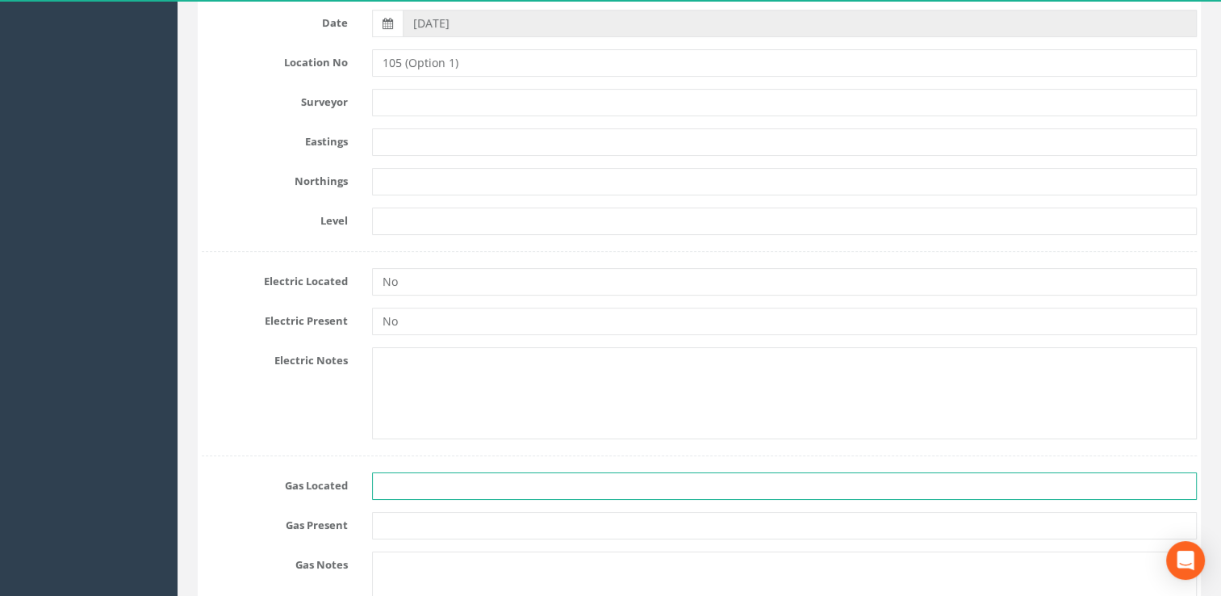
click at [392, 489] on input "text" at bounding box center [785, 485] width 826 height 27
type input "No"
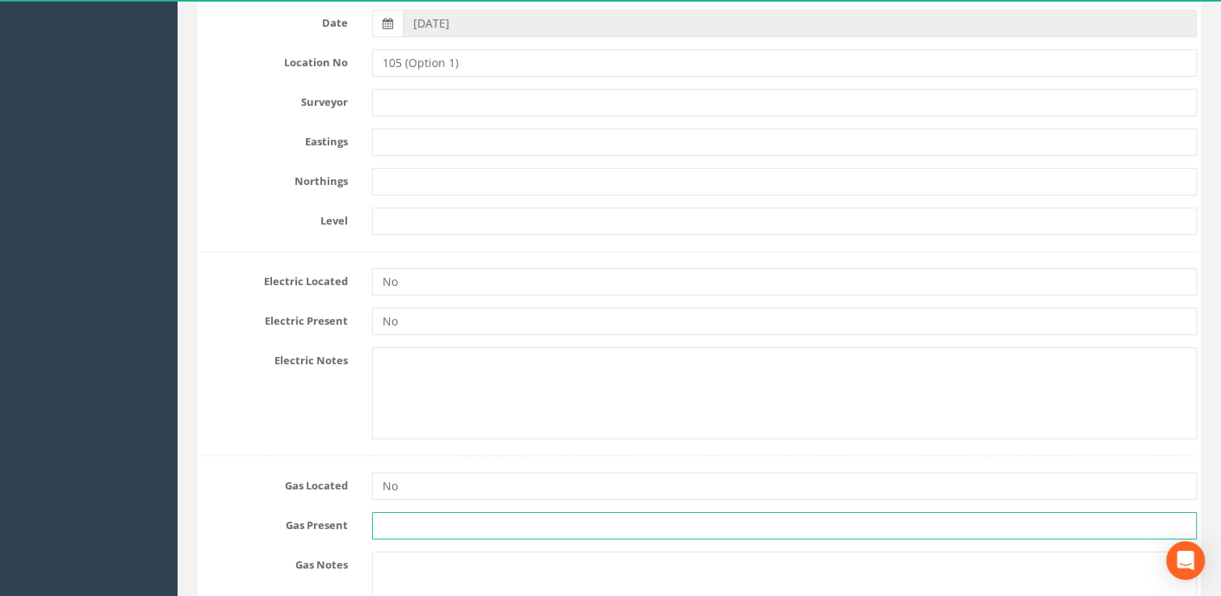
click at [398, 524] on input "text" at bounding box center [785, 525] width 826 height 27
type input "No"
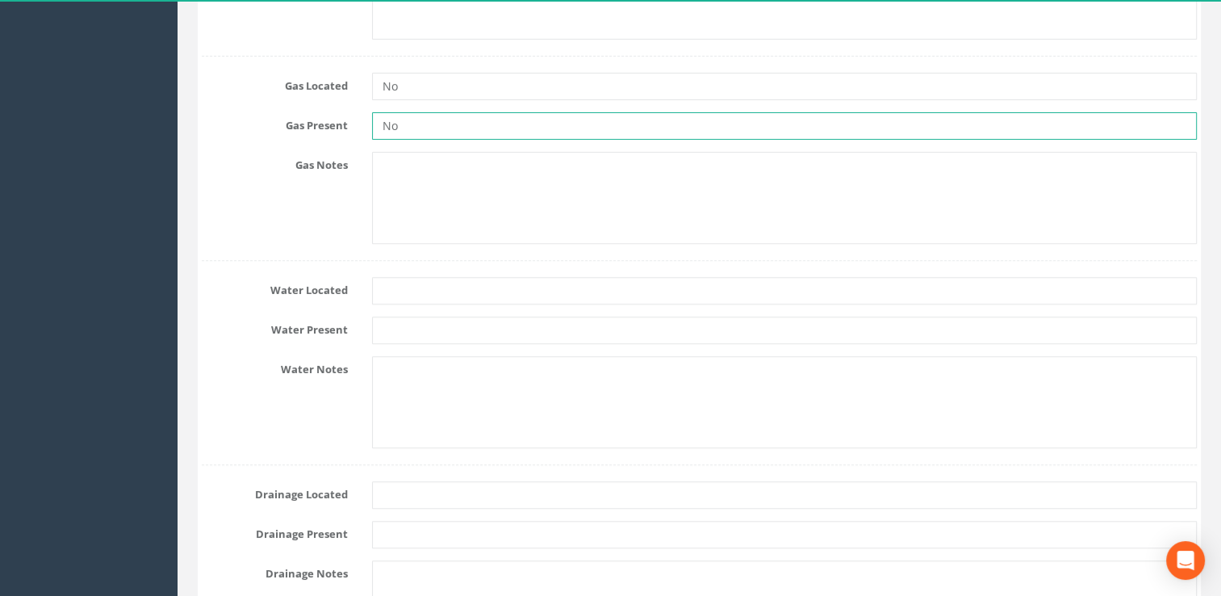
scroll to position [888, 0]
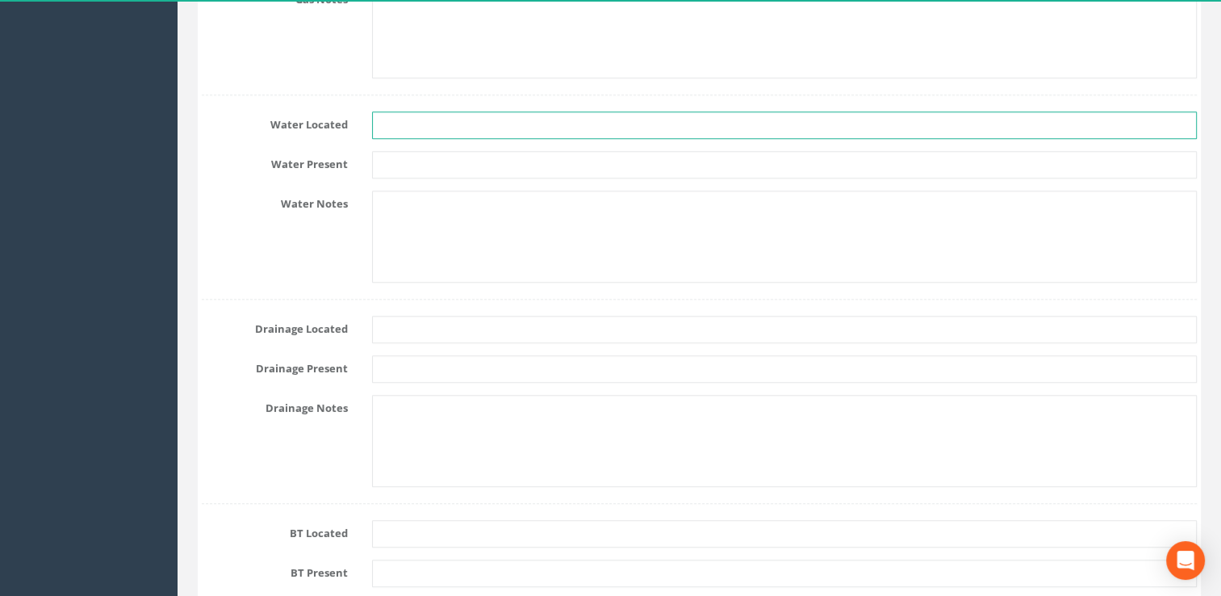
click at [393, 127] on input "text" at bounding box center [785, 124] width 826 height 27
type input "No"
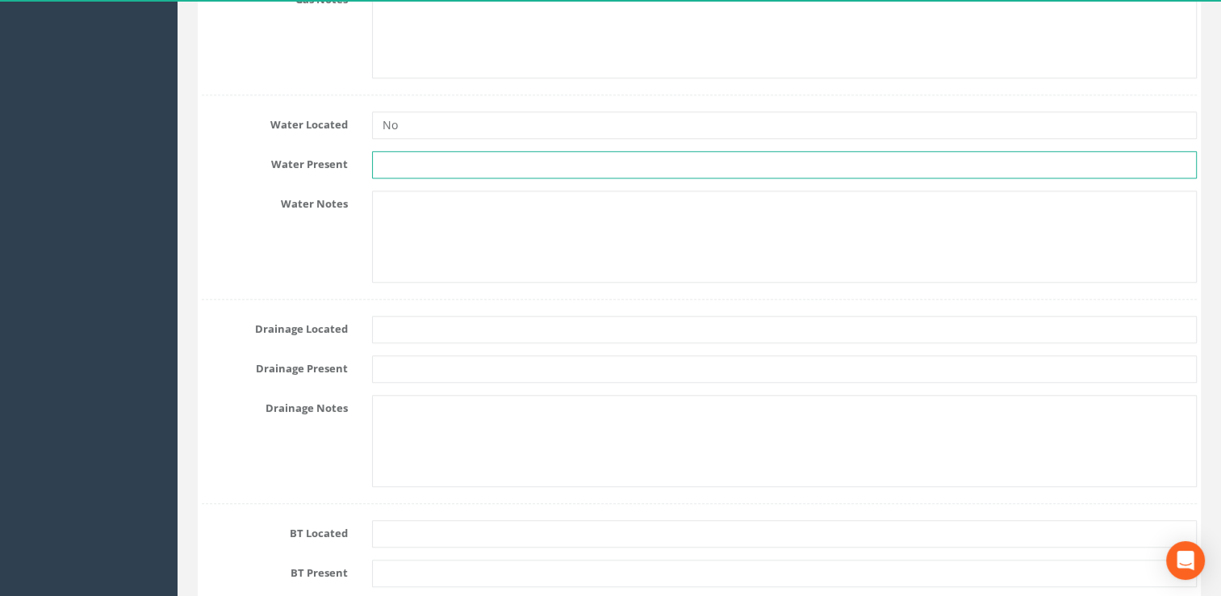
click at [390, 163] on input "text" at bounding box center [785, 164] width 826 height 27
type input "No"
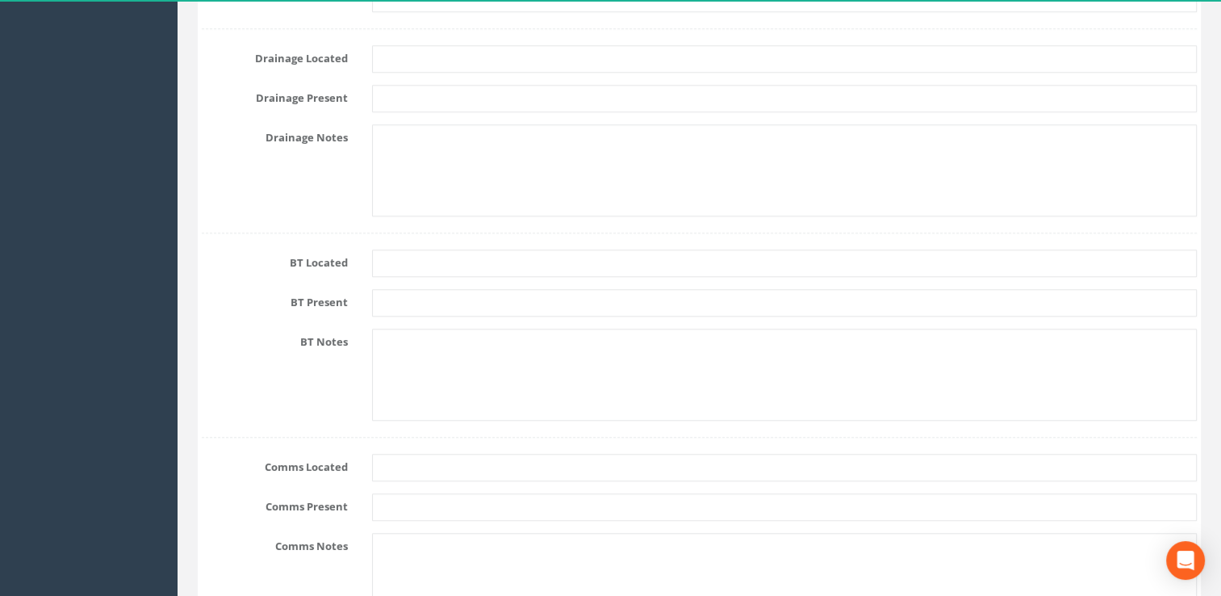
scroll to position [1130, 0]
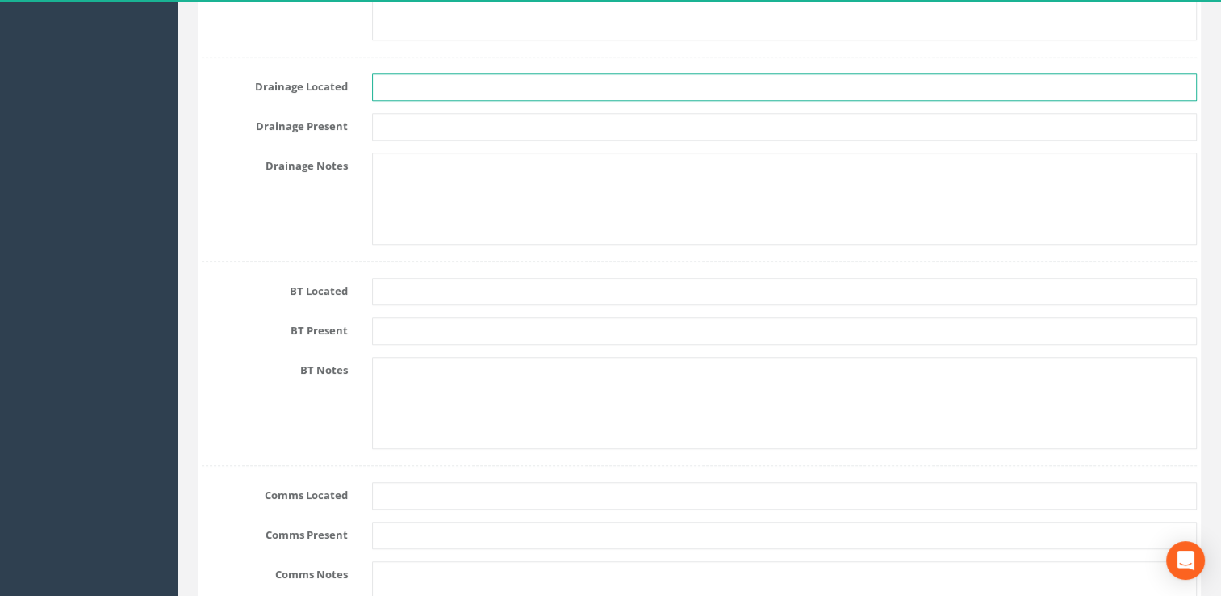
click at [387, 90] on input "text" at bounding box center [785, 86] width 826 height 27
type input "No"
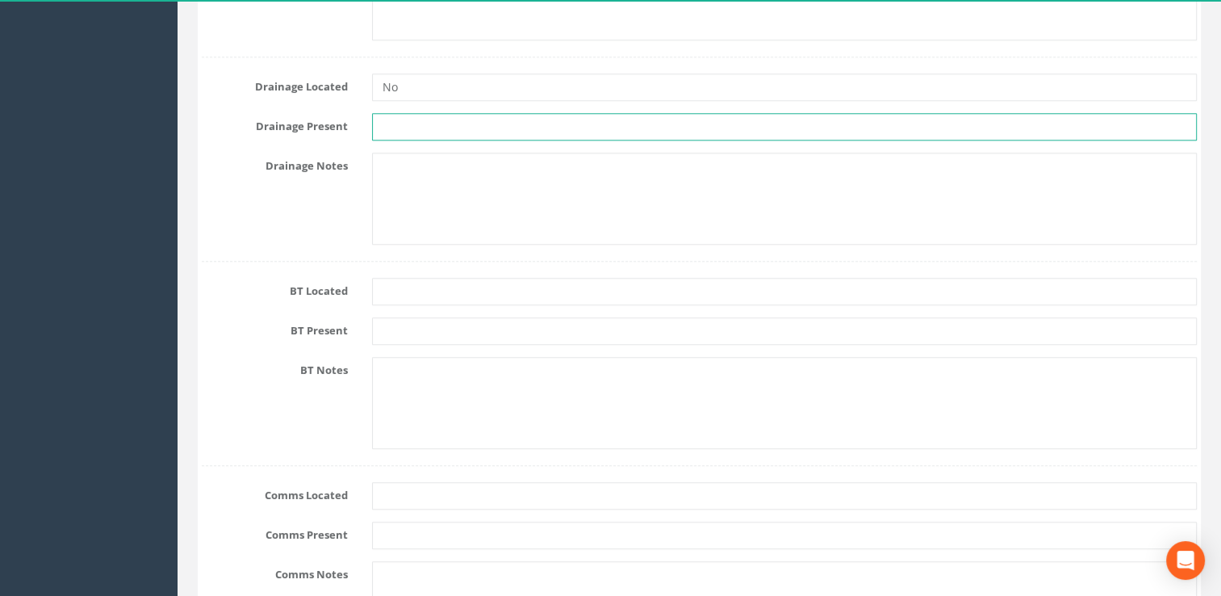
click at [404, 123] on input "text" at bounding box center [785, 126] width 826 height 27
type input "No"
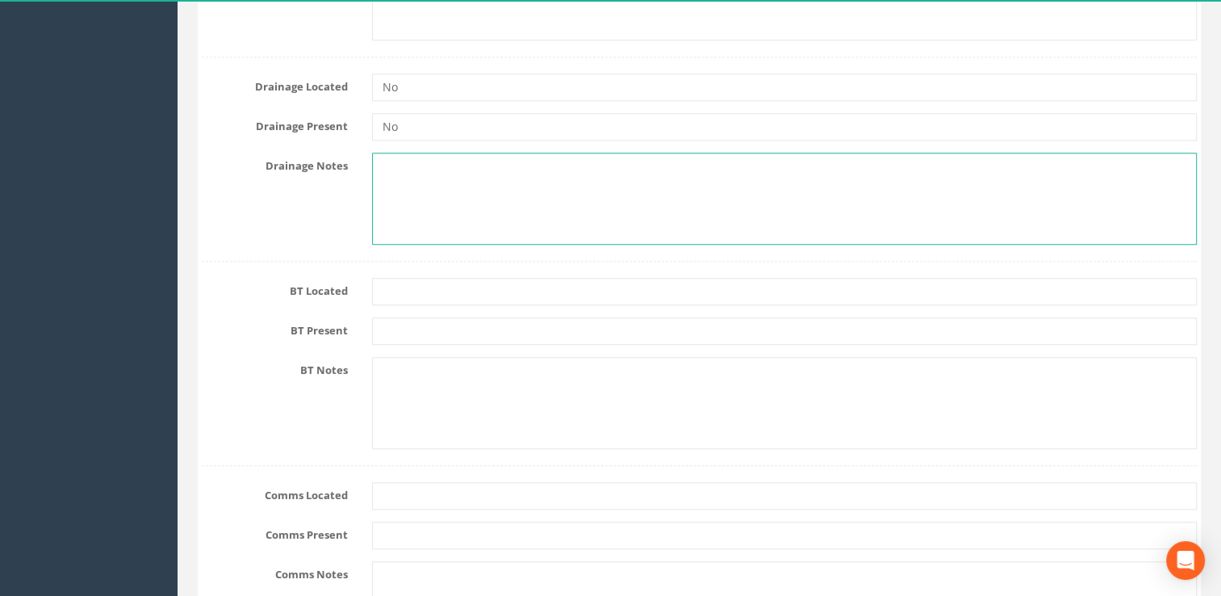
click at [398, 174] on textarea at bounding box center [785, 199] width 826 height 92
click at [492, 180] on textarea "MH in out of extents No pipes visible. Marequired" at bounding box center [785, 199] width 826 height 92
click at [488, 178] on textarea "MH in out of extents No pipes visible. Marequired" at bounding box center [785, 199] width 826 height 92
click at [484, 178] on textarea "MH in out of extents No pipes visible. Ma required" at bounding box center [785, 199] width 826 height 92
click at [498, 182] on textarea "MH in out of extents No pipes visible. Man required" at bounding box center [785, 199] width 826 height 92
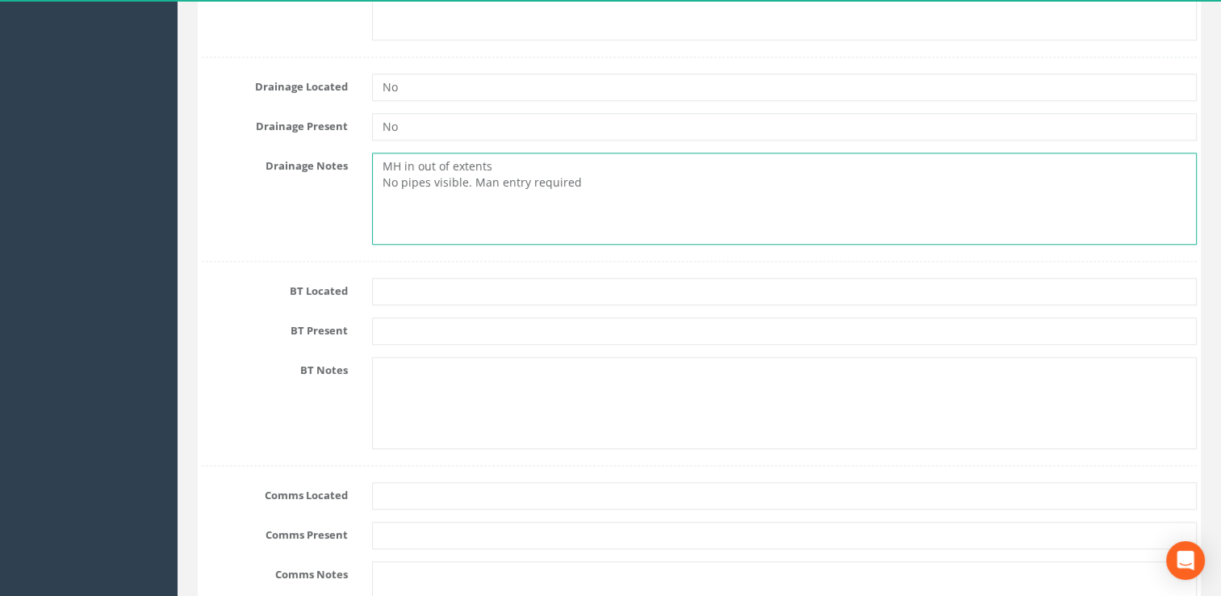
type textarea "MH in out of extents No pipes visible. Man entry required"
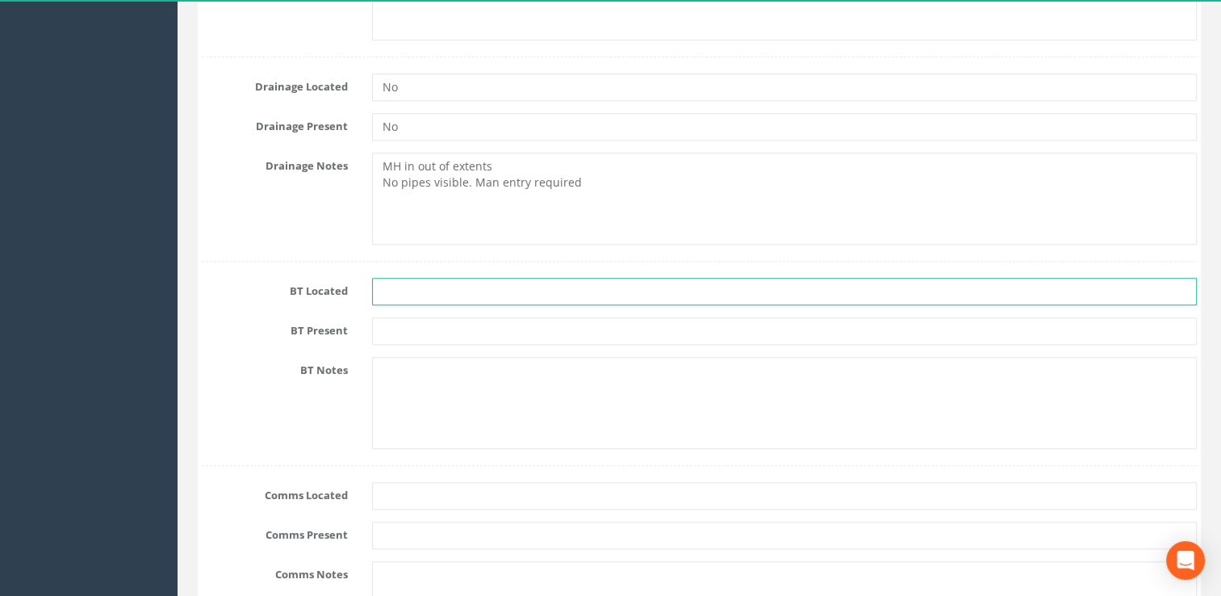
click at [404, 286] on input "text" at bounding box center [785, 291] width 826 height 27
type input "No"
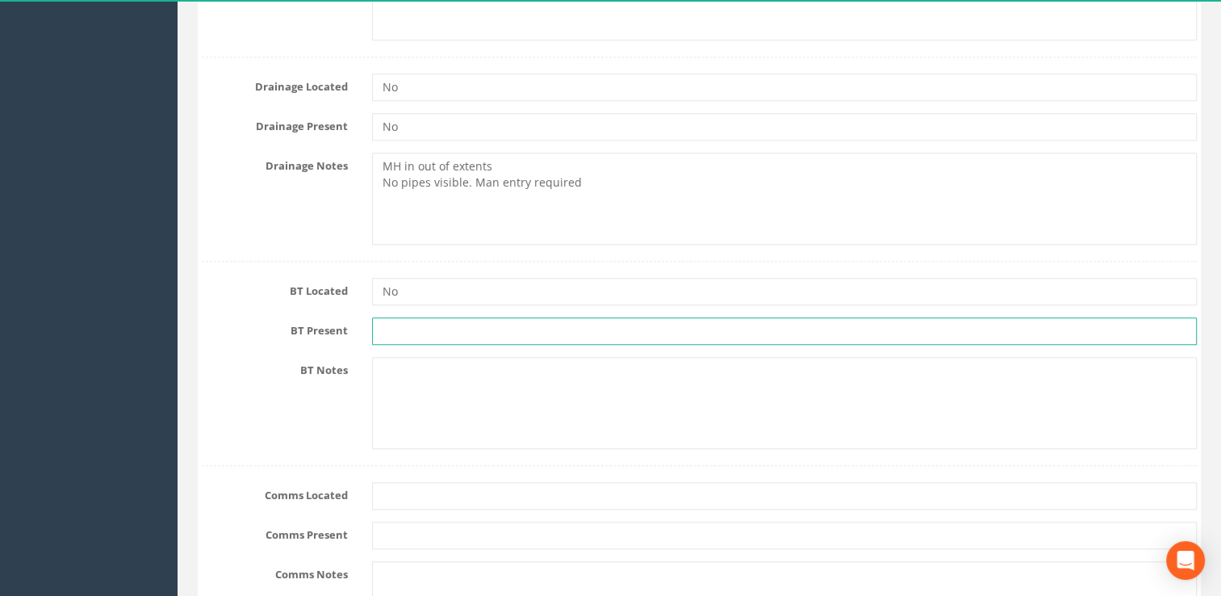
click at [396, 335] on input "text" at bounding box center [785, 330] width 826 height 27
type input "No"
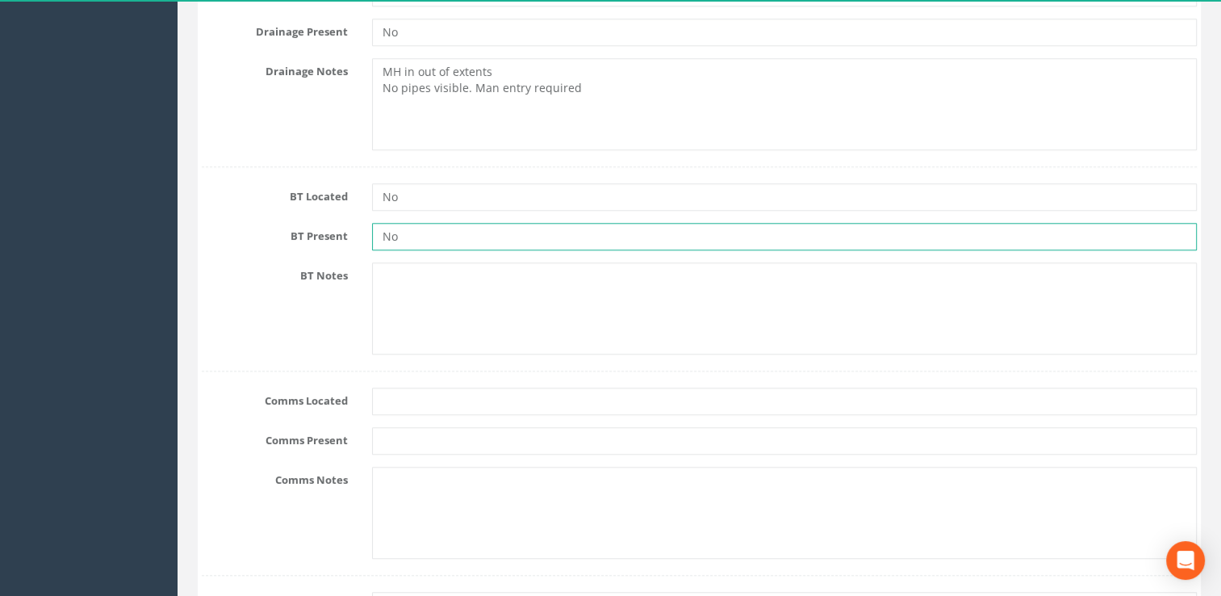
scroll to position [1372, 0]
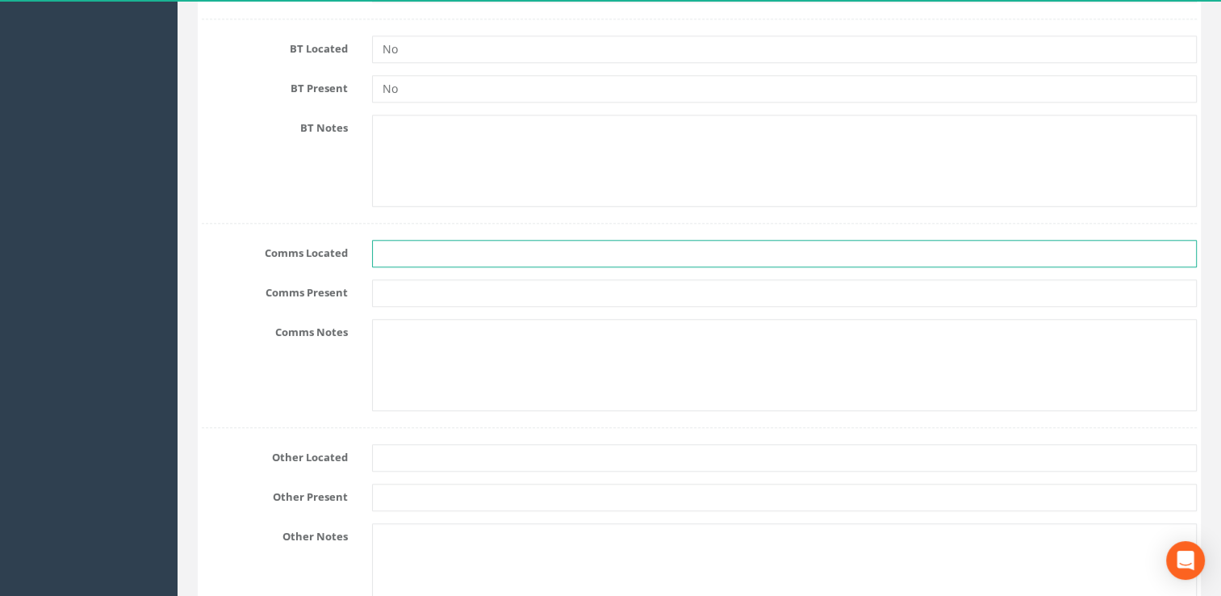
click at [381, 254] on input "text" at bounding box center [785, 253] width 826 height 27
type input "No"
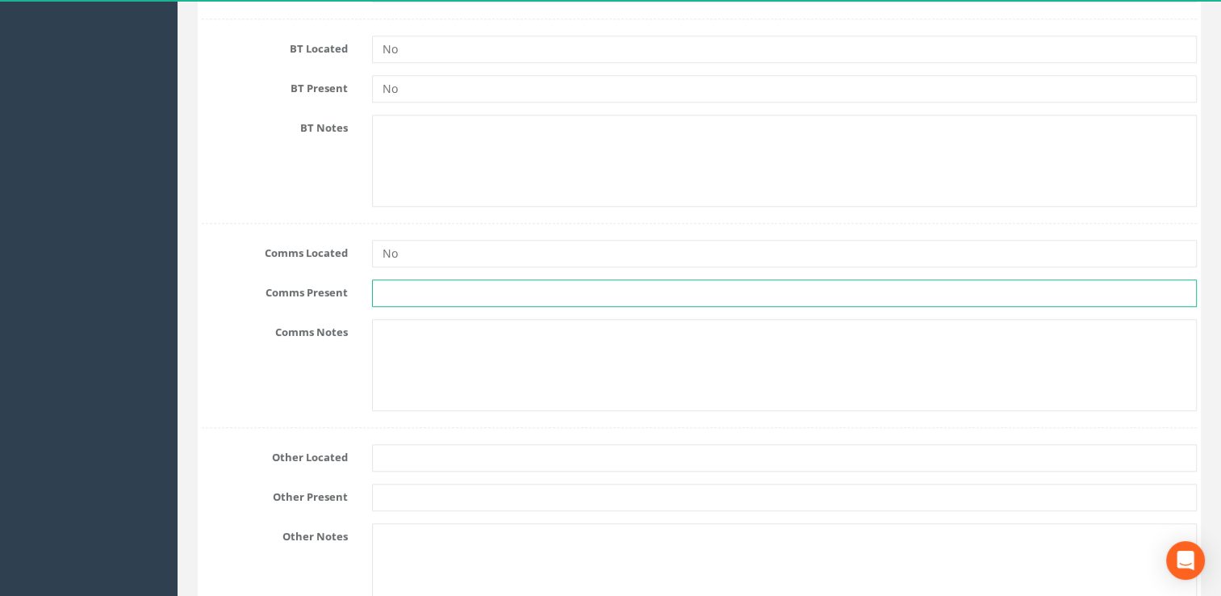
click at [389, 292] on input "text" at bounding box center [785, 292] width 826 height 27
type input "No"
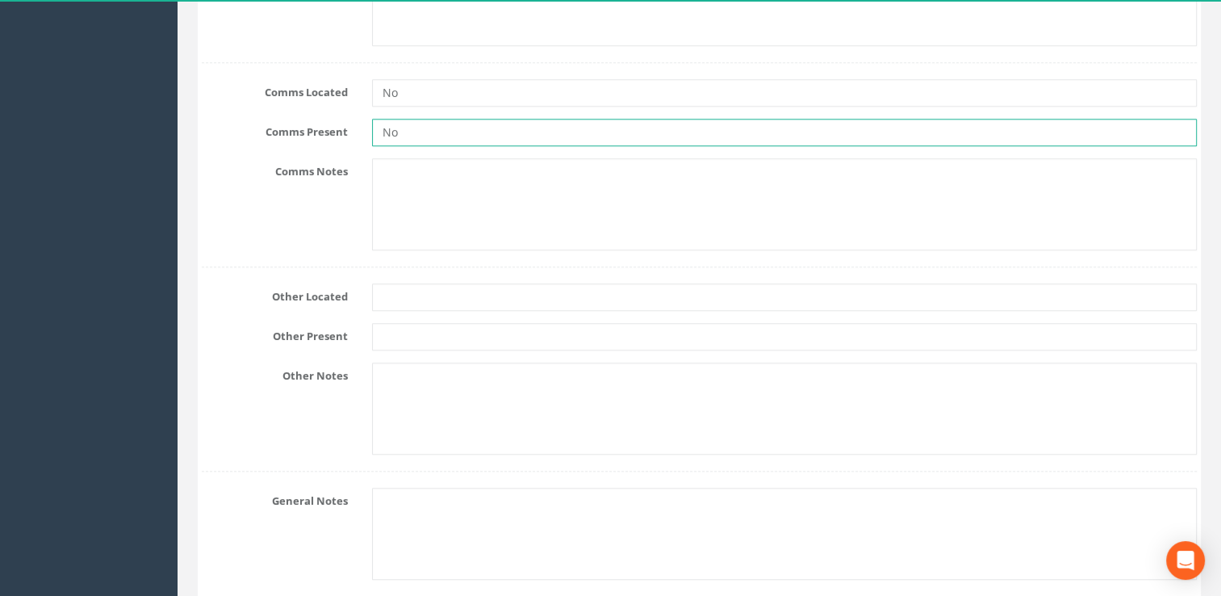
scroll to position [1534, 0]
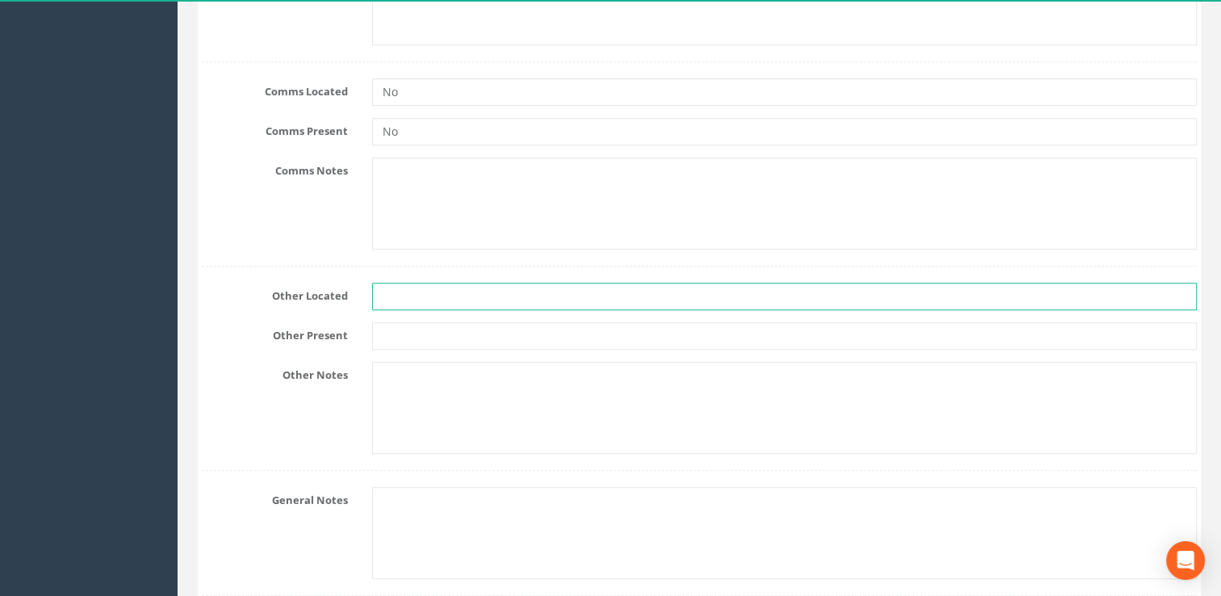
click at [392, 287] on input "text" at bounding box center [785, 296] width 826 height 27
type input "Yes"
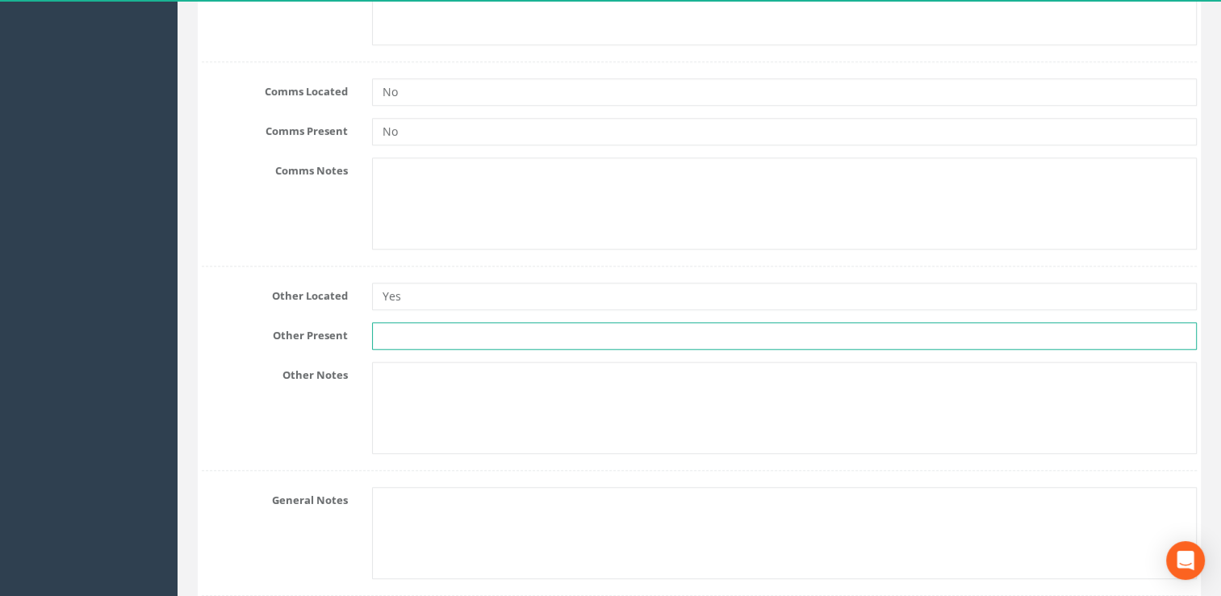
click at [400, 337] on input "text" at bounding box center [785, 335] width 826 height 27
type input "No"
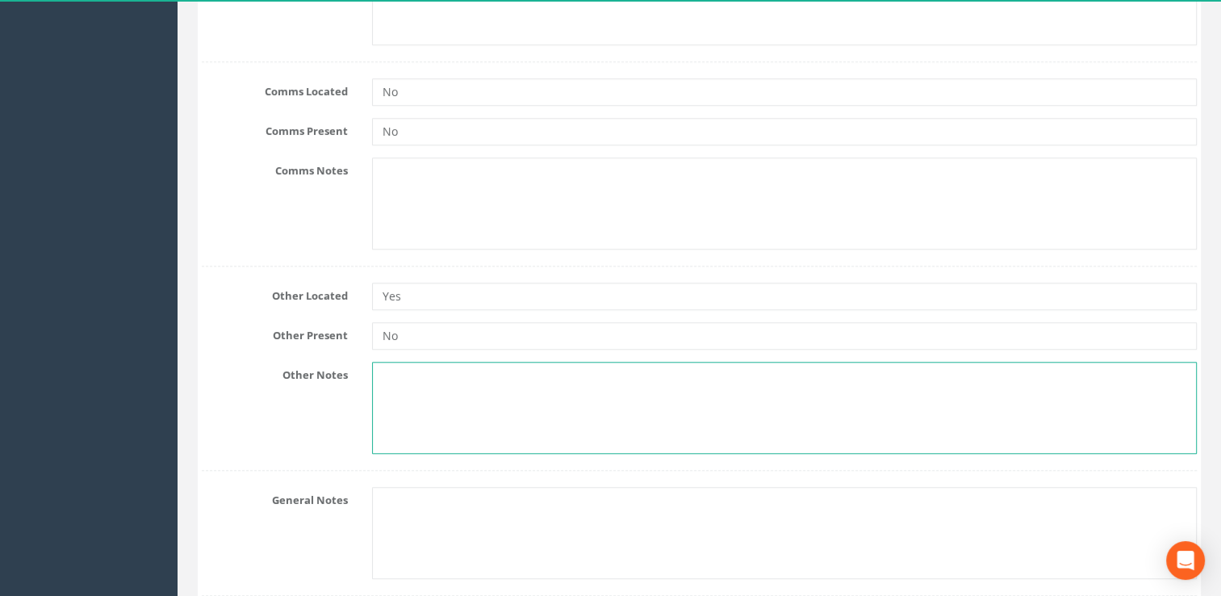
click at [397, 379] on textarea at bounding box center [785, 408] width 826 height 92
type textarea "GPR Anomalies"
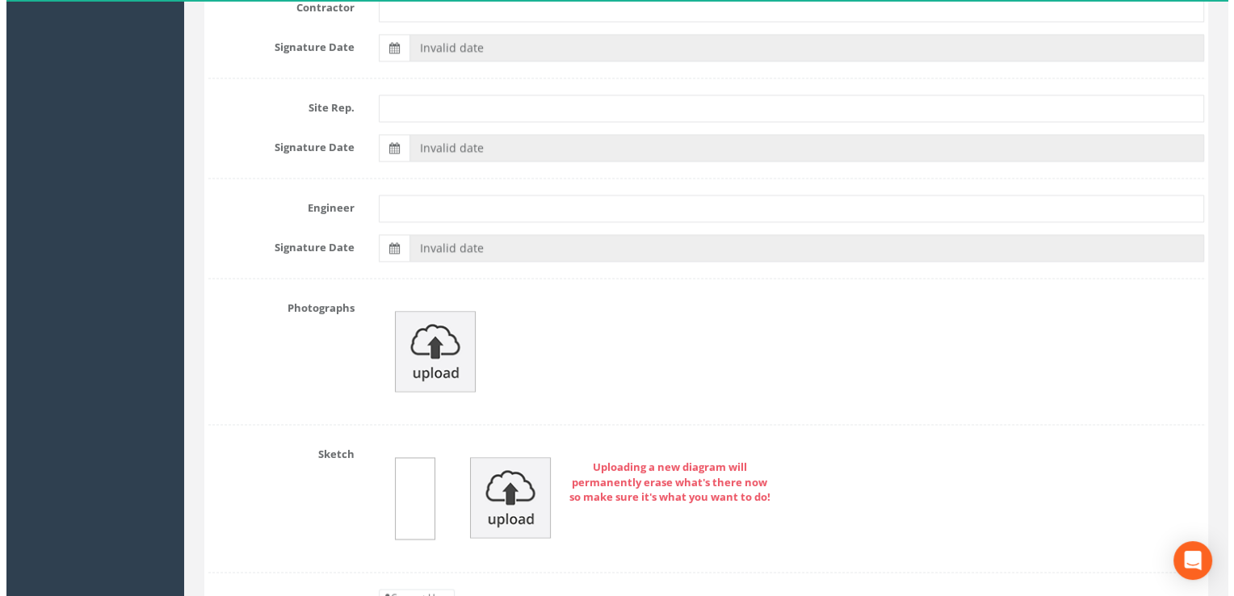
scroll to position [2629, 0]
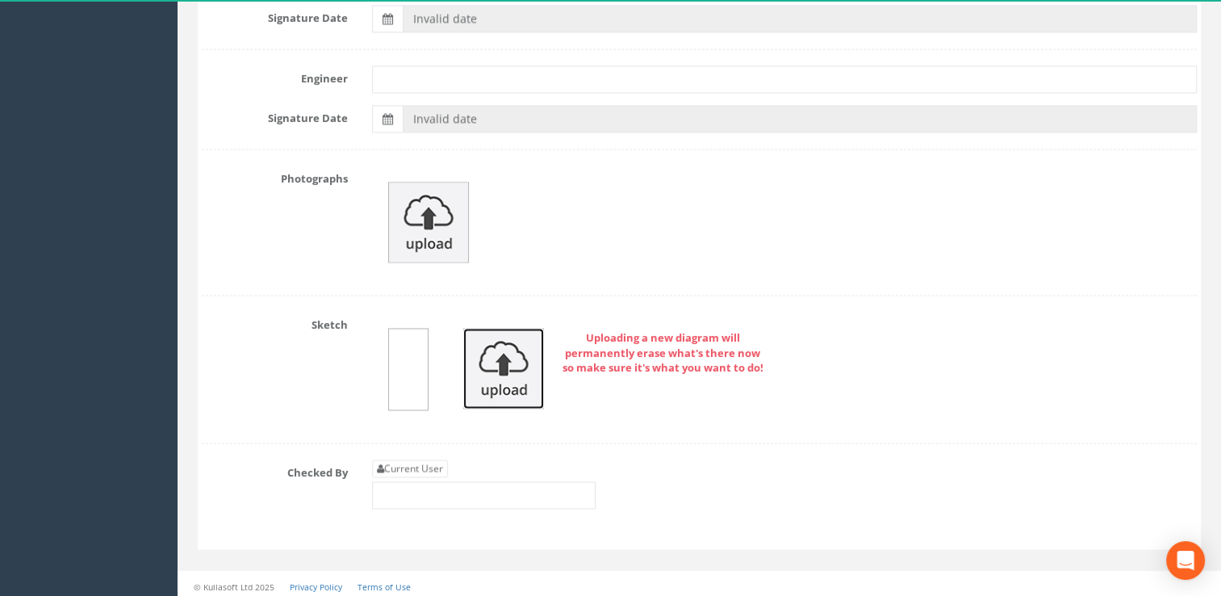
click at [510, 360] on img at bounding box center [503, 368] width 81 height 81
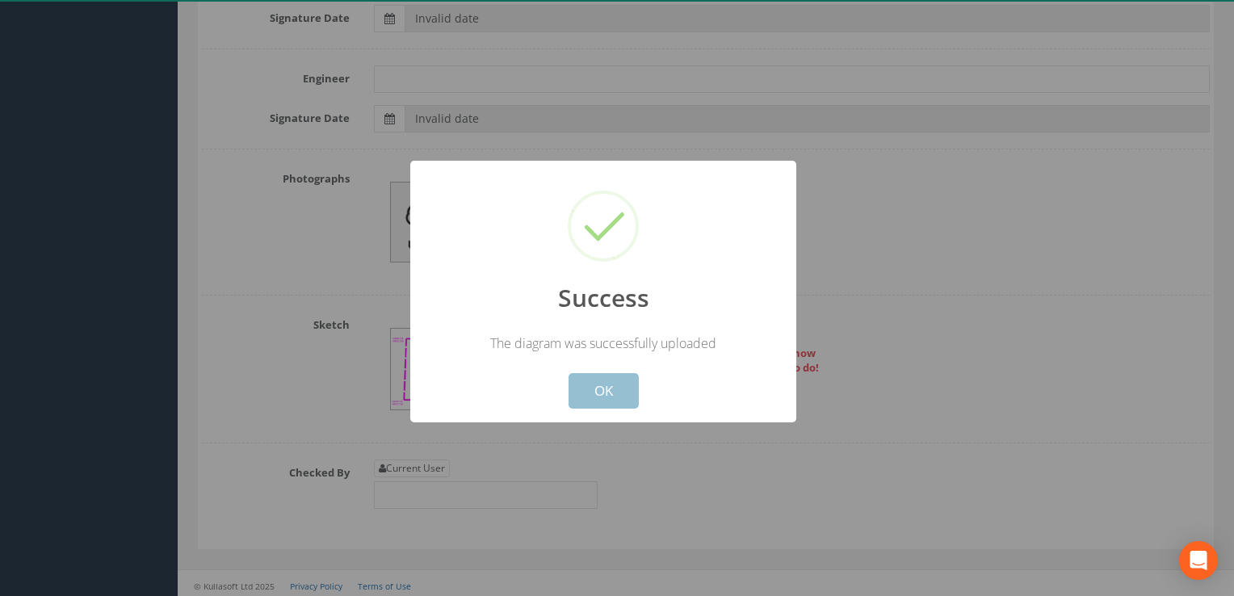
click at [592, 389] on button "OK" at bounding box center [603, 391] width 70 height 36
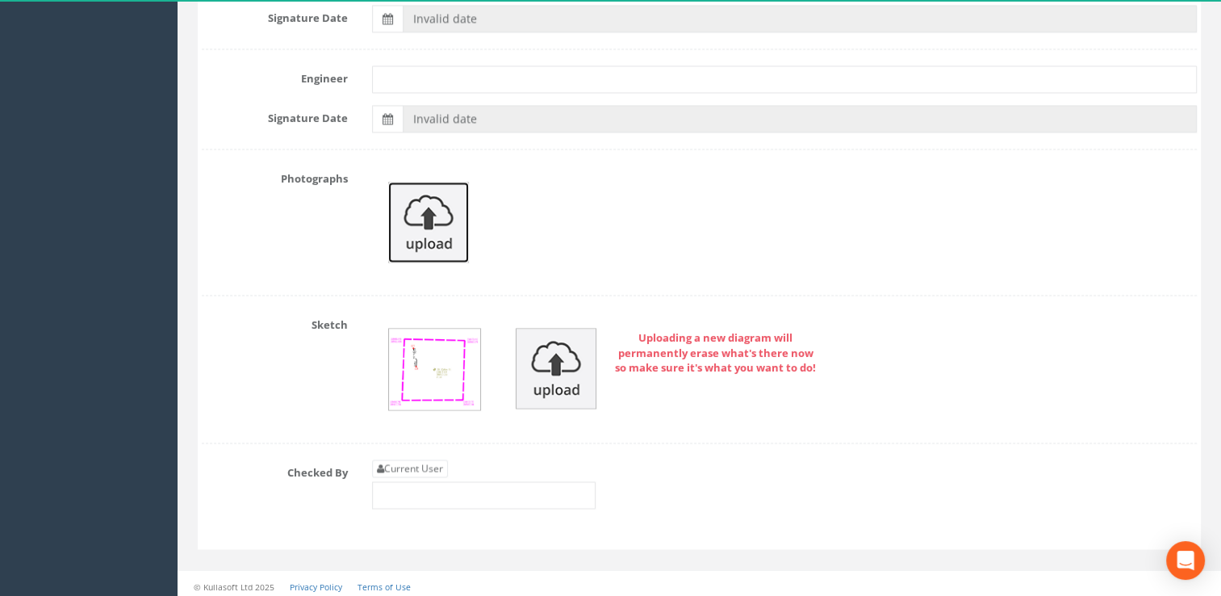
click at [413, 228] on img at bounding box center [428, 222] width 81 height 81
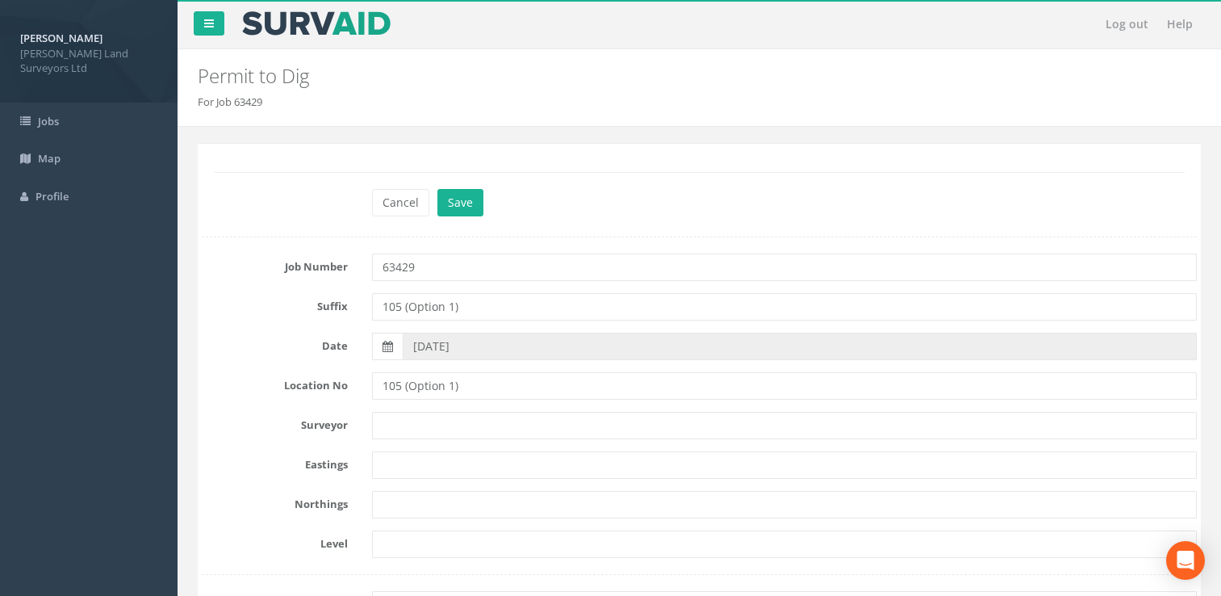
scroll to position [2629, 0]
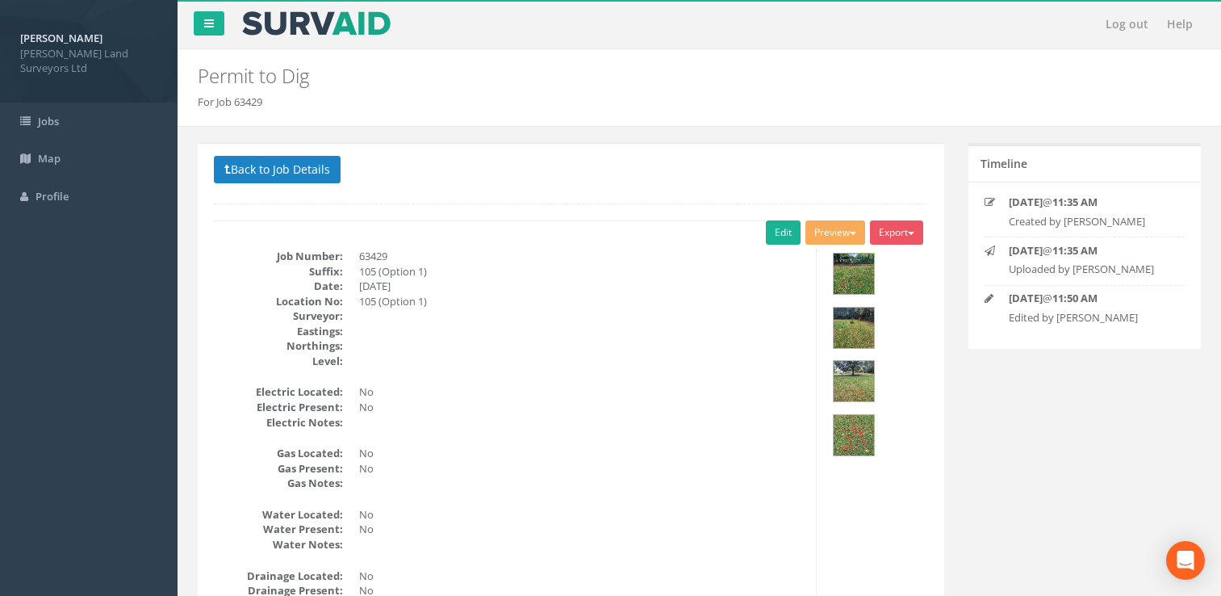
scroll to position [692, 0]
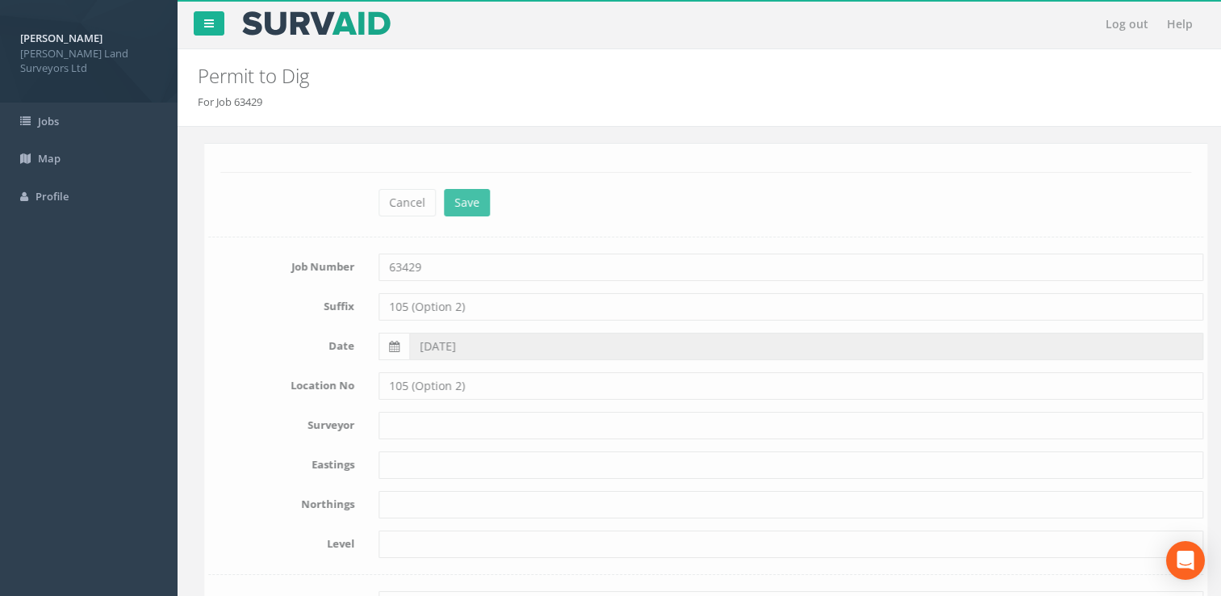
scroll to position [2629, 0]
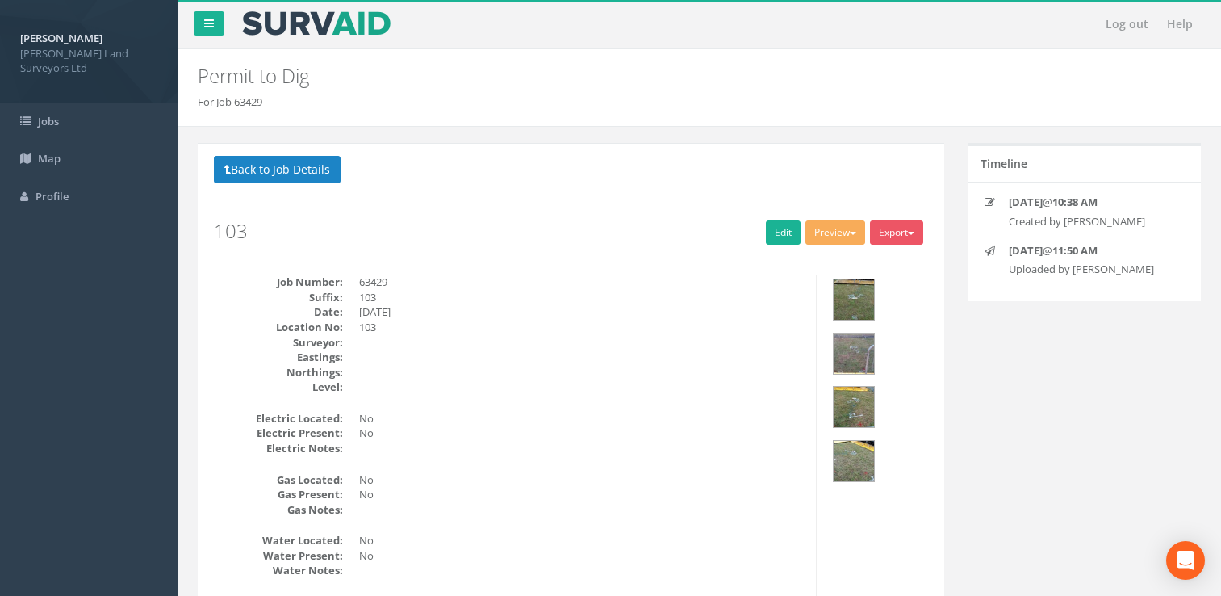
scroll to position [112, 0]
